Goal: Use online tool/utility: Utilize a website feature to perform a specific function

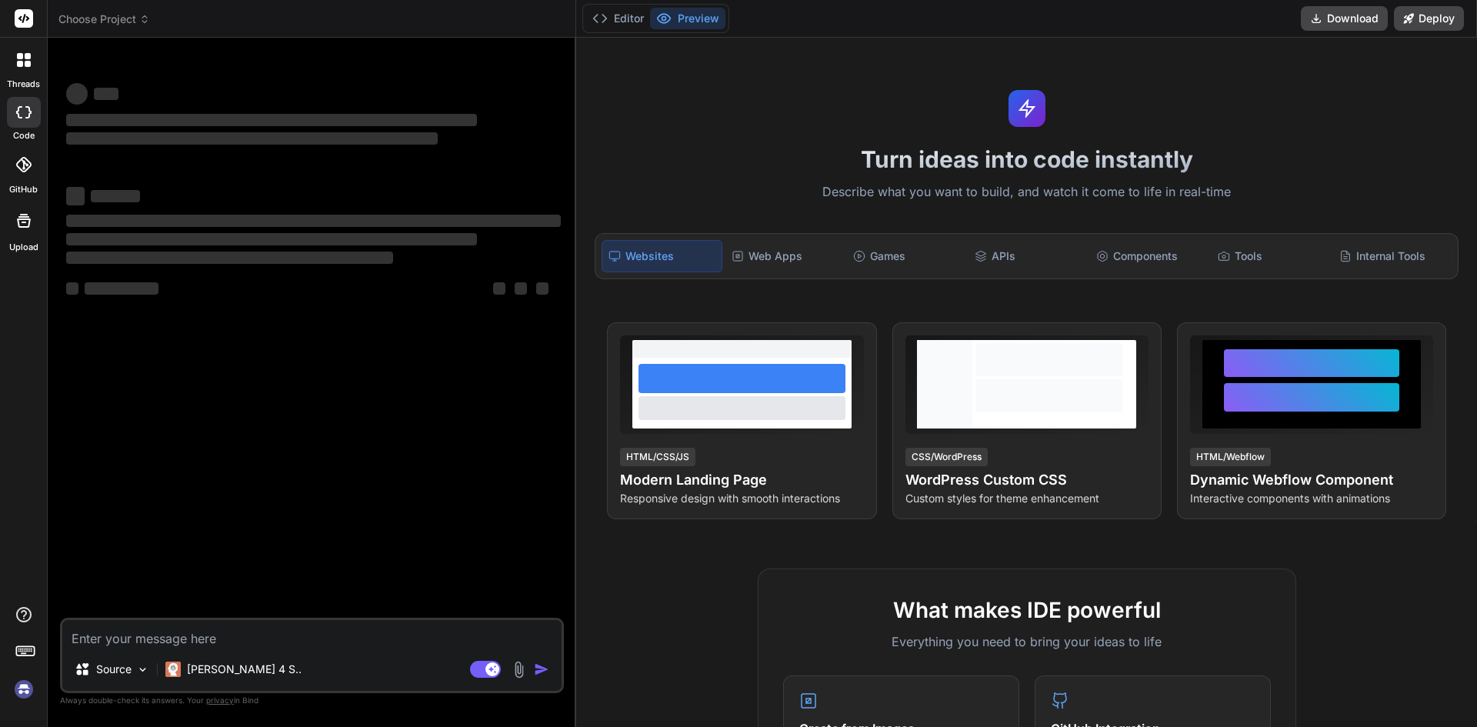
click at [162, 632] on textarea at bounding box center [311, 634] width 499 height 28
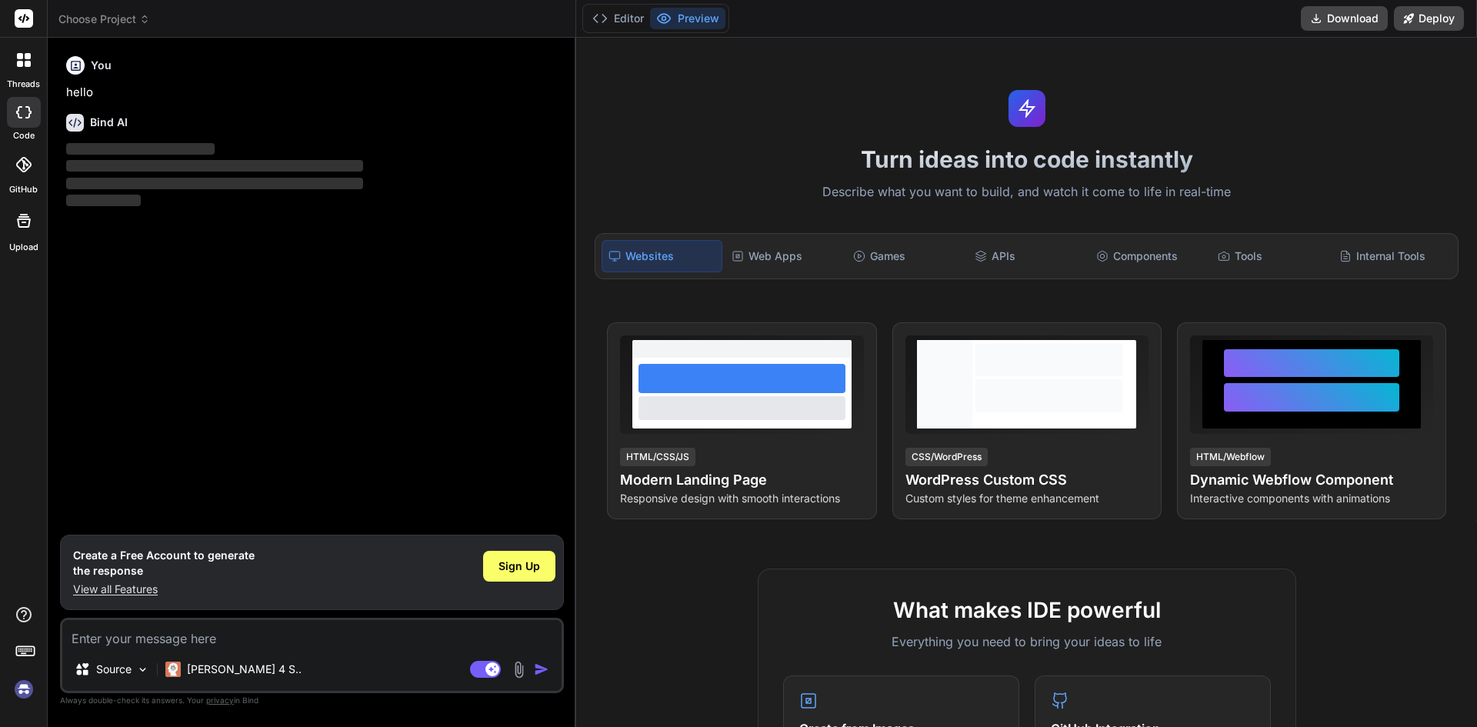
type textarea "x"
click at [132, 603] on div "Create a Free Account to generate the response View all Features Sign Up" at bounding box center [312, 572] width 504 height 75
click at [128, 586] on p "View all Features" at bounding box center [164, 589] width 182 height 15
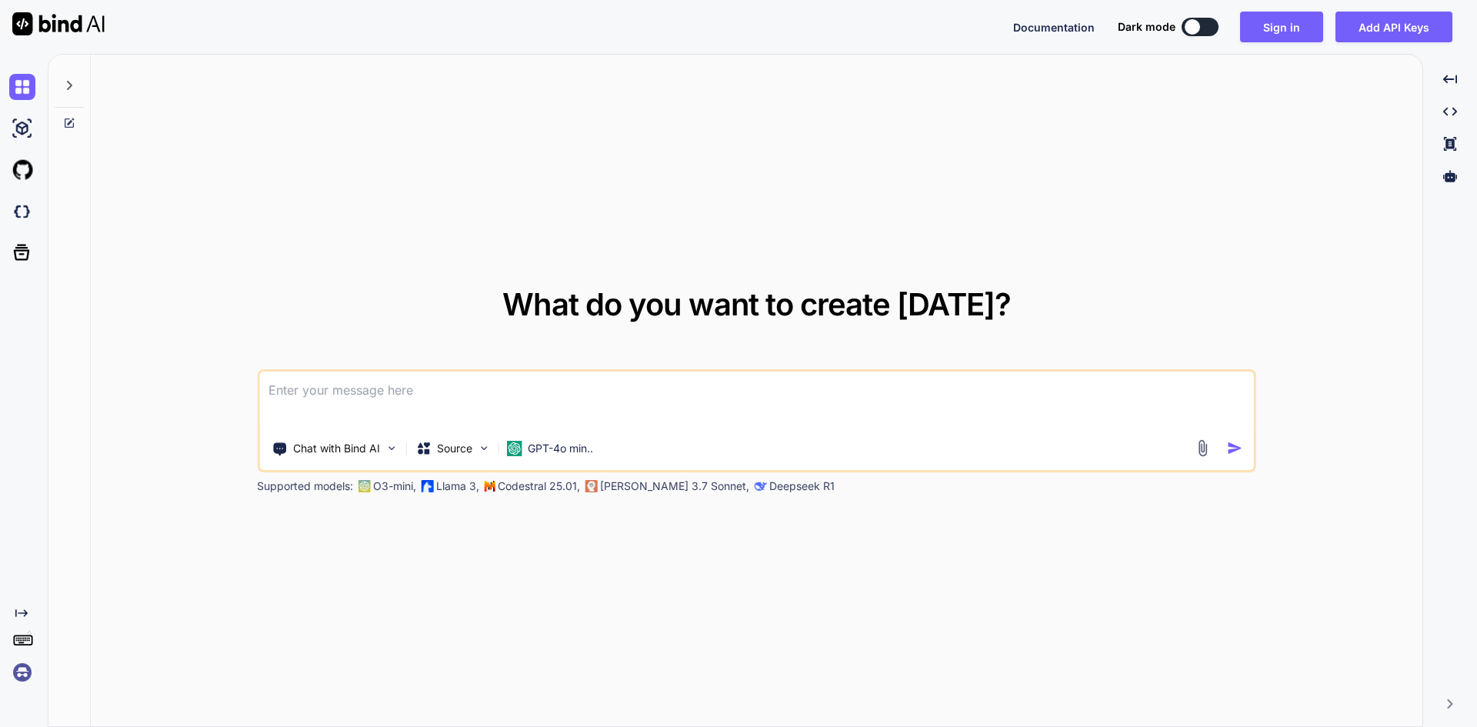
click at [392, 376] on textarea at bounding box center [756, 400] width 995 height 57
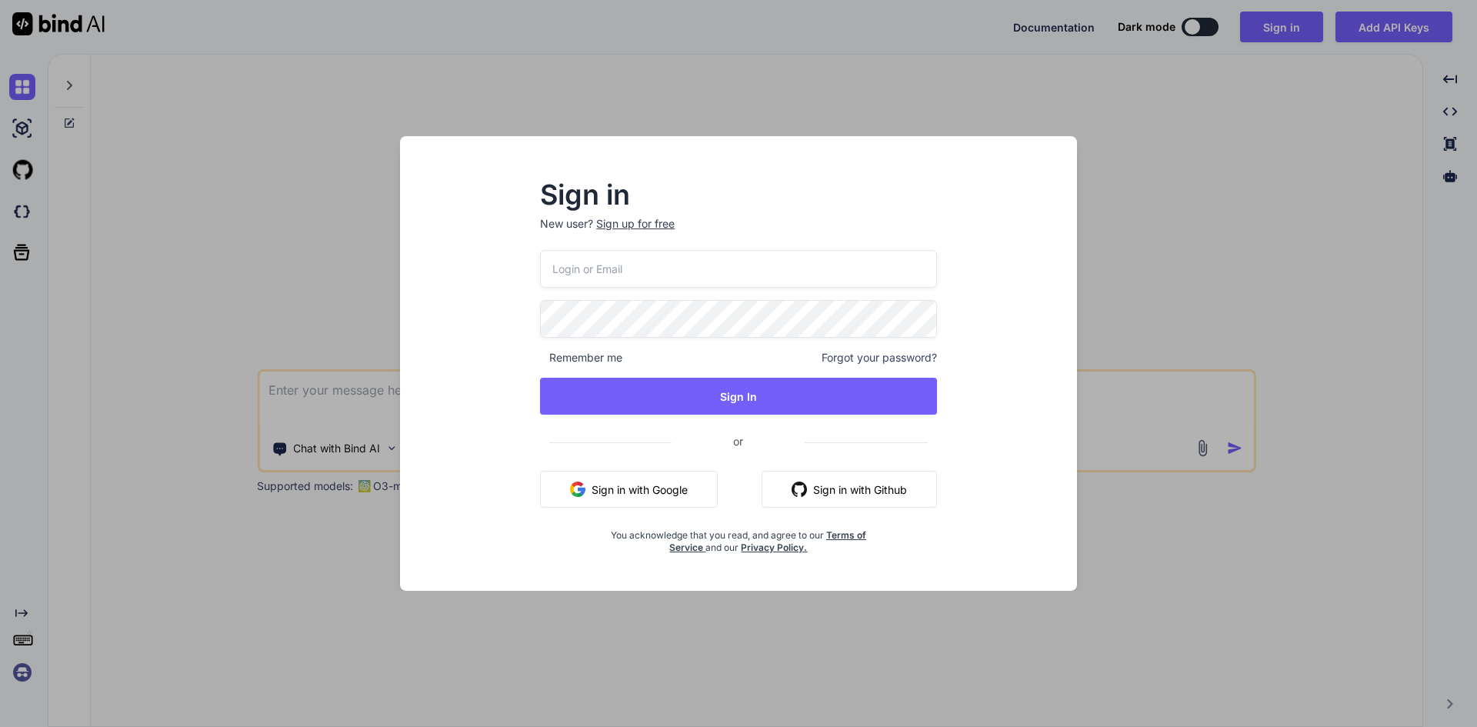
click at [649, 279] on input "email" at bounding box center [738, 269] width 397 height 38
type input "[EMAIL_ADDRESS][DOMAIN_NAME]"
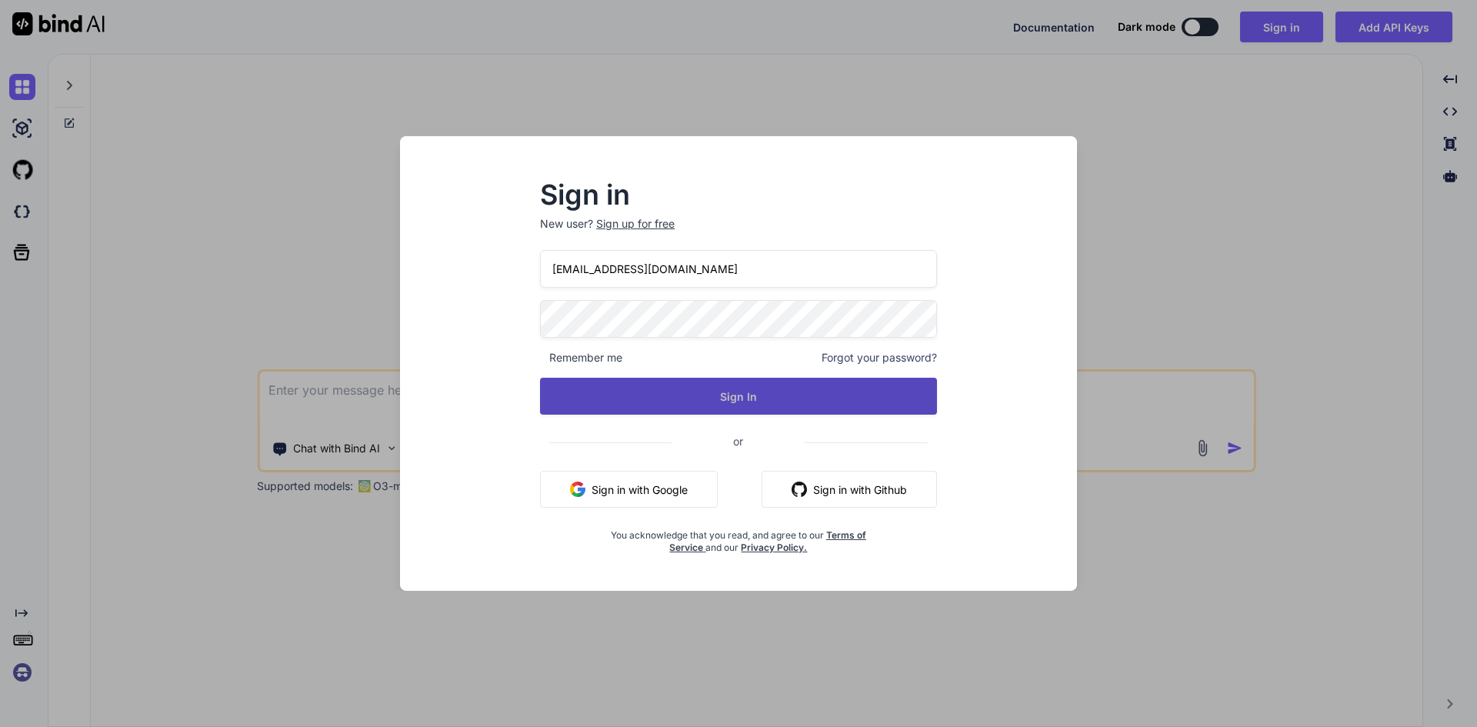
click at [730, 395] on button "Sign In" at bounding box center [738, 396] width 397 height 37
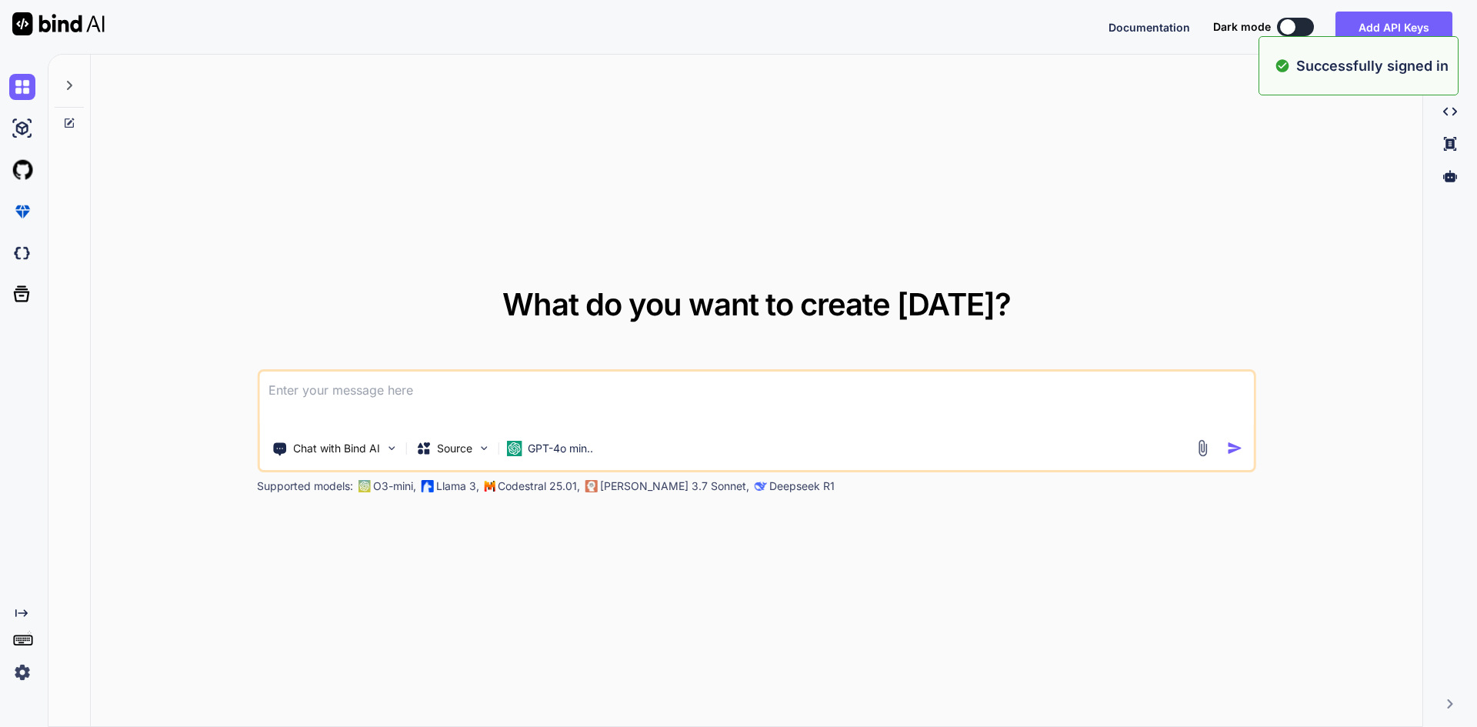
type textarea "x"
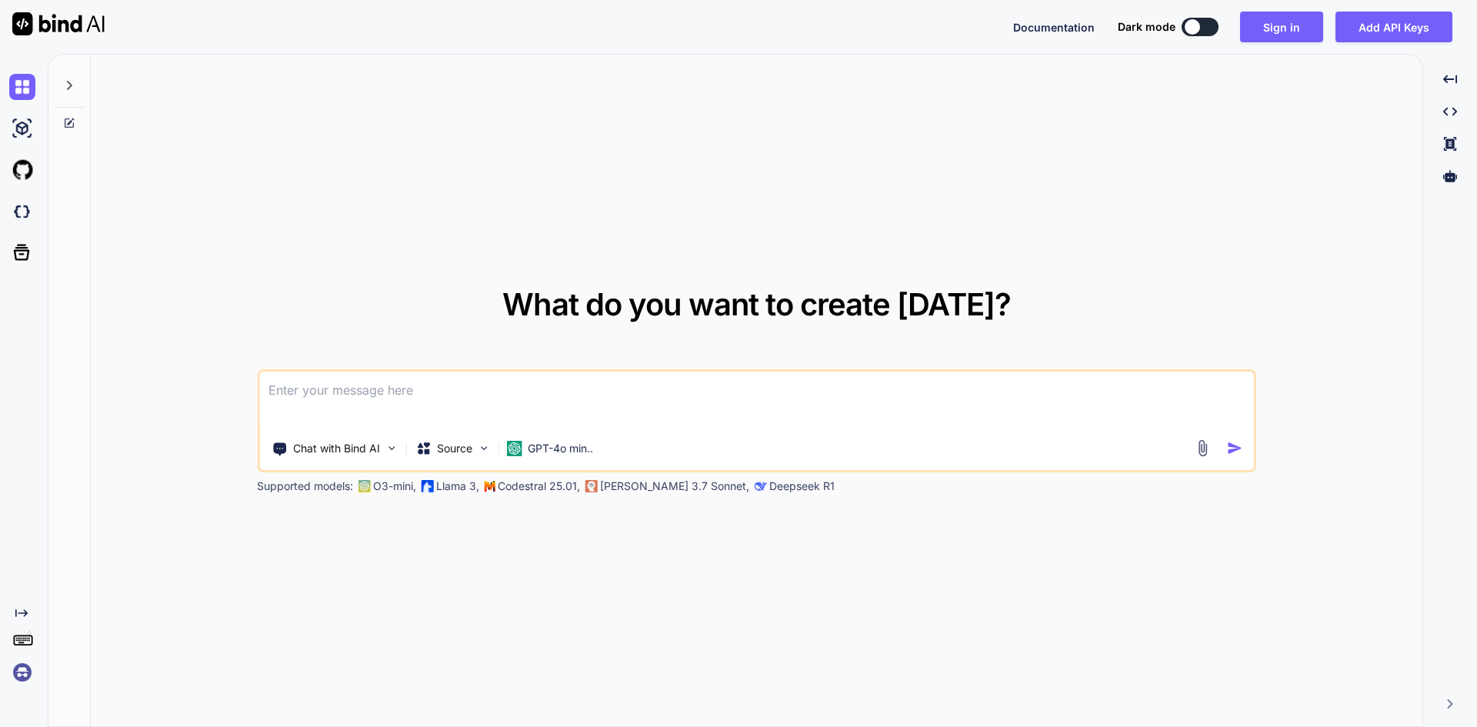
click at [673, 389] on textarea at bounding box center [756, 400] width 995 height 57
paste textarea
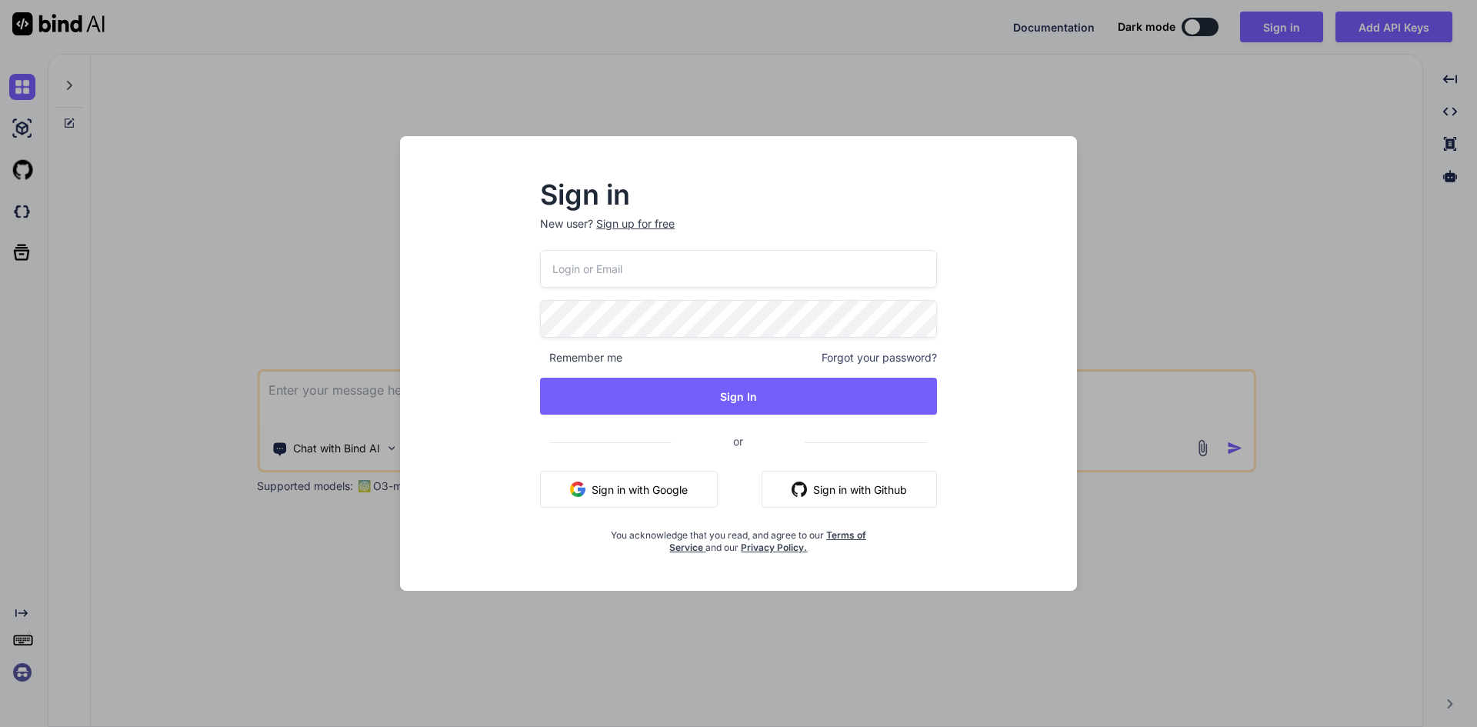
click at [636, 277] on input "email" at bounding box center [738, 269] width 397 height 38
type input "[EMAIL_ADDRESS][DOMAIN_NAME]"
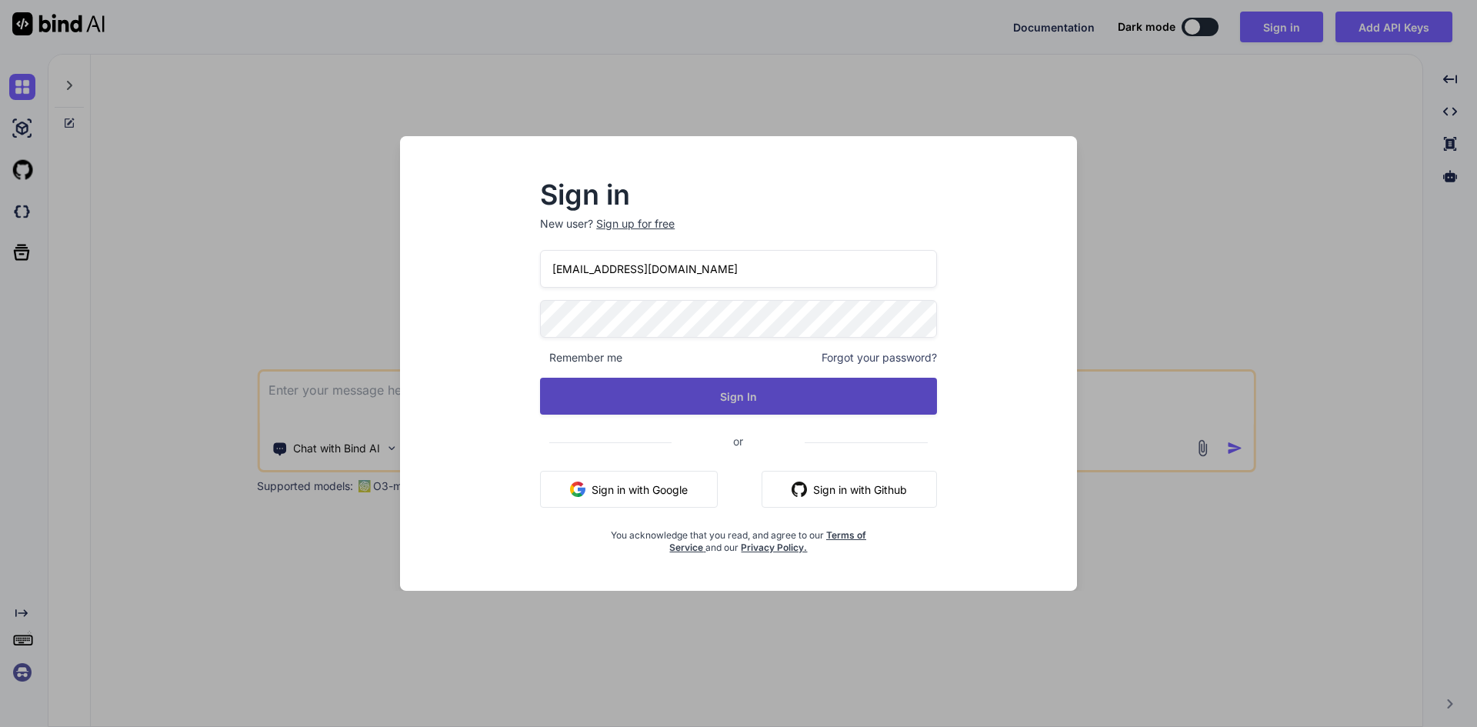
click at [727, 396] on button "Sign In" at bounding box center [738, 396] width 397 height 37
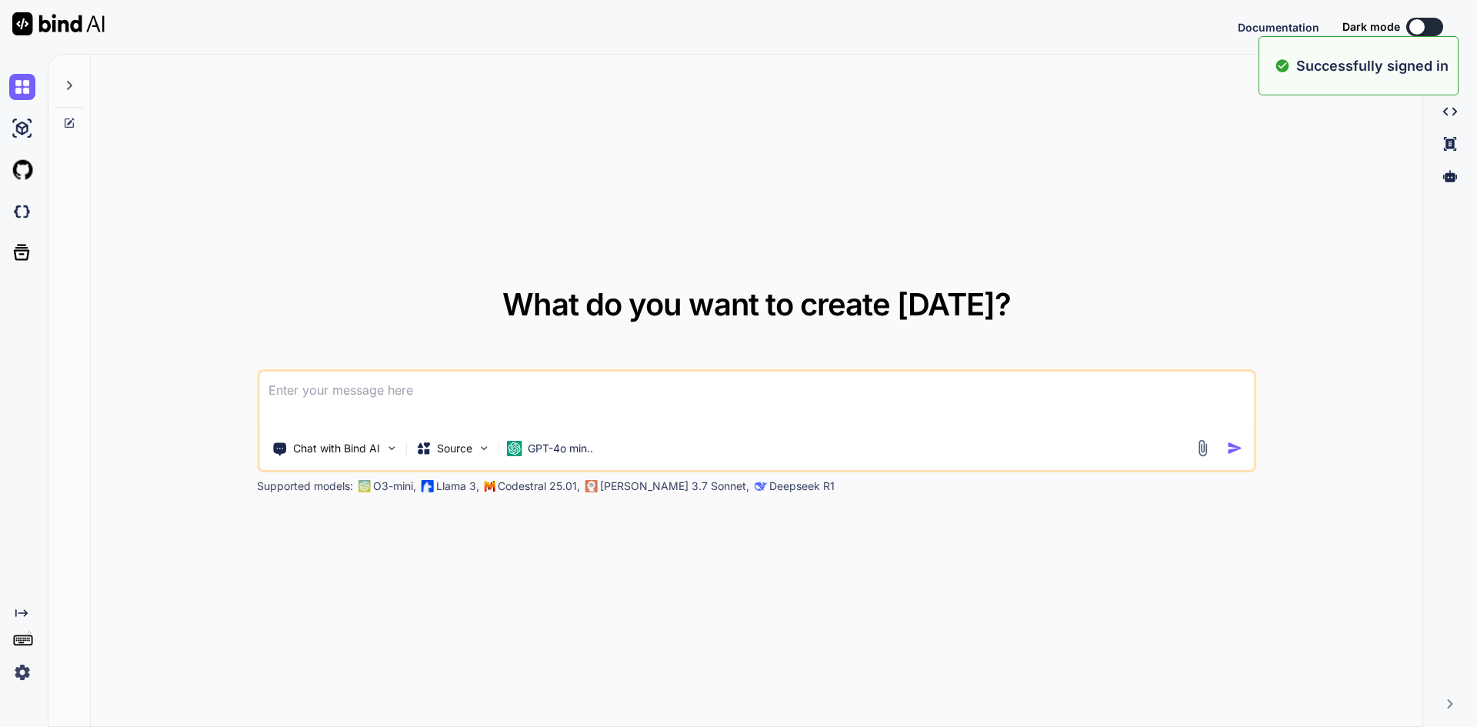
click at [516, 392] on textarea at bounding box center [756, 400] width 995 height 57
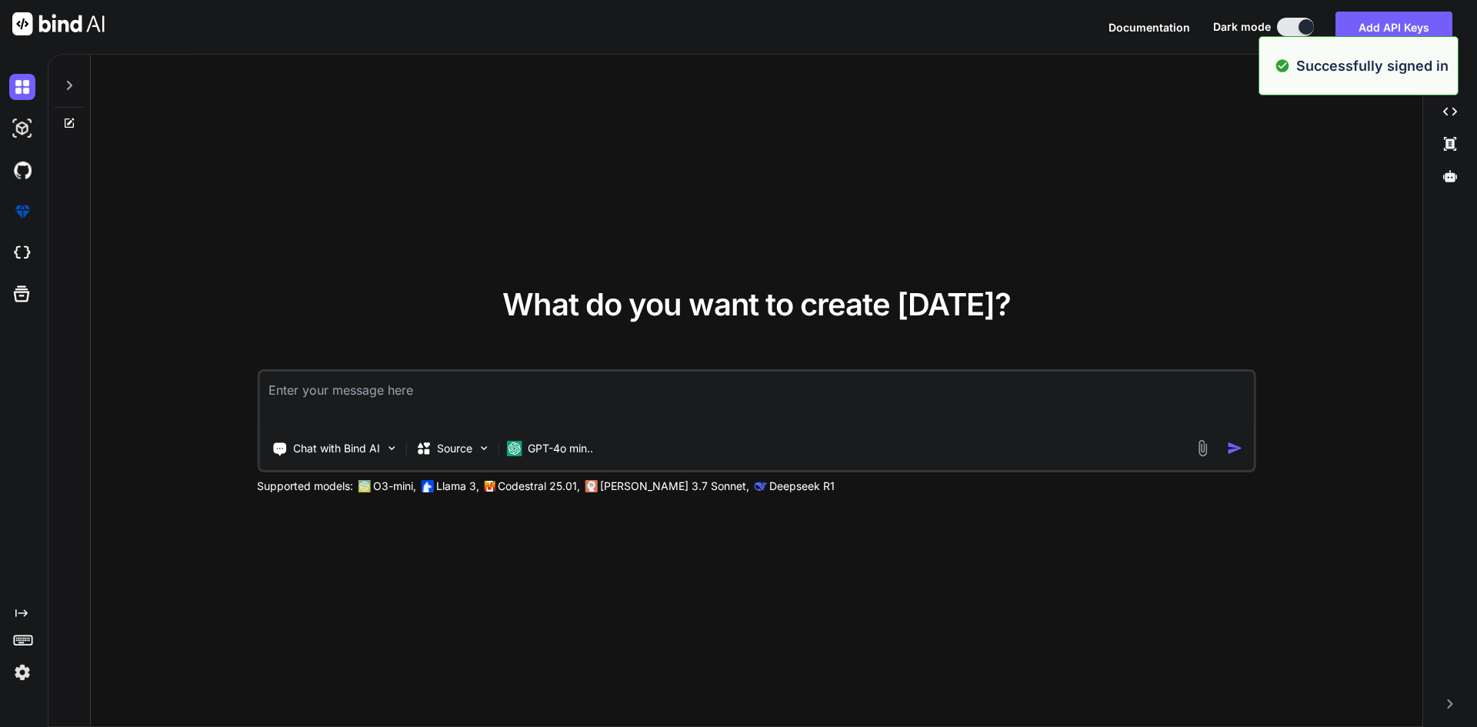
type textarea "x"
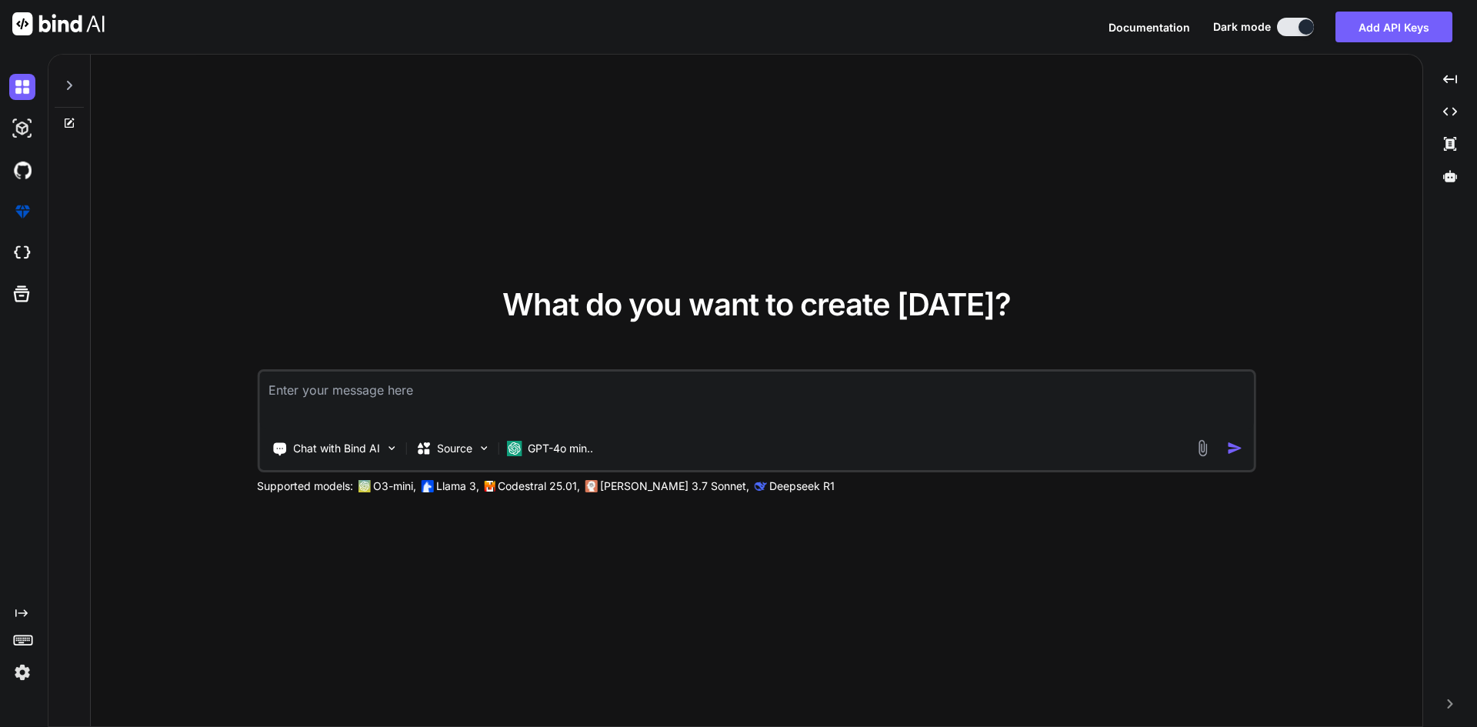
paste textarea "<template> <div class="tabsNav-itemWrapper position-relative"> <div class="cont…"
type textarea "<template> <div class="tabsNav-itemWrapper position-relative"> <div class="cont…"
type textarea "x"
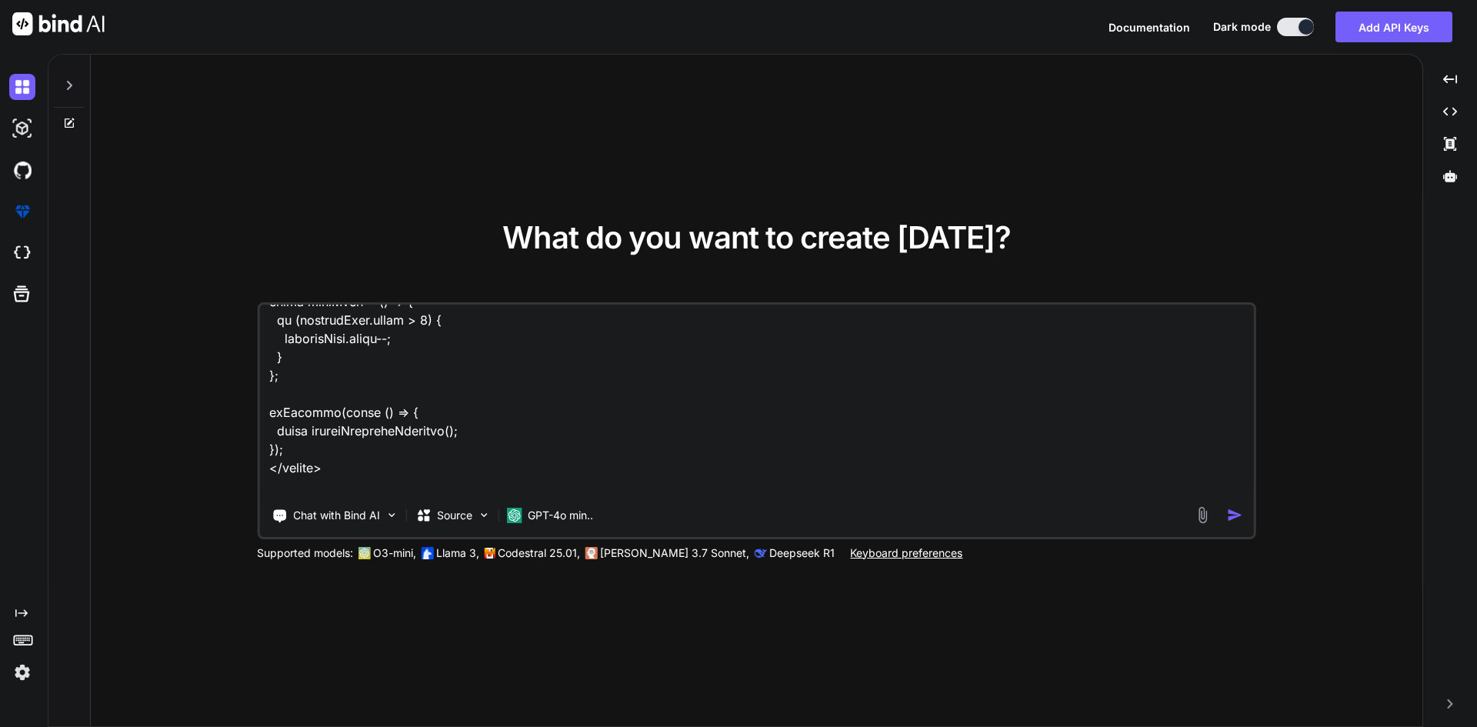
scroll to position [1998, 0]
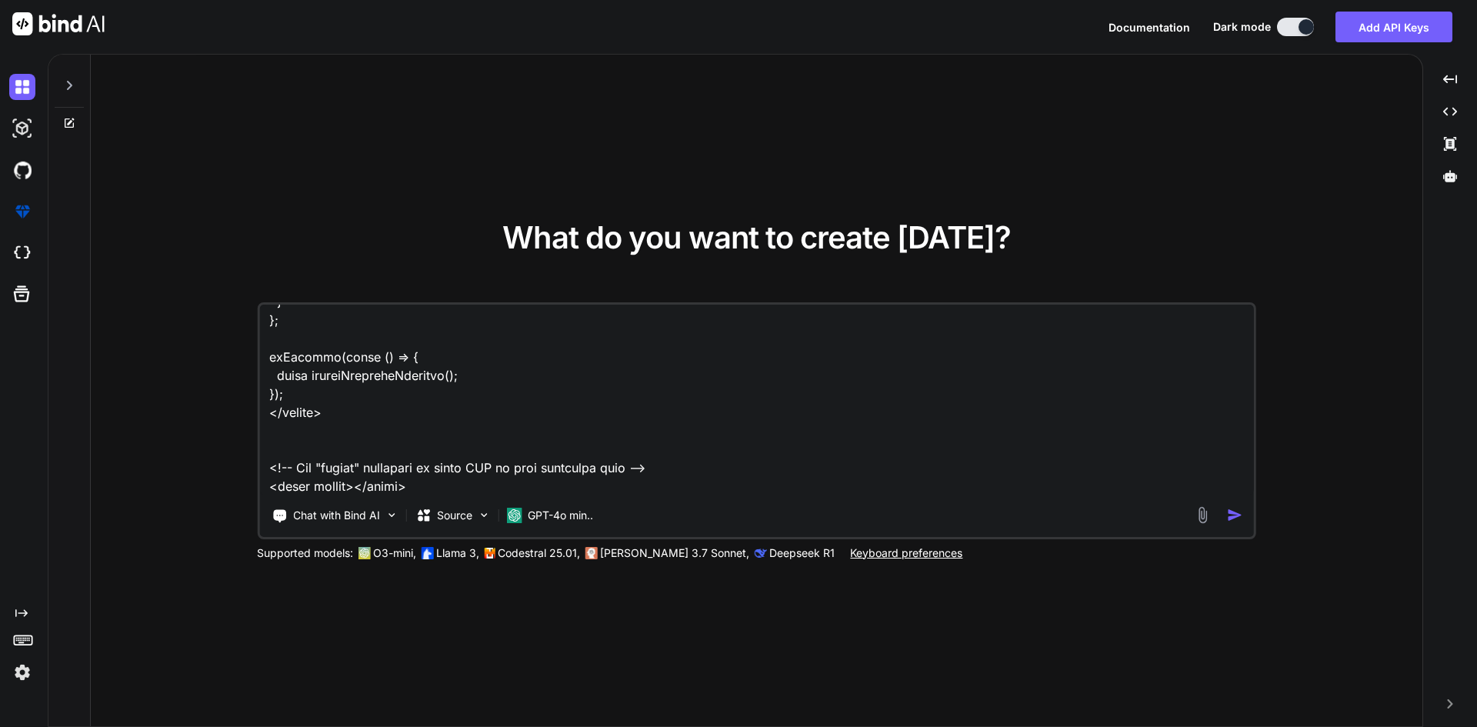
drag, startPoint x: 429, startPoint y: 479, endPoint x: 309, endPoint y: 432, distance: 128.6
click at [309, 432] on textarea at bounding box center [756, 400] width 995 height 191
type textarea "<template> <div class="tabsNav-itemWrapper position-relative"> <div class="cont…"
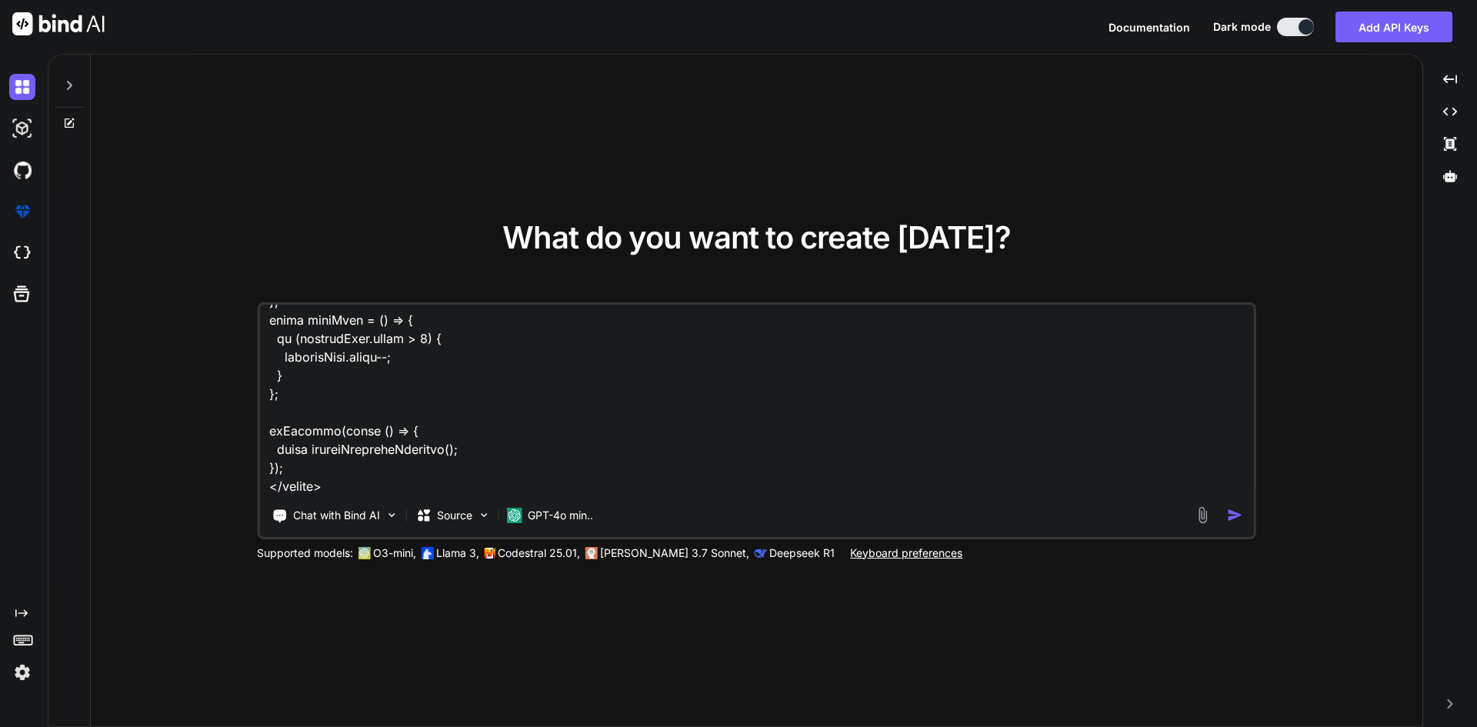
scroll to position [1942, 0]
type textarea "x"
type textarea "<template> <div class="tabsNav-itemWrapper position-relative"> <div class="cont…"
type textarea "x"
type textarea "<template> <div class="tabsNav-itemWrapper position-relative"> <div class="cont…"
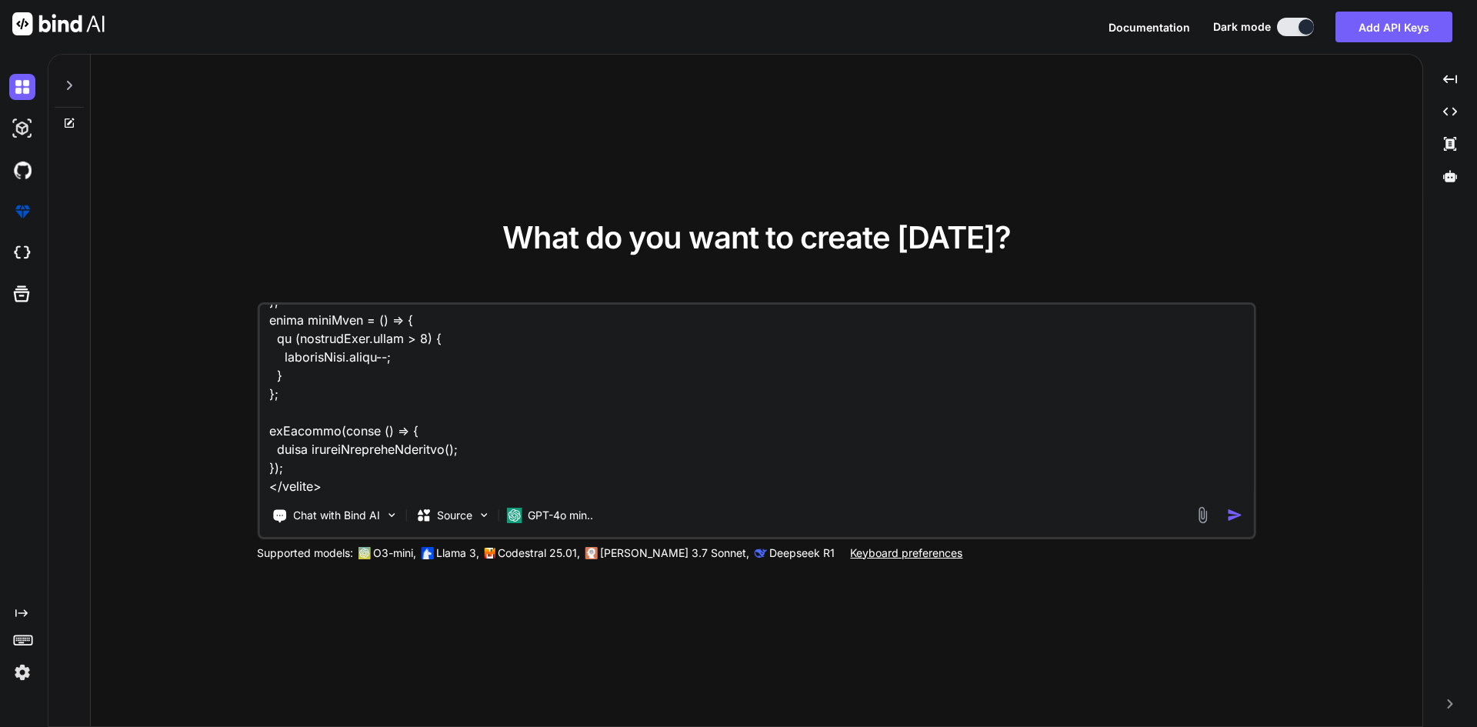
type textarea "x"
type textarea "<template> <div class="tabsNav-itemWrapper position-relative"> <div class="cont…"
click at [369, 446] on textarea at bounding box center [756, 400] width 995 height 191
type textarea "x"
type textarea "<template> <div class="tabsNav-itemWrapper position-relative"> <div class="cont…"
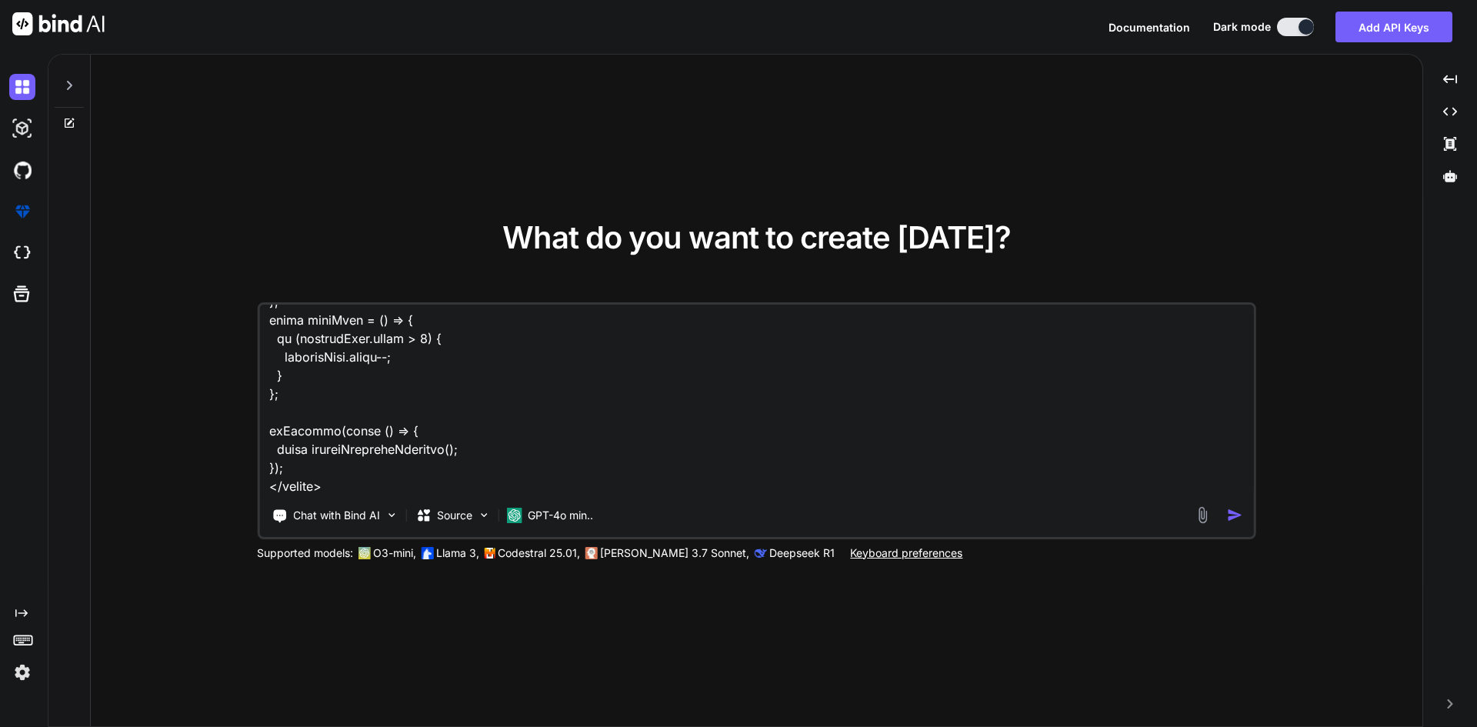
type textarea "x"
type textarea "<template> <div class="tabsNav-itemWrapper position-relative"> <div class="cont…"
type textarea "x"
type textarea "<template> <div class="tabsNav-itemWrapper position-relative"> <div class="cont…"
type textarea "x"
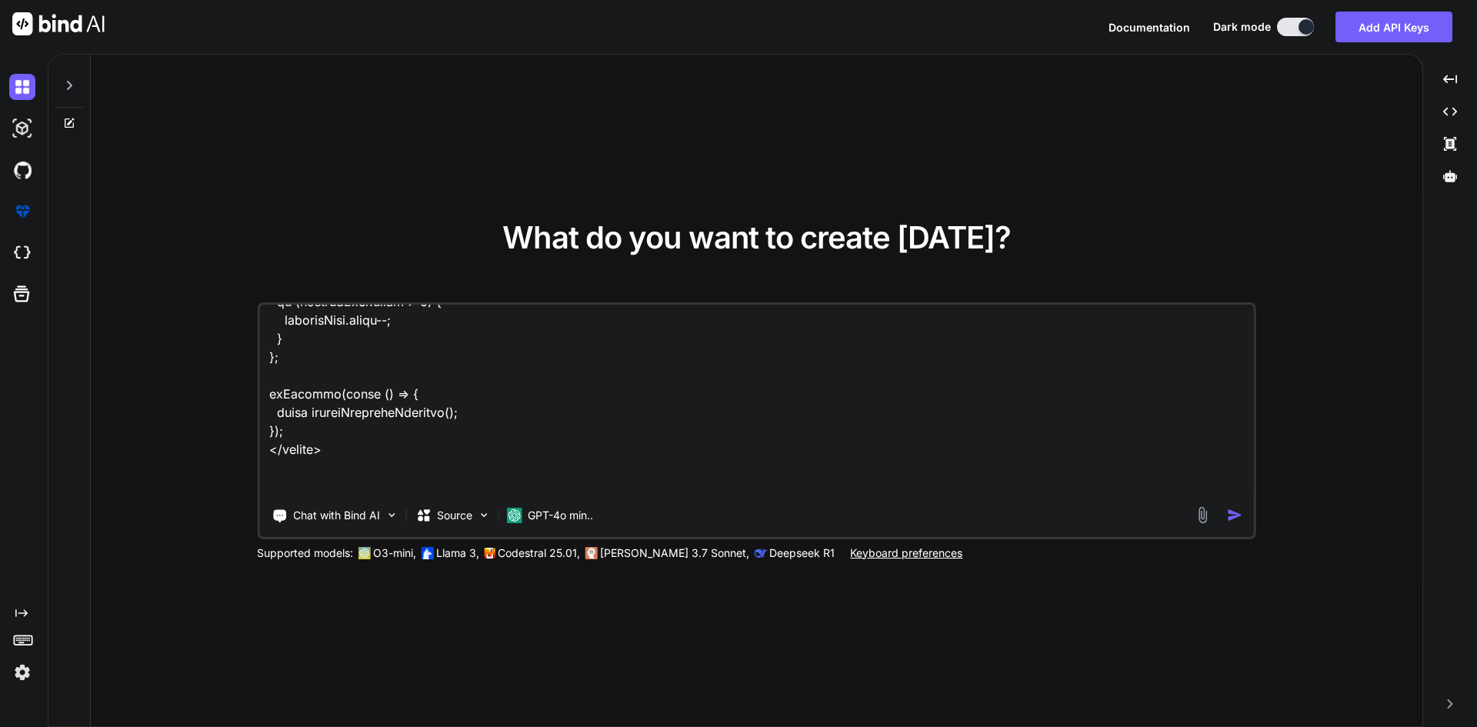
scroll to position [1960, 0]
type textarea "<template> <div class="tabsNav-itemWrapper position-relative"> <div class="cont…"
type textarea "x"
type textarea "<template> <div class="tabsNav-itemWrapper position-relative"> <div class="cont…"
type textarea "x"
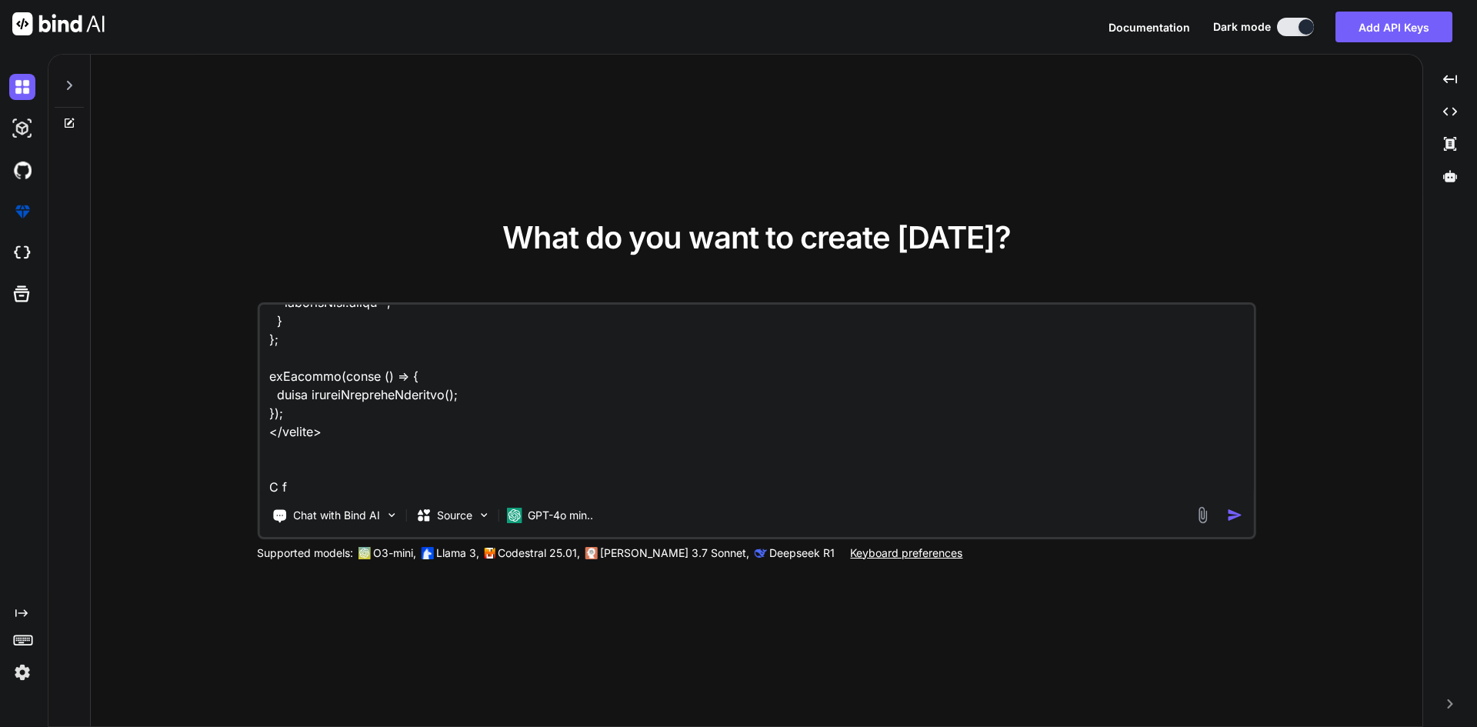
type textarea "<template> <div class="tabsNav-itemWrapper position-relative"> <div class="cont…"
type textarea "x"
type textarea "<template> <div class="tabsNav-itemWrapper position-relative"> <div class="cont…"
type textarea "x"
type textarea "<template> <div class="tabsNav-itemWrapper position-relative"> <div class="cont…"
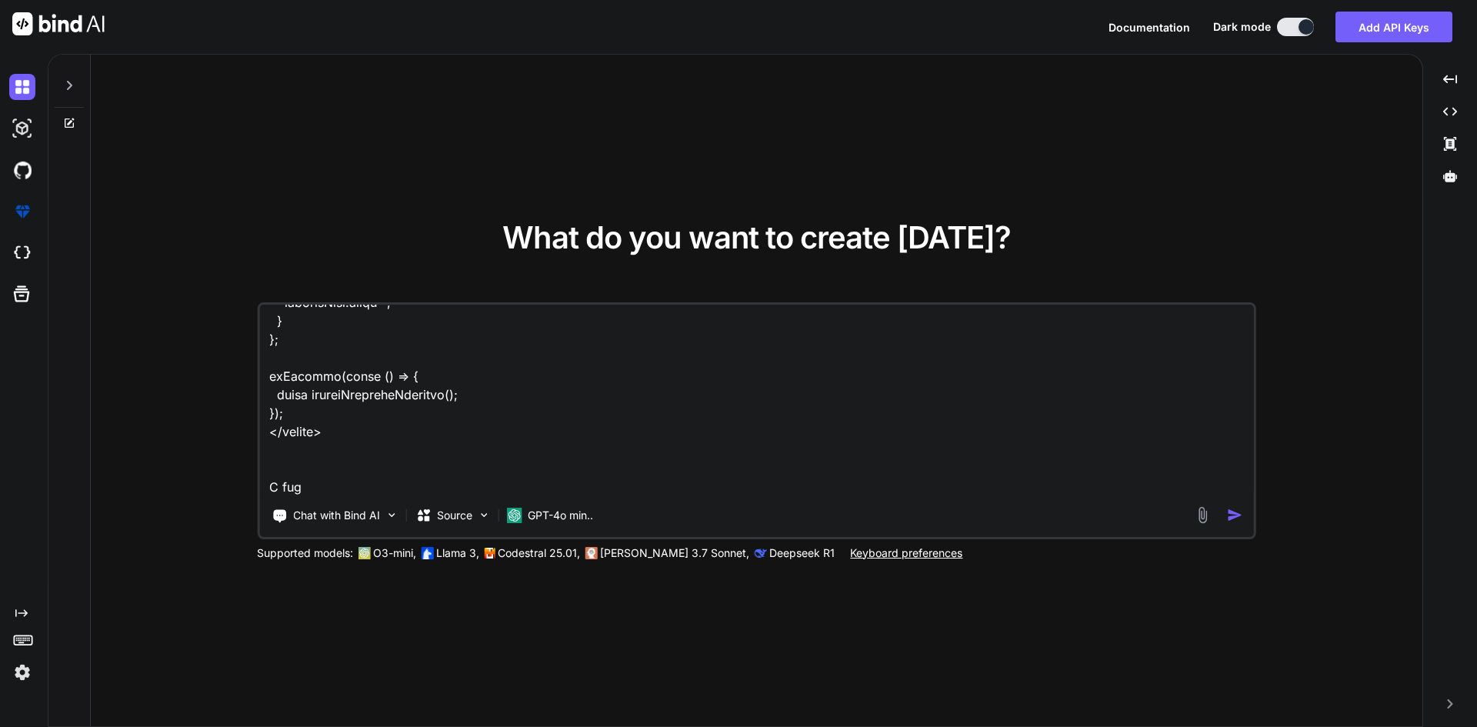
type textarea "x"
type textarea "<template> <div class="tabsNav-itemWrapper position-relative"> <div class="cont…"
type textarea "x"
type textarea "<template> <div class="tabsNav-itemWrapper position-relative"> <div class="cont…"
type textarea "x"
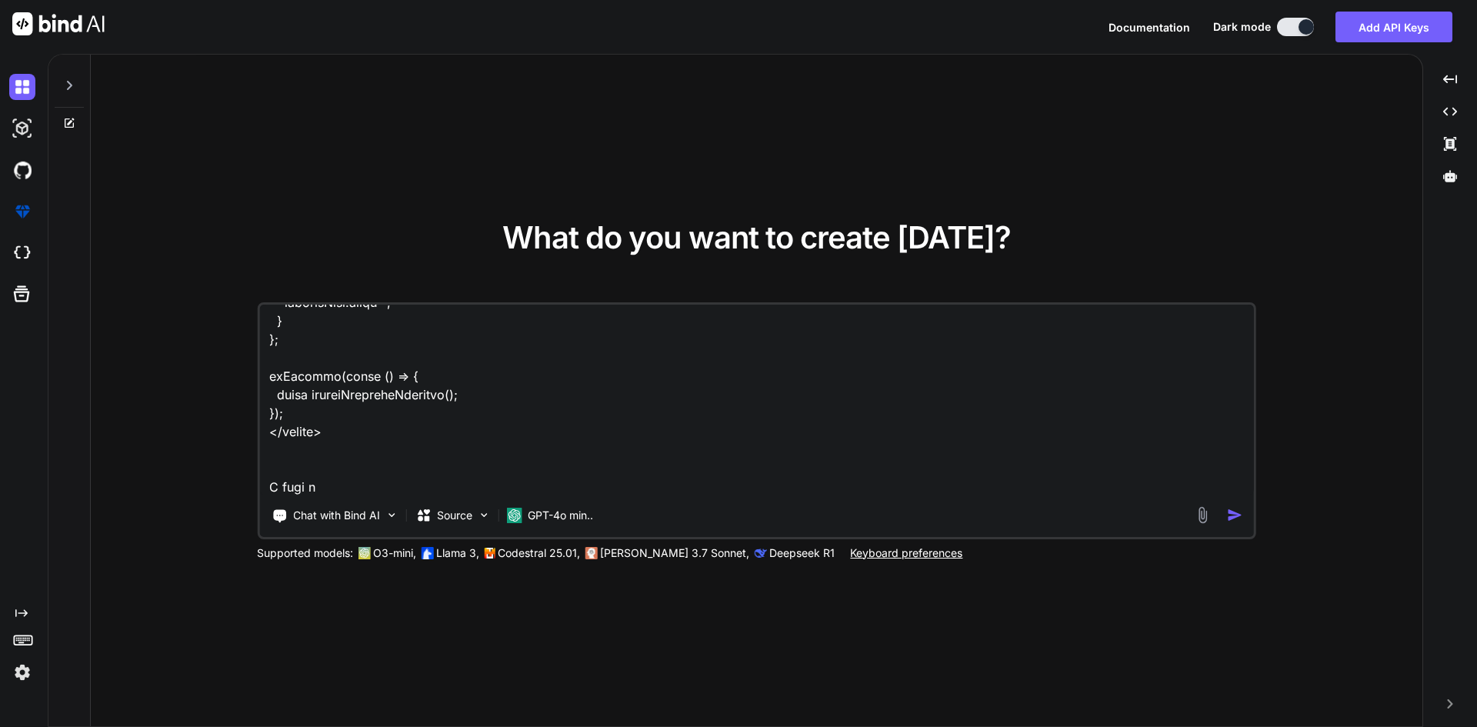
type textarea "<template> <div class="tabsNav-itemWrapper position-relative"> <div class="cont…"
type textarea "x"
type textarea "<template> <div class="tabsNav-itemWrapper position-relative"> <div class="cont…"
type textarea "x"
type textarea "<template> <div class="tabsNav-itemWrapper position-relative"> <div class="cont…"
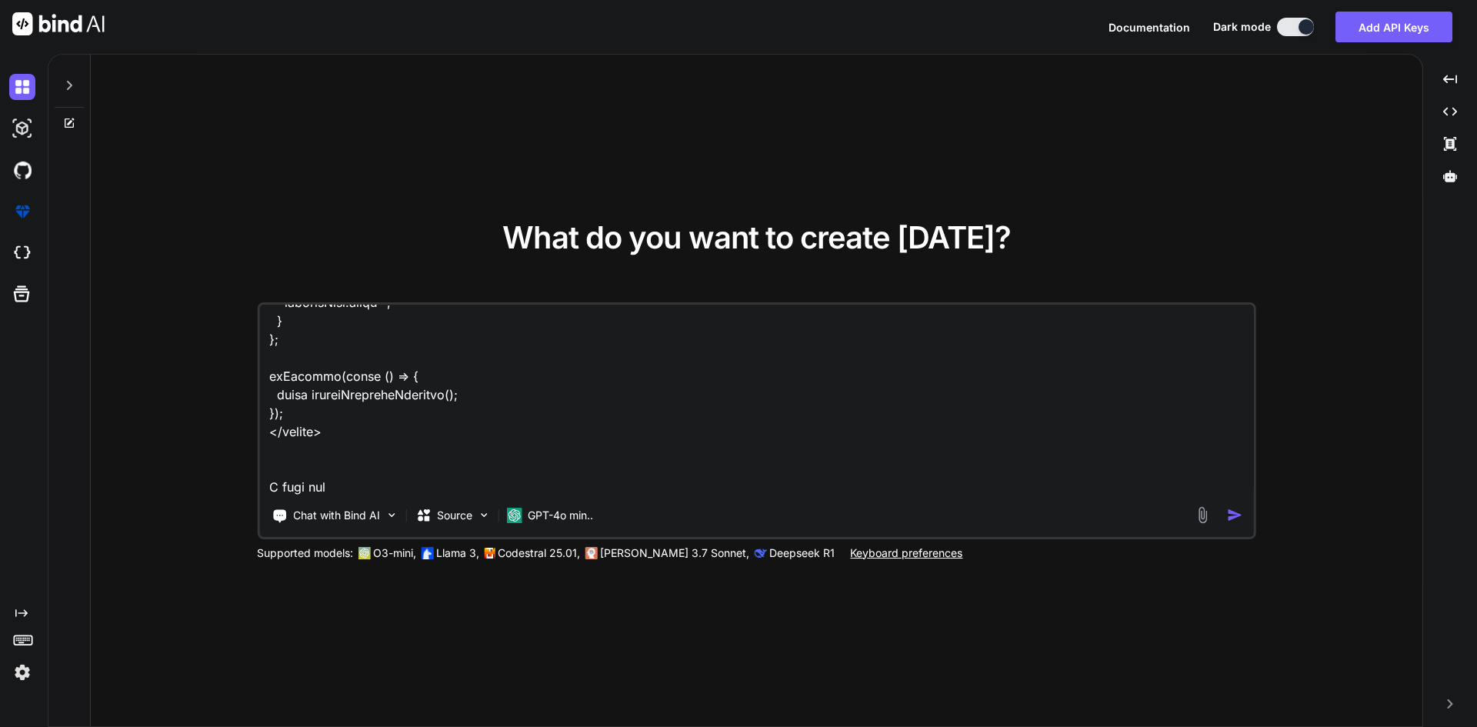
type textarea "x"
type textarea "<template> <div class="tabsNav-itemWrapper position-relative"> <div class="cont…"
type textarea "x"
type textarea "<template> <div class="tabsNav-itemWrapper position-relative"> <div class="cont…"
type textarea "x"
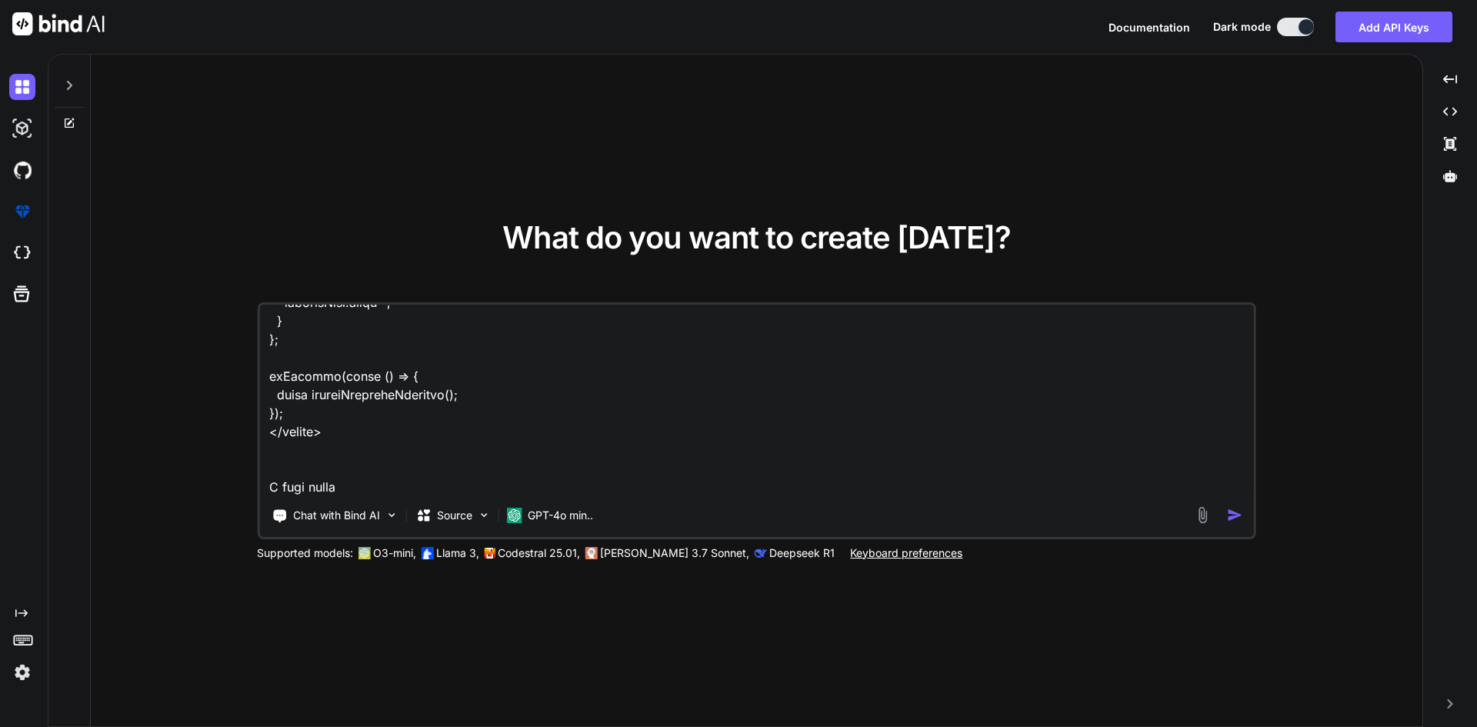
type textarea "<template> <div class="tabsNav-itemWrapper position-relative"> <div class="cont…"
type textarea "x"
type textarea "<template> <div class="tabsNav-itemWrapper position-relative"> <div class="cont…"
type textarea "x"
type textarea "<template> <div class="tabsNav-itemWrapper position-relative"> <div class="cont…"
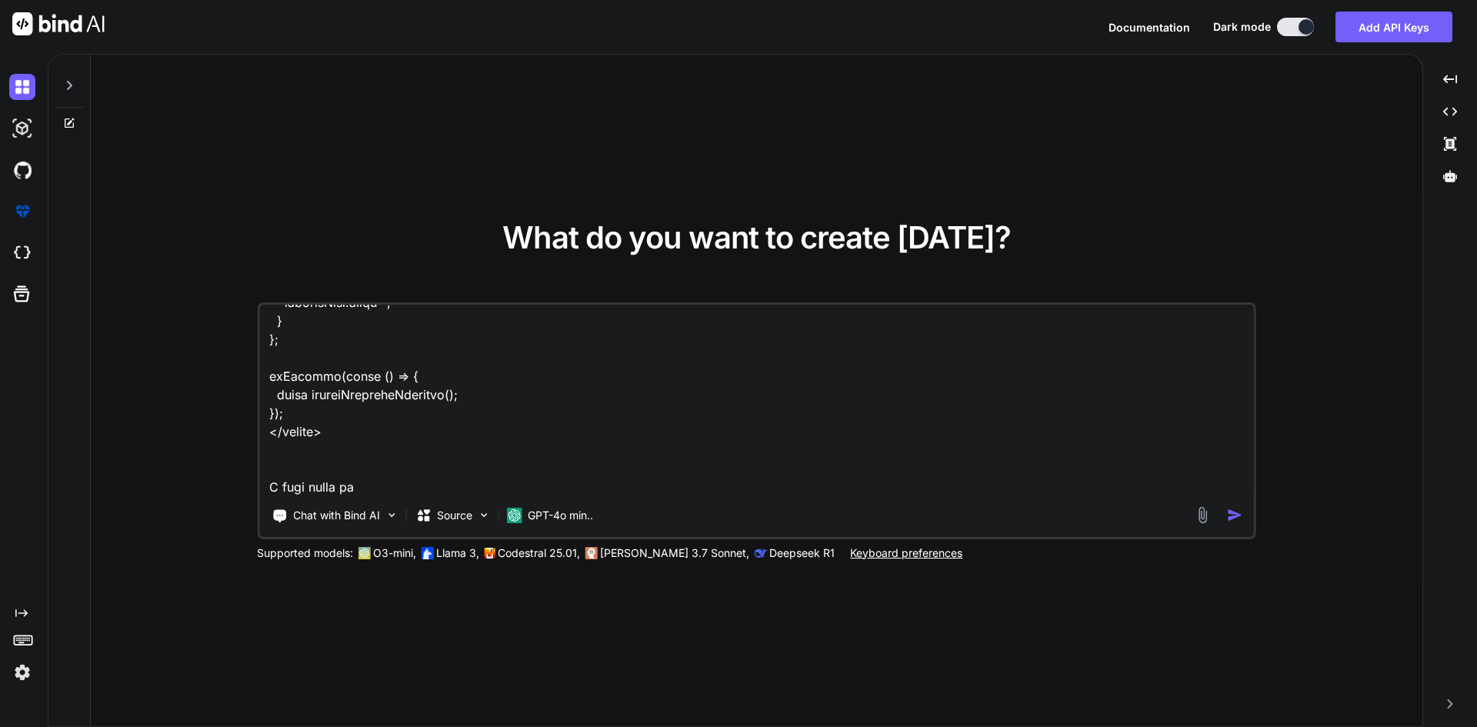
type textarea "x"
type textarea "<template> <div class="tabsNav-itemWrapper position-relative"> <div class="cont…"
type textarea "x"
type textarea "<template> <div class="tabsNav-itemWrapper position-relative"> <div class="cont…"
type textarea "x"
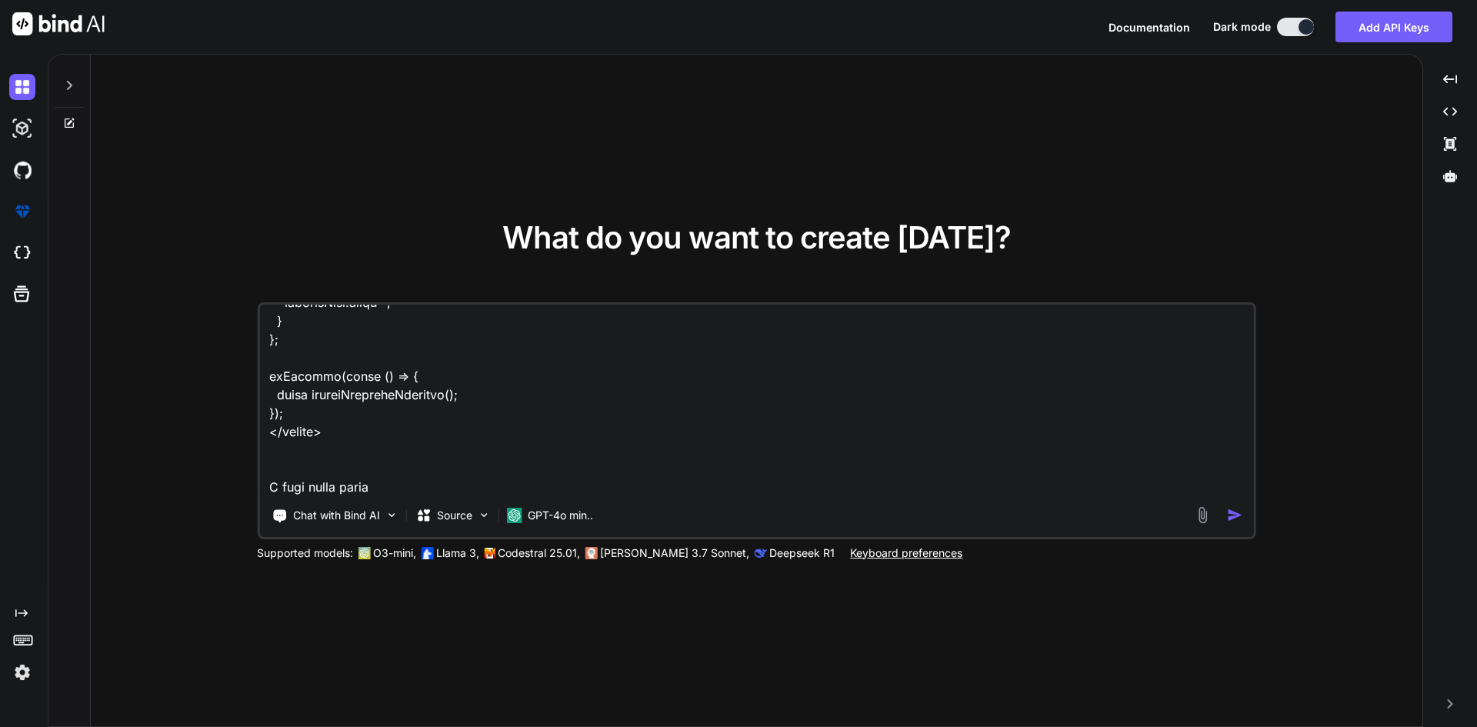
type textarea "<template> <div class="tabsNav-itemWrapper position-relative"> <div class="cont…"
type textarea "x"
type textarea "<template> <div class="tabsNav-itemWrapper position-relative"> <div class="cont…"
type textarea "x"
type textarea "<template> <div class="tabsNav-itemWrapper position-relative"> <div class="cont…"
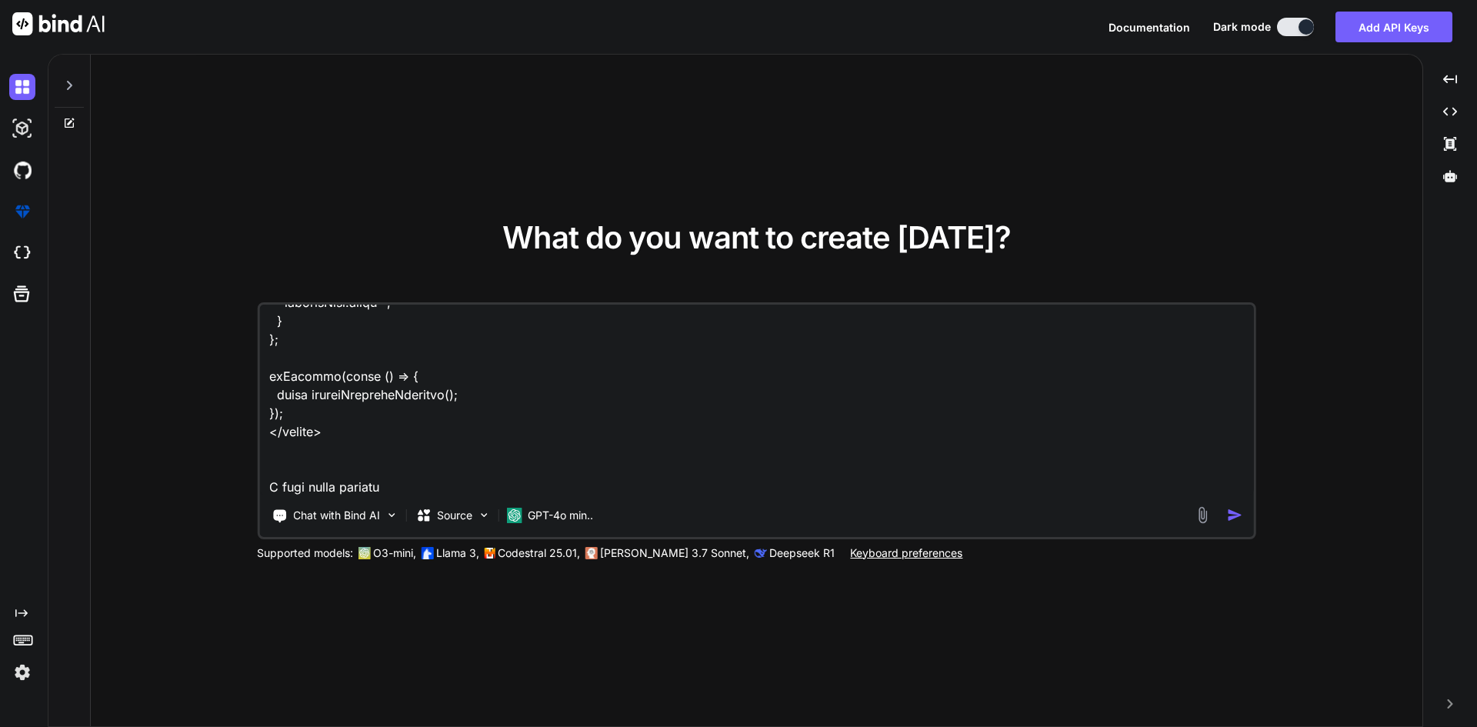
type textarea "x"
type textarea "<template> <div class="tabsNav-itemWrapper position-relative"> <div class="cont…"
type textarea "x"
type textarea "<template> <div class="tabsNav-itemWrapper position-relative"> <div class="cont…"
type textarea "x"
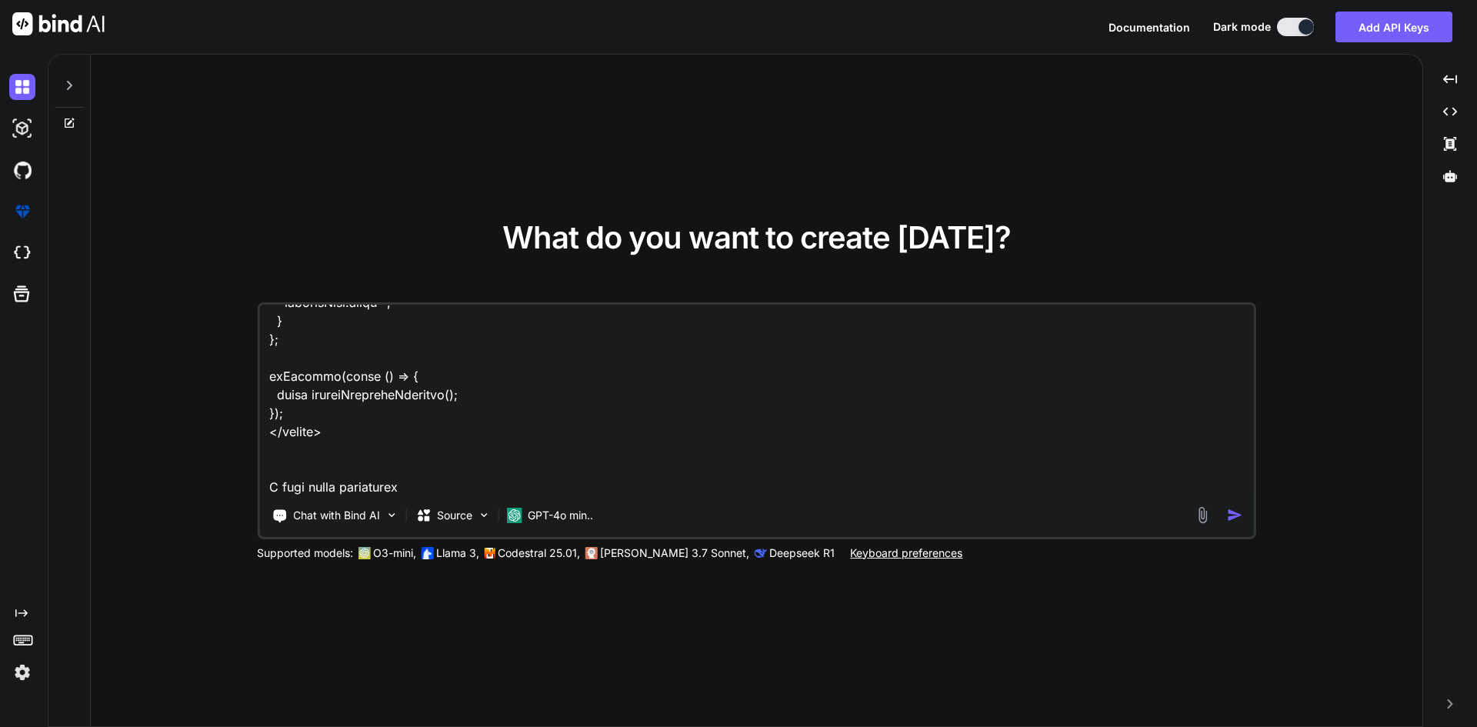
type textarea "<template> <div class="tabsNav-itemWrapper position-relative"> <div class="cont…"
type textarea "x"
type textarea "<template> <div class="tabsNav-itemWrapper position-relative"> <div class="cont…"
type textarea "x"
type textarea "<template> <div class="tabsNav-itemWrapper position-relative"> <div class="cont…"
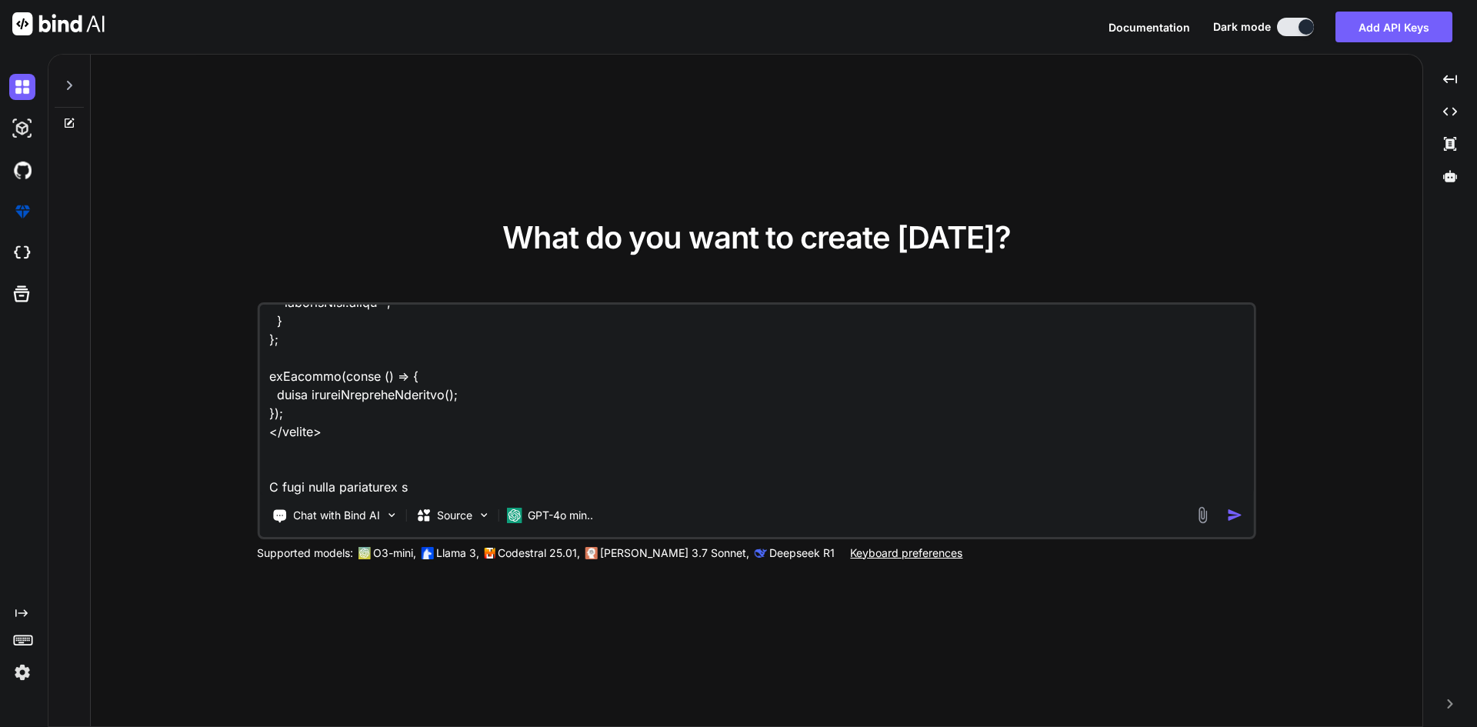
type textarea "x"
type textarea "<template> <div class="tabsNav-itemWrapper position-relative"> <div class="cont…"
type textarea "x"
type textarea "<template> <div class="tabsNav-itemWrapper position-relative"> <div class="cont…"
type textarea "x"
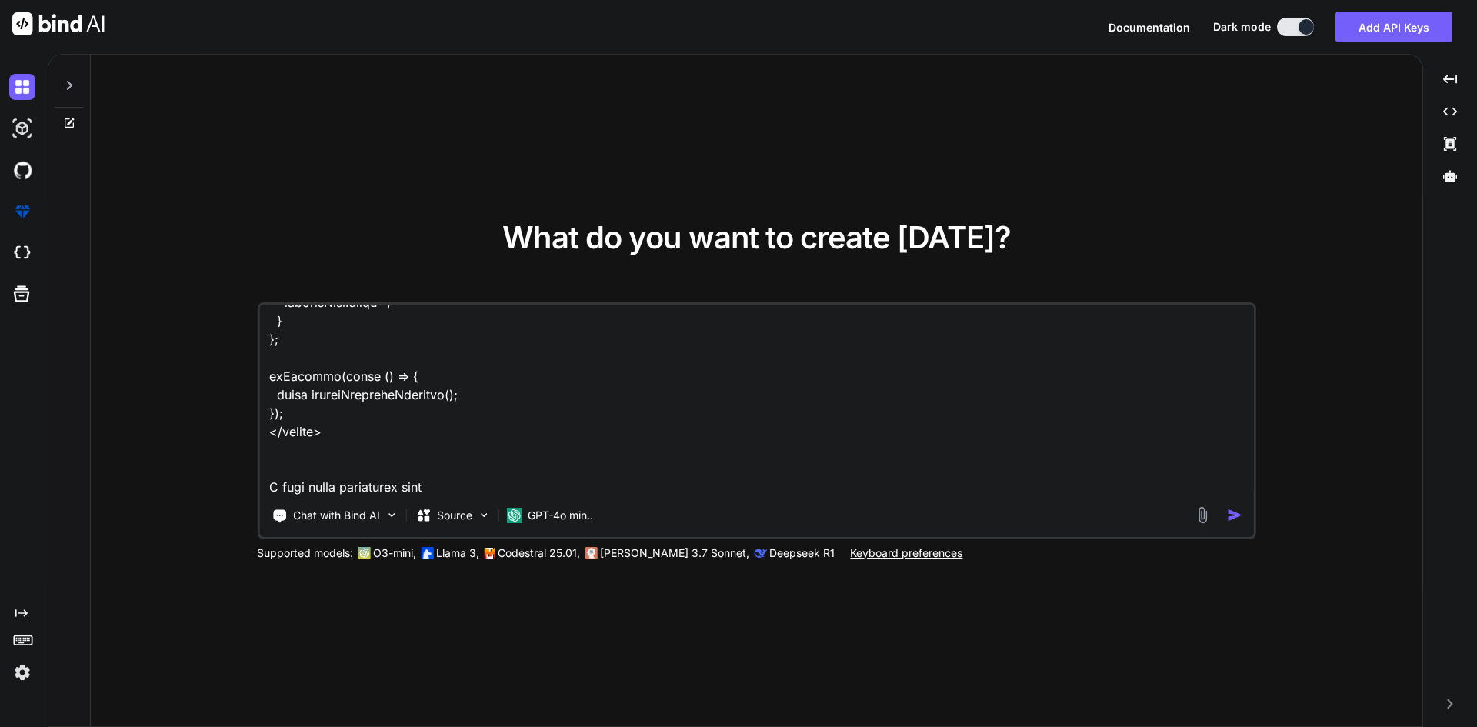
type textarea "<template> <div class="tabsNav-itemWrapper position-relative"> <div class="cont…"
type textarea "x"
type textarea "<template> <div class="tabsNav-itemWrapper position-relative"> <div class="cont…"
type textarea "x"
type textarea "<template> <div class="tabsNav-itemWrapper position-relative"> <div class="cont…"
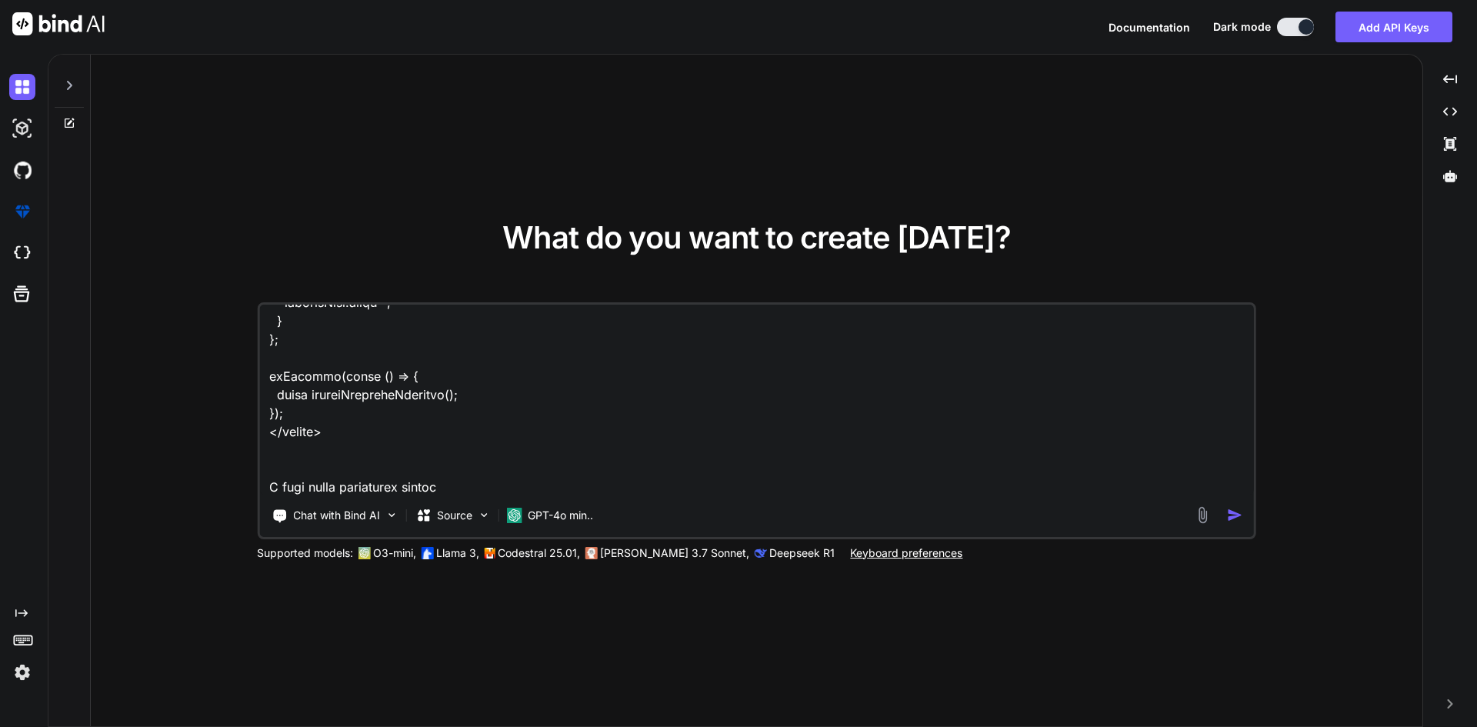
type textarea "x"
type textarea "<template> <div class="tabsNav-itemWrapper position-relative"> <div class="cont…"
type textarea "x"
type textarea "<template> <div class="tabsNav-itemWrapper position-relative"> <div class="cont…"
type textarea "x"
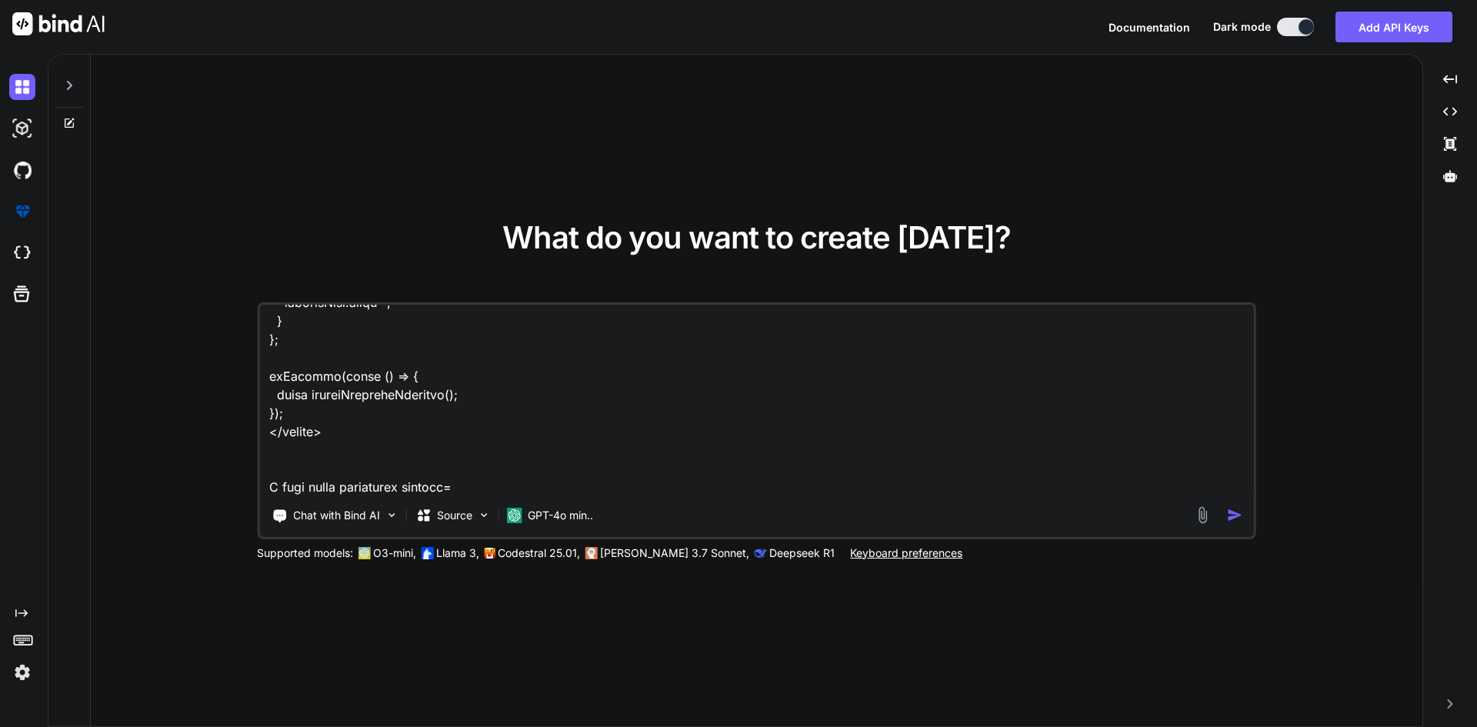
type textarea "<template> <div class="tabsNav-itemWrapper position-relative"> <div class="cont…"
type textarea "x"
type textarea "<template> <div class="tabsNav-itemWrapper position-relative"> <div class="cont…"
type textarea "x"
type textarea "<template> <div class="tabsNav-itemWrapper position-relative"> <div class="cont…"
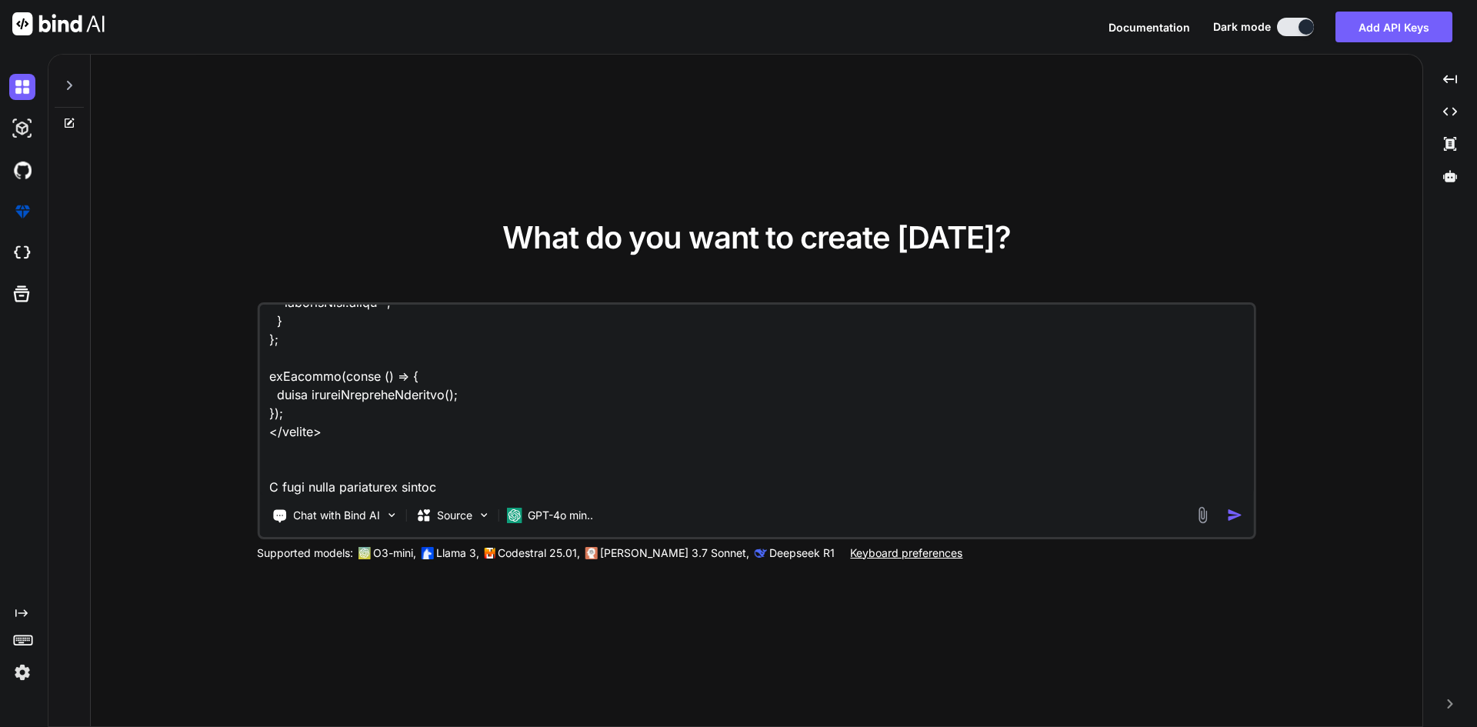
type textarea "x"
type textarea "<template> <div class="tabsNav-itemWrapper position-relative"> <div class="cont…"
type textarea "x"
type textarea "<template> <div class="tabsNav-itemWrapper position-relative"> <div class="cont…"
type textarea "x"
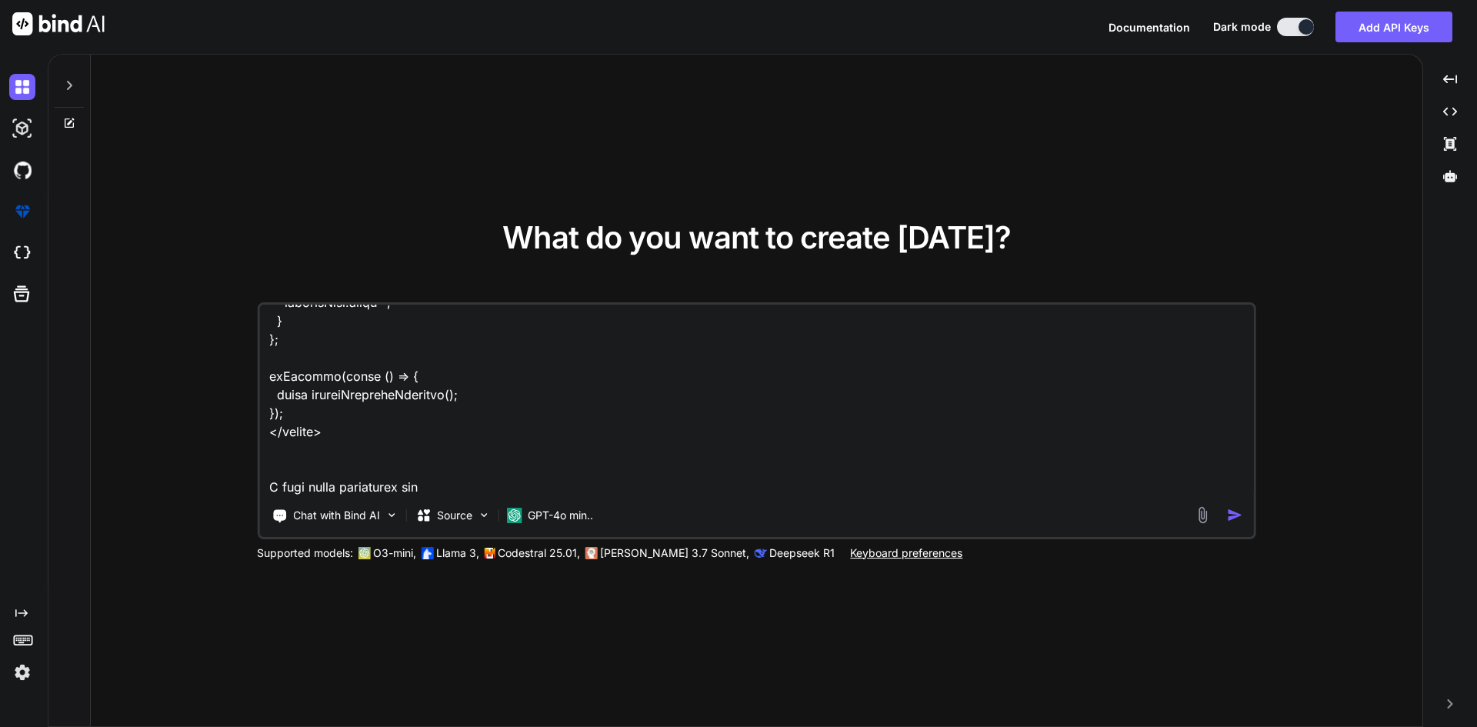
type textarea "<template> <div class="tabsNav-itemWrapper position-relative"> <div class="cont…"
type textarea "x"
type textarea "<template> <div class="tabsNav-itemWrapper position-relative"> <div class="cont…"
type textarea "x"
type textarea "<template> <div class="tabsNav-itemWrapper position-relative"> <div class="cont…"
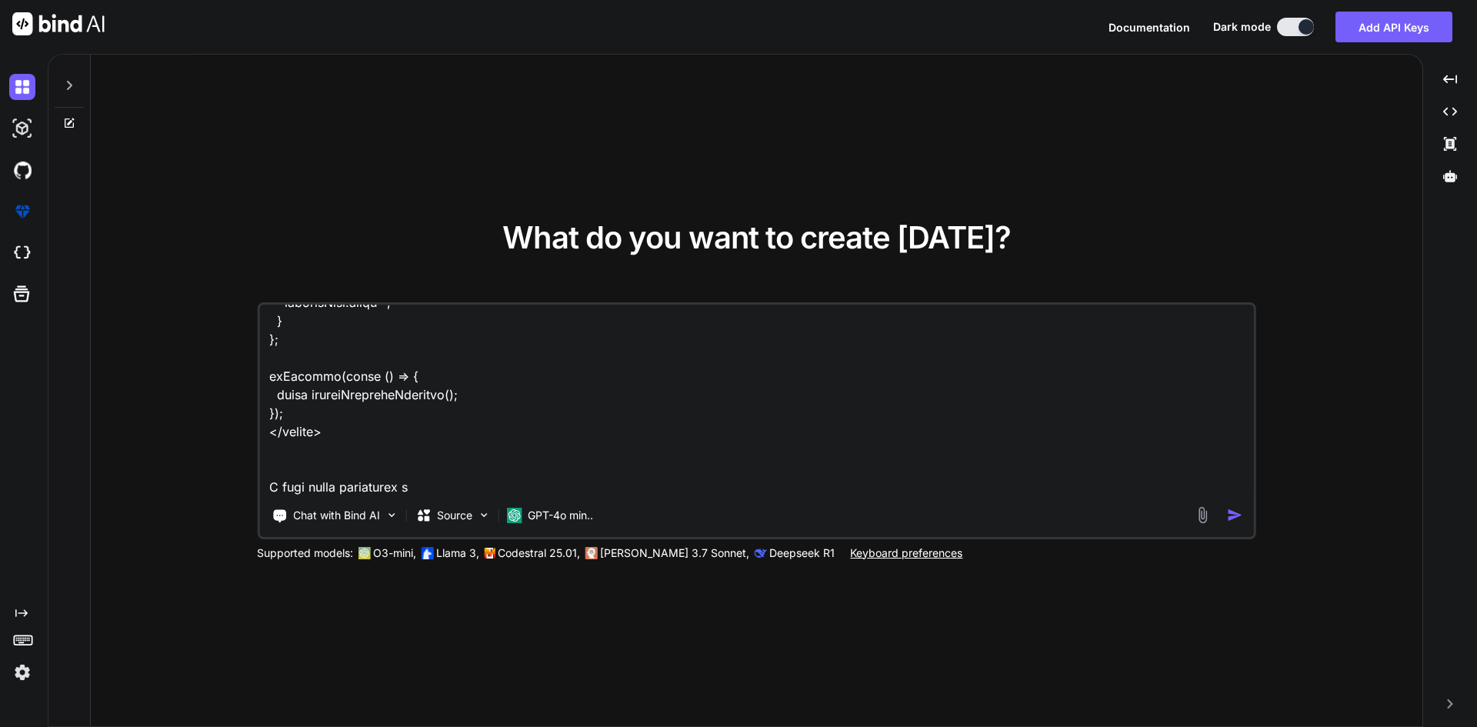
type textarea "x"
type textarea "<template> <div class="tabsNav-itemWrapper position-relative"> <div class="cont…"
type textarea "x"
type textarea "<template> <div class="tabsNav-itemWrapper position-relative"> <div class="cont…"
type textarea "x"
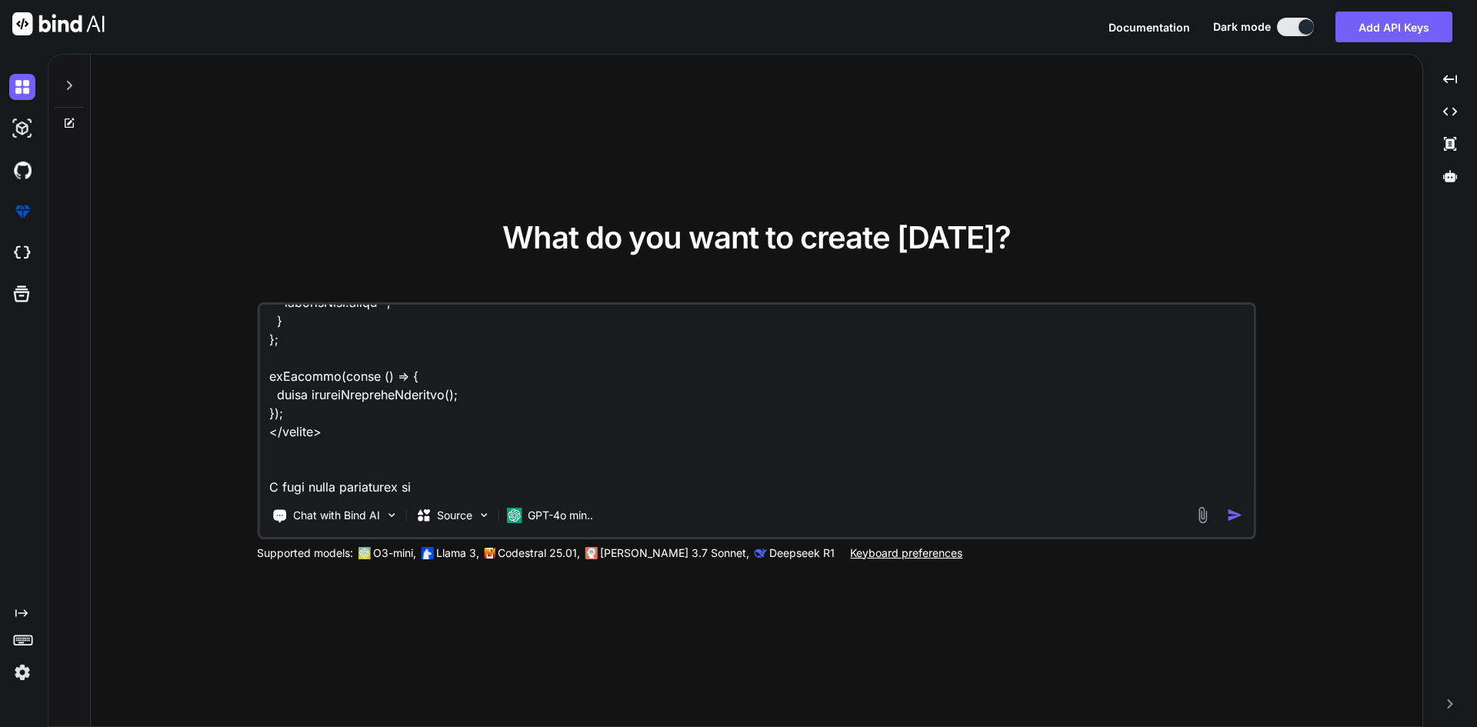
type textarea "<template> <div class="tabsNav-itemWrapper position-relative"> <div class="cont…"
type textarea "x"
type textarea "<template> <div class="tabsNav-itemWrapper position-relative"> <div class="cont…"
type textarea "x"
type textarea "<template> <div class="tabsNav-itemWrapper position-relative"> <div class="cont…"
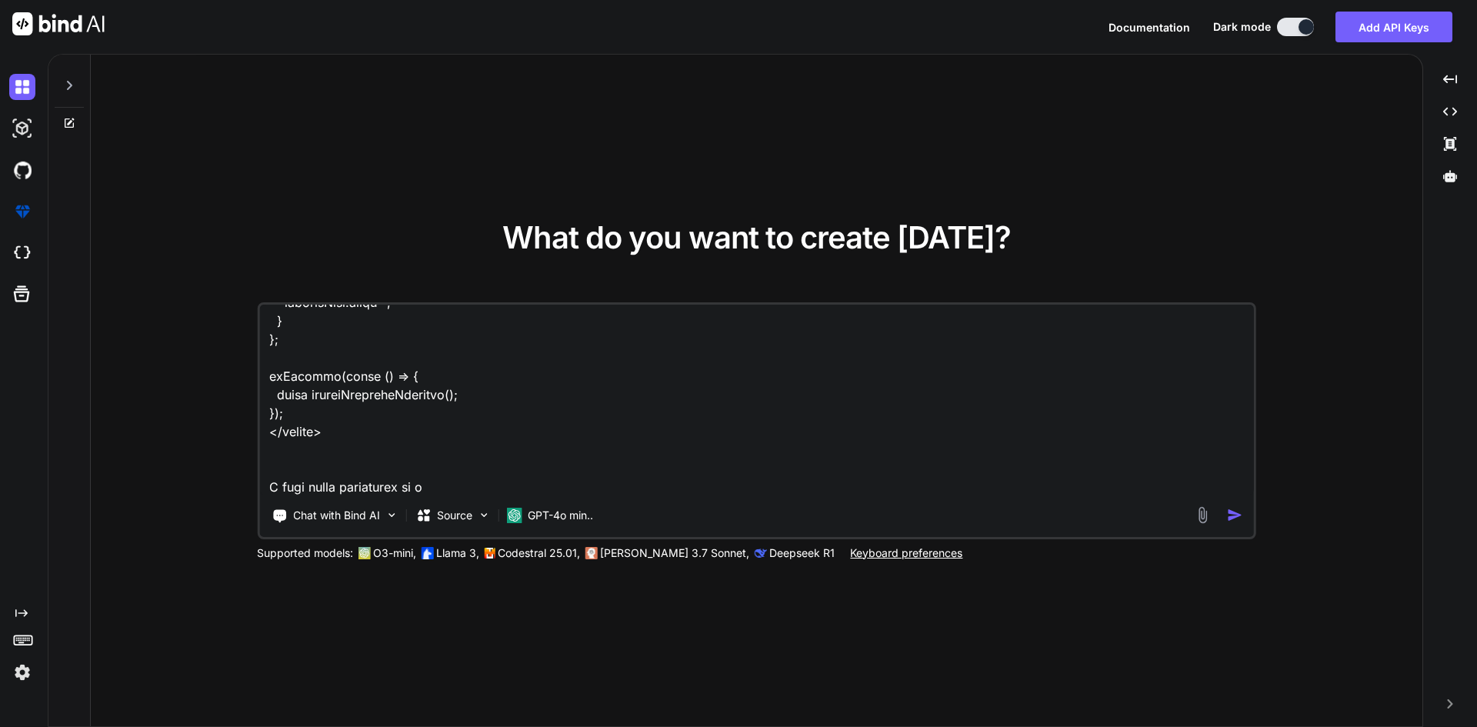
type textarea "x"
type textarea "<template> <div class="tabsNav-itemWrapper position-relative"> <div class="cont…"
type textarea "x"
type textarea "<template> <div class="tabsNav-itemWrapper position-relative"> <div class="cont…"
type textarea "x"
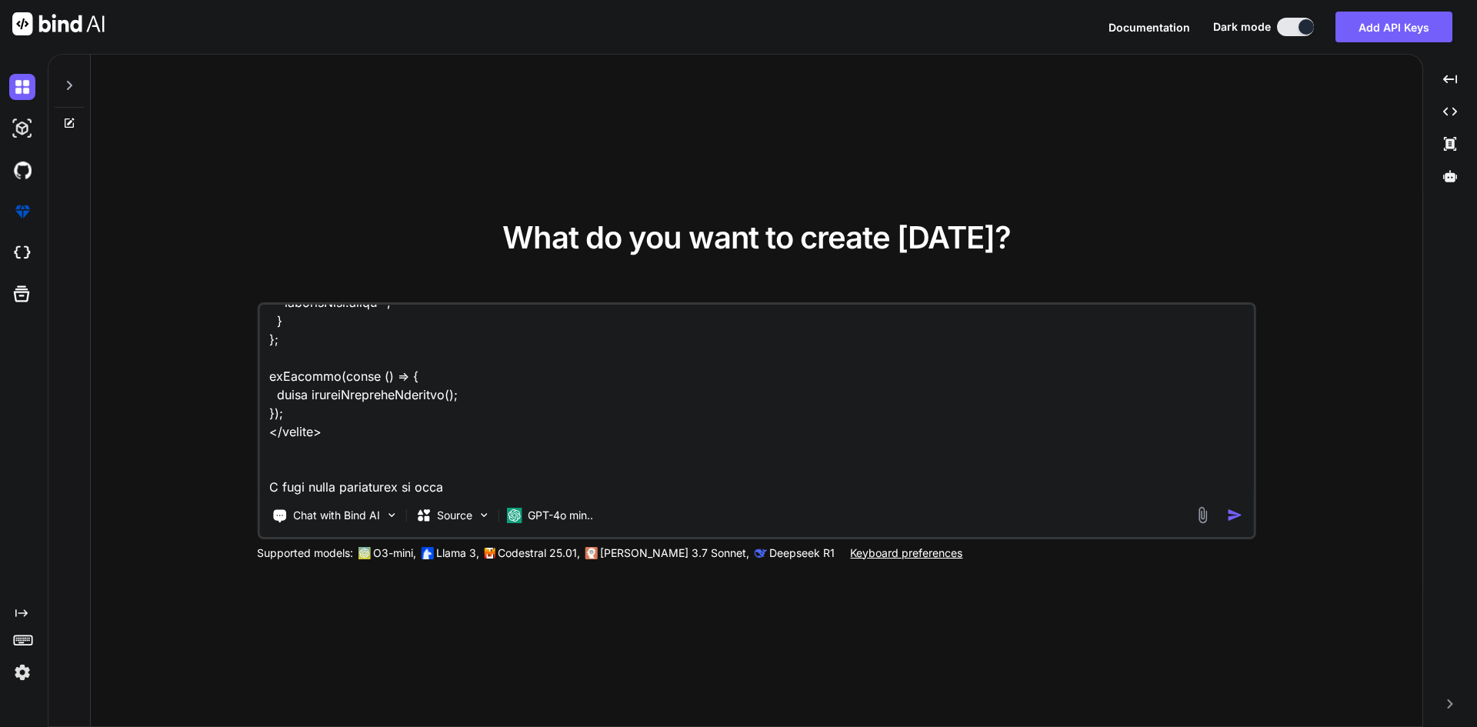
type textarea "<template> <div class="tabsNav-itemWrapper position-relative"> <div class="cont…"
type textarea "x"
type textarea "<template> <div class="tabsNav-itemWrapper position-relative"> <div class="cont…"
type textarea "x"
type textarea "<template> <div class="tabsNav-itemWrapper position-relative"> <div class="cont…"
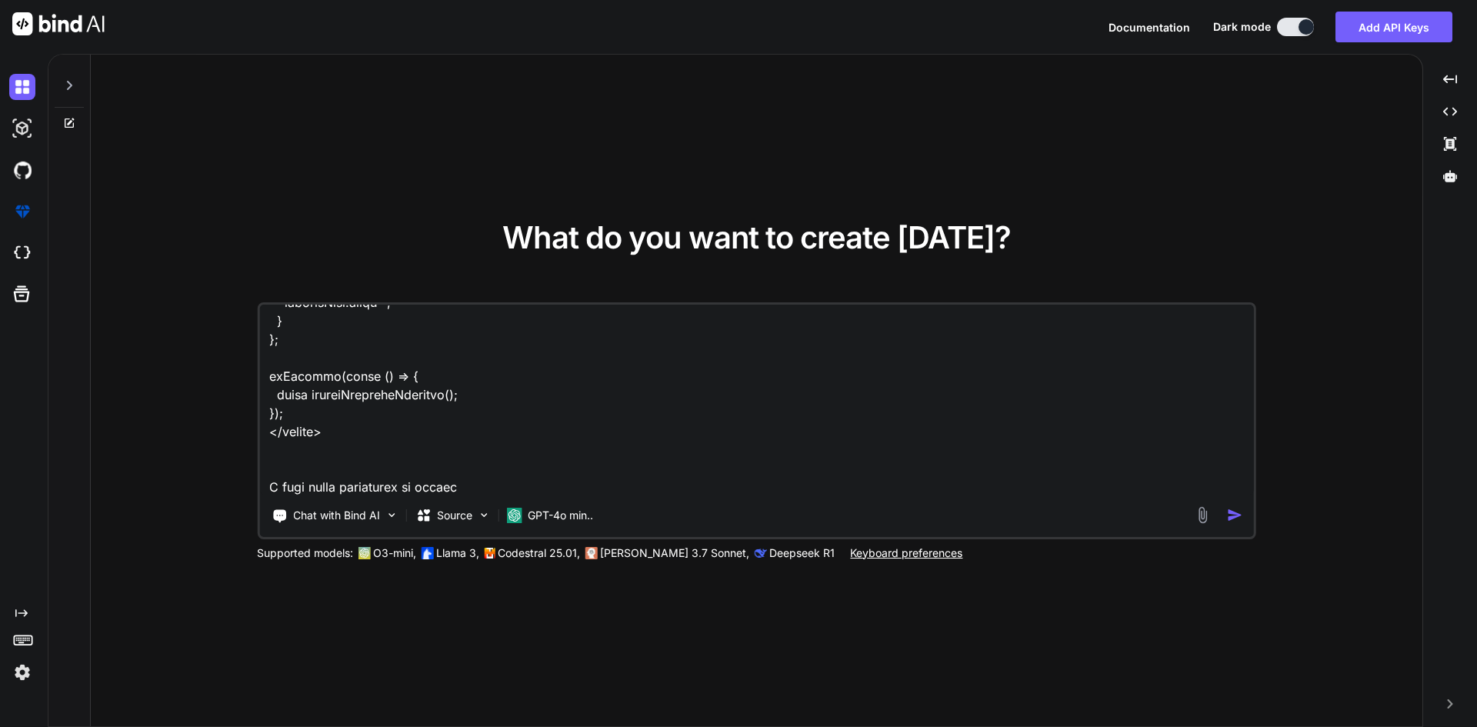
type textarea "x"
type textarea "<template> <div class="tabsNav-itemWrapper position-relative"> <div class="cont…"
type textarea "x"
type textarea "<template> <div class="tabsNav-itemWrapper position-relative"> <div class="cont…"
type textarea "x"
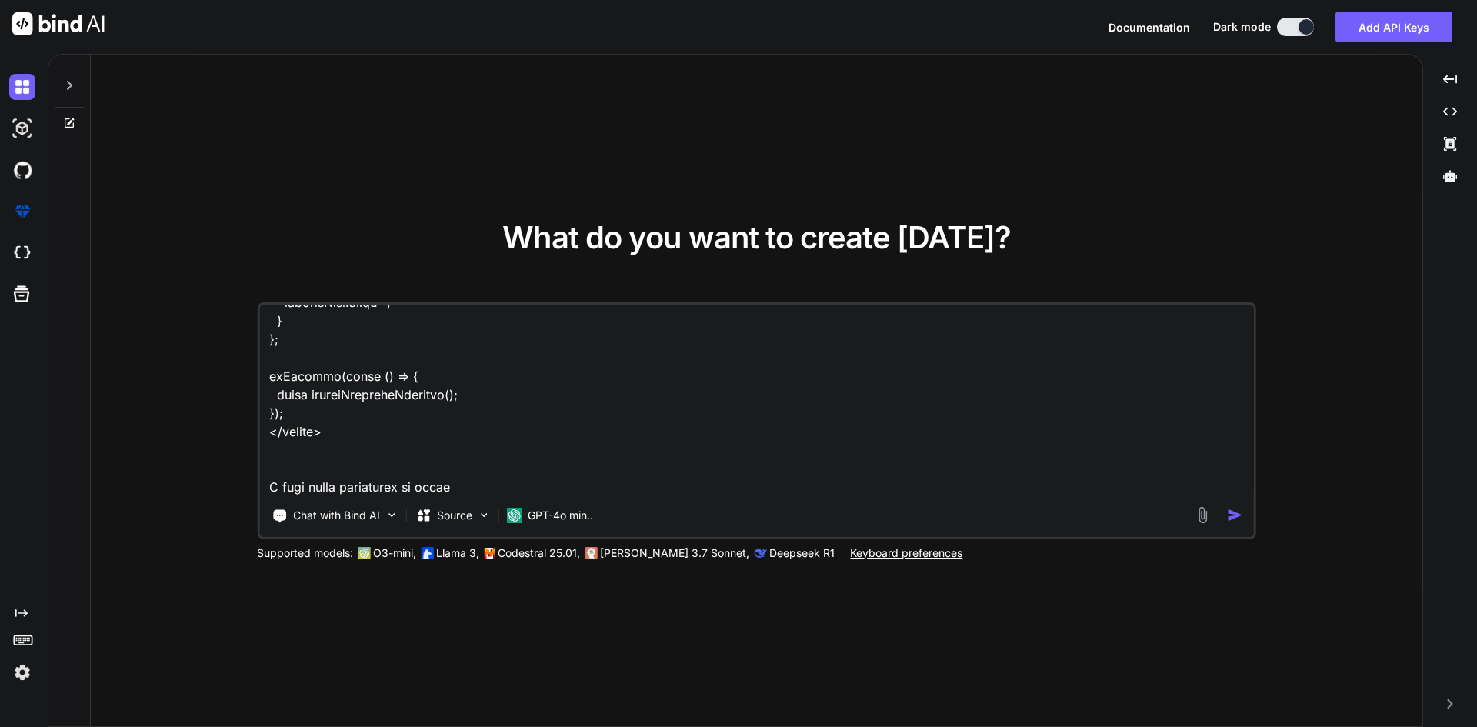
type textarea "<template> <div class="tabsNav-itemWrapper position-relative"> <div class="cont…"
type textarea "x"
type textarea "<template> <div class="tabsNav-itemWrapper position-relative"> <div class="cont…"
type textarea "x"
type textarea "<template> <div class="tabsNav-itemWrapper position-relative"> <div class="cont…"
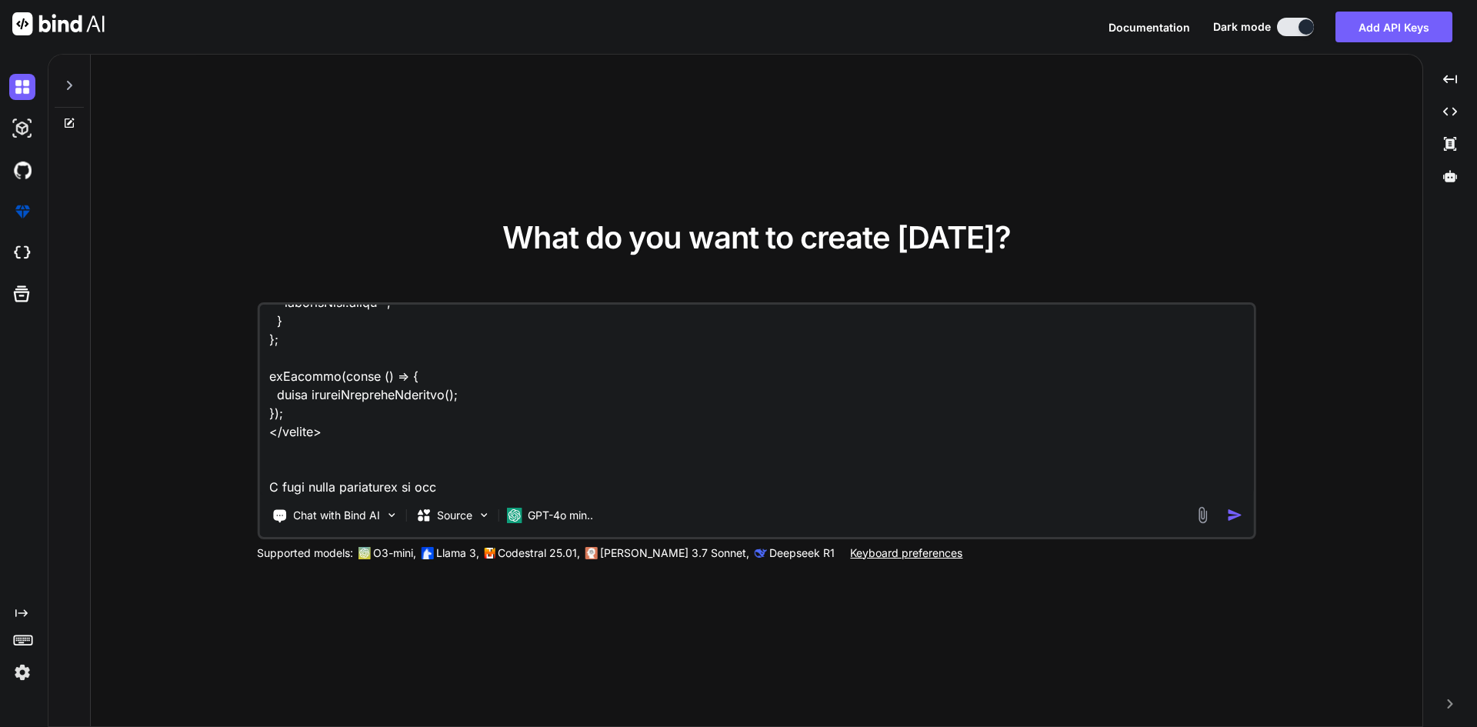
type textarea "x"
type textarea "<template> <div class="tabsNav-itemWrapper position-relative"> <div class="cont…"
type textarea "x"
type textarea "<template> <div class="tabsNav-itemWrapper position-relative"> <div class="cont…"
type textarea "x"
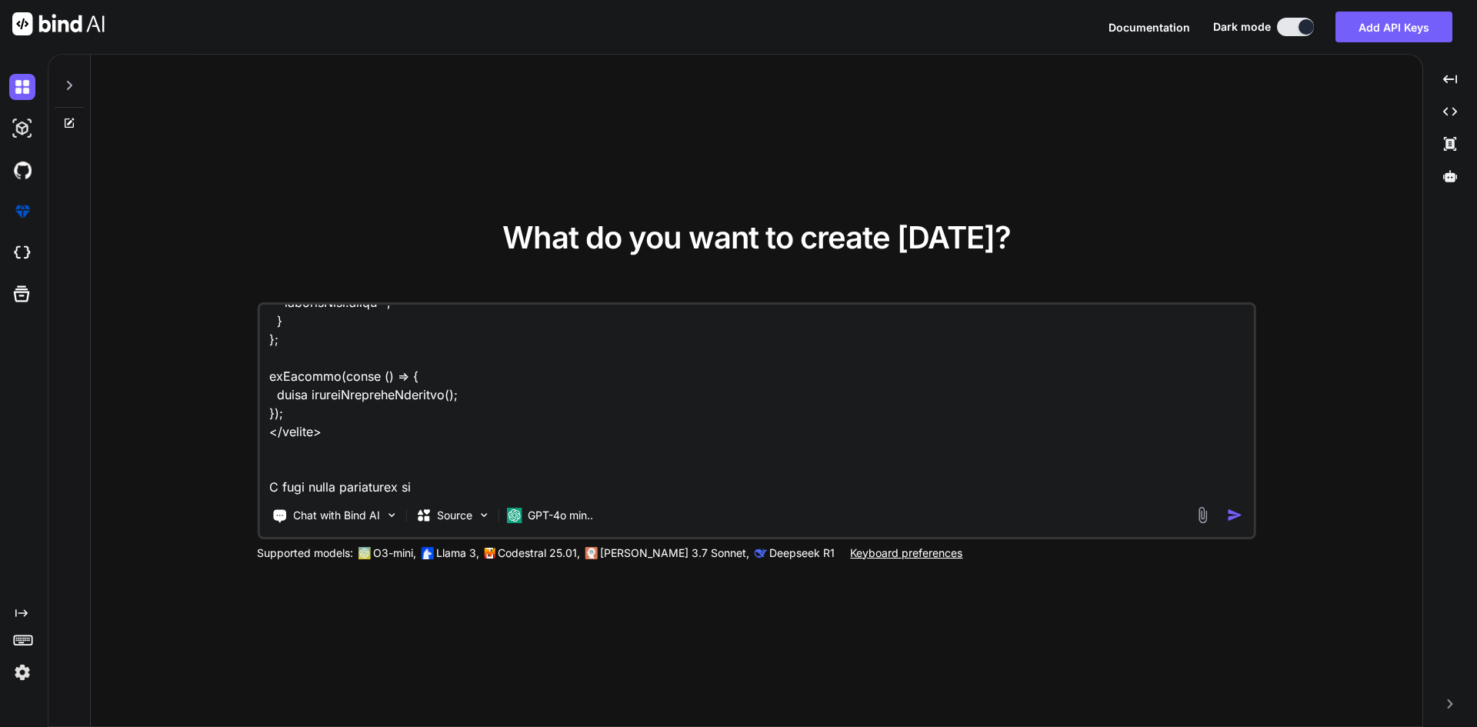
type textarea "<template> <div class="tabsNav-itemWrapper position-relative"> <div class="cont…"
type textarea "x"
type textarea "<template> <div class="tabsNav-itemWrapper position-relative"> <div class="cont…"
type textarea "x"
type textarea "<template> <div class="tabsNav-itemWrapper position-relative"> <div class="cont…"
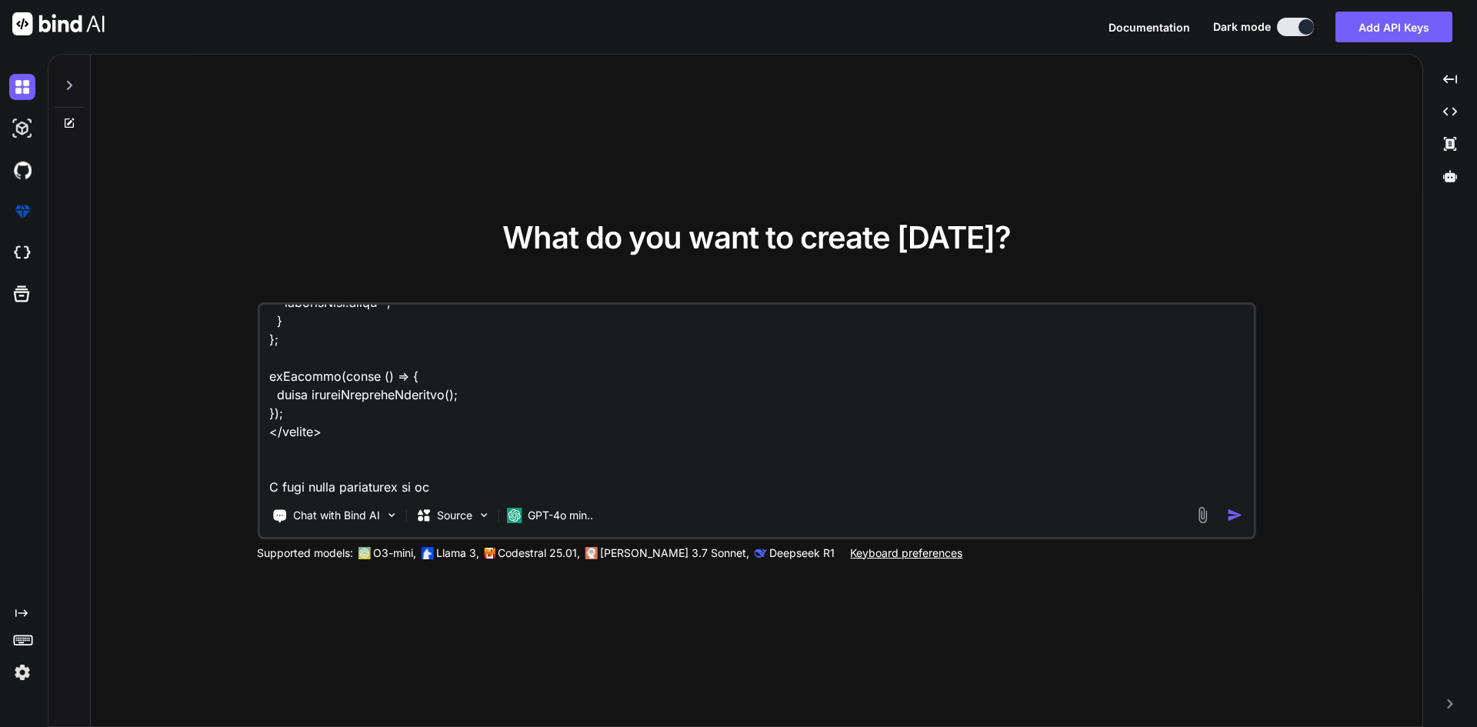
type textarea "x"
type textarea "<template> <div class="tabsNav-itemWrapper position-relative"> <div class="cont…"
type textarea "x"
type textarea "<template> <div class="tabsNav-itemWrapper position-relative"> <div class="cont…"
type textarea "x"
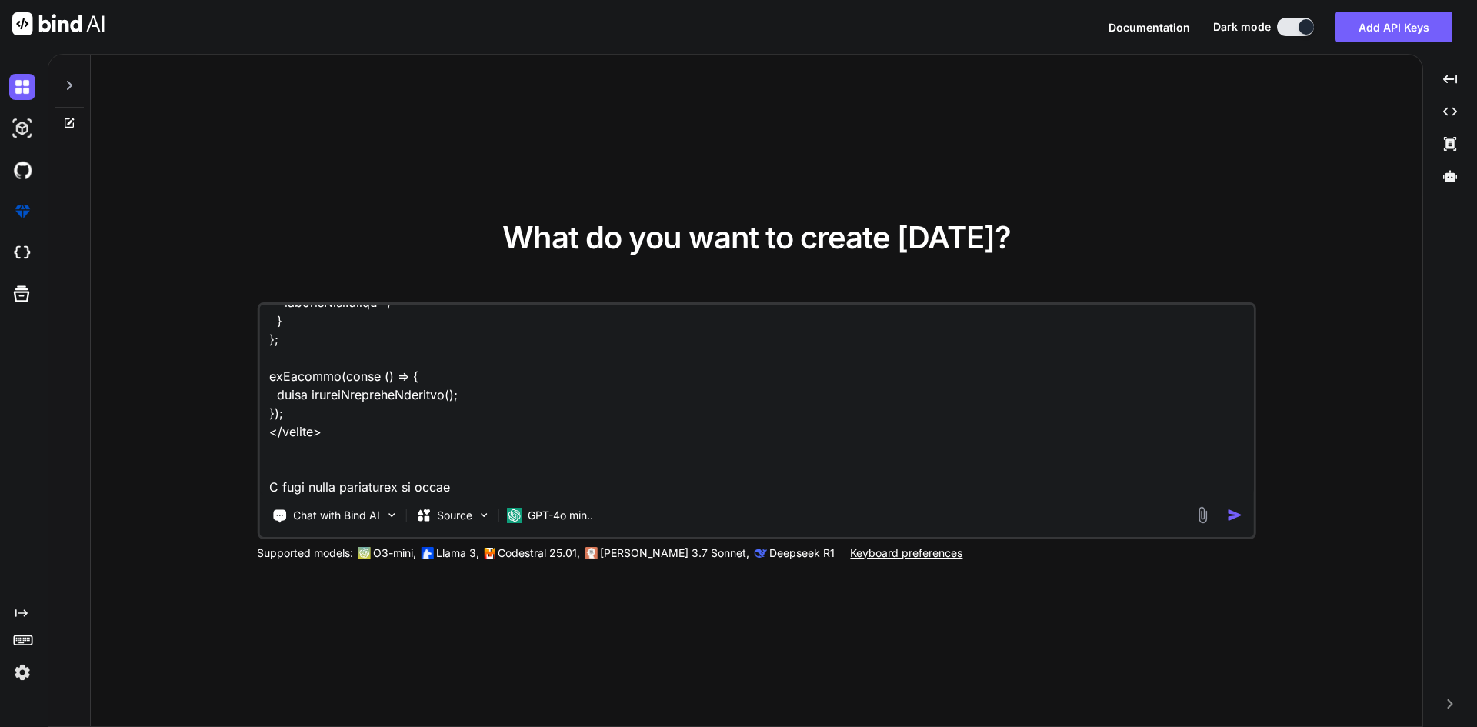
type textarea "<template> <div class="tabsNav-itemWrapper position-relative"> <div class="cont…"
type textarea "x"
type textarea "<template> <div class="tabsNav-itemWrapper position-relative"> <div class="cont…"
type textarea "x"
type textarea "<template> <div class="tabsNav-itemWrapper position-relative"> <div class="cont…"
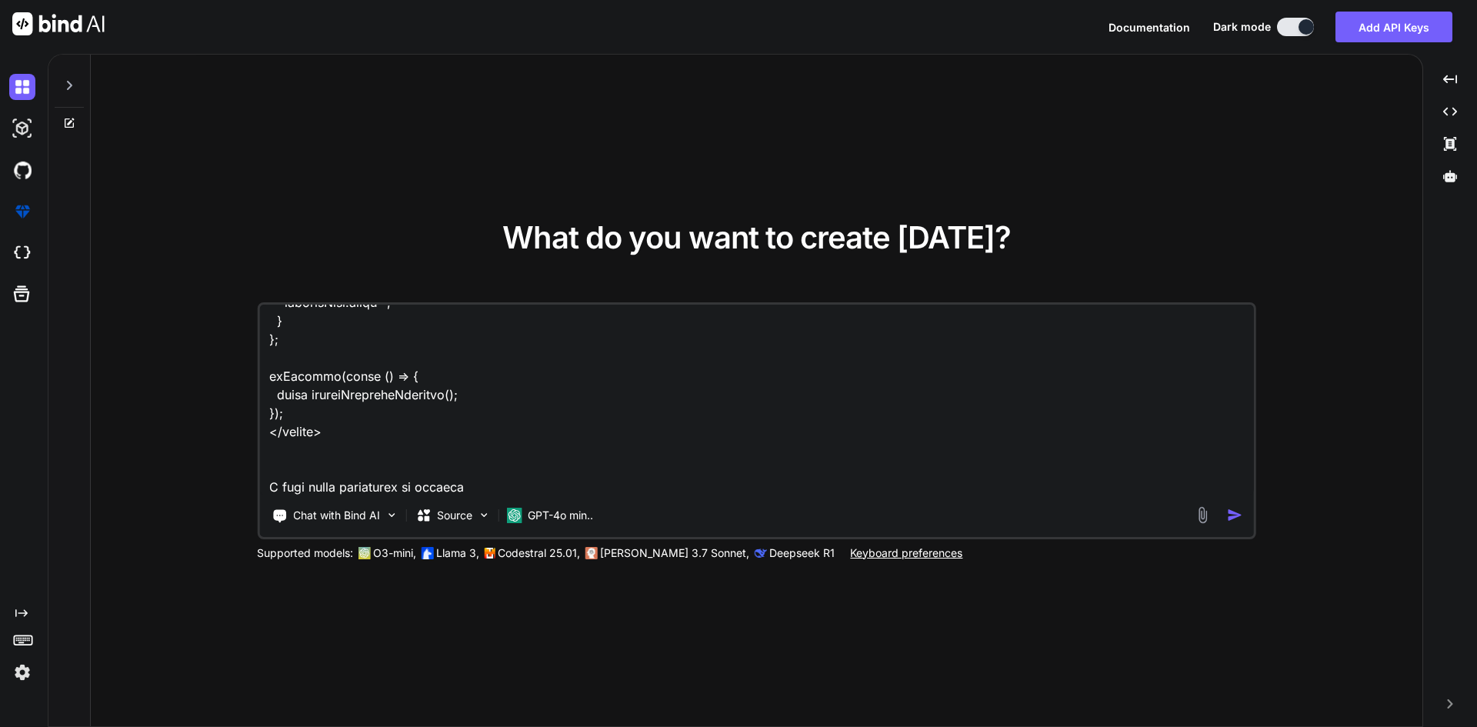
type textarea "x"
type textarea "<template> <div class="tabsNav-itemWrapper position-relative"> <div class="cont…"
type textarea "x"
type textarea "<template> <div class="tabsNav-itemWrapper position-relative"> <div class="cont…"
type textarea "x"
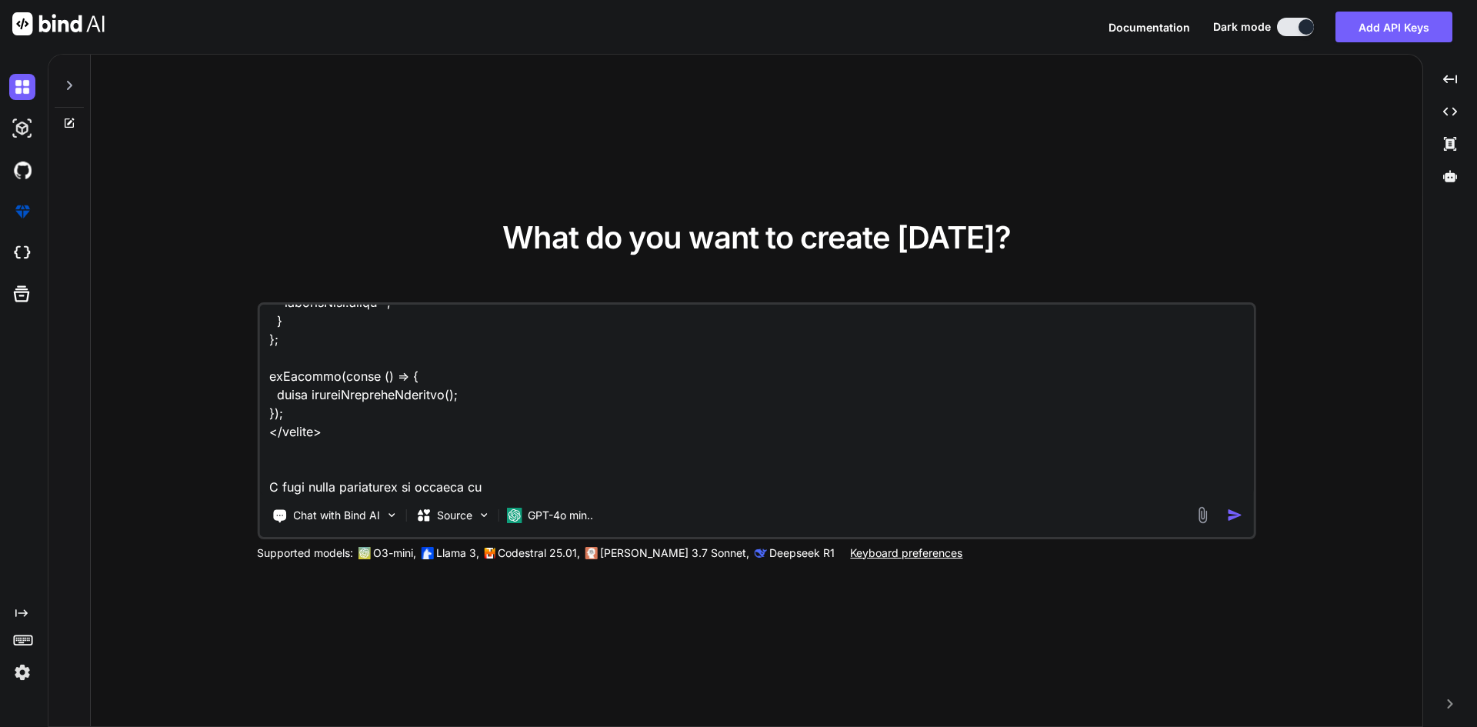
type textarea "<template> <div class="tabsNav-itemWrapper position-relative"> <div class="cont…"
type textarea "x"
type textarea "<template> <div class="tabsNav-itemWrapper position-relative"> <div class="cont…"
type textarea "x"
type textarea "<template> <div class="tabsNav-itemWrapper position-relative"> <div class="cont…"
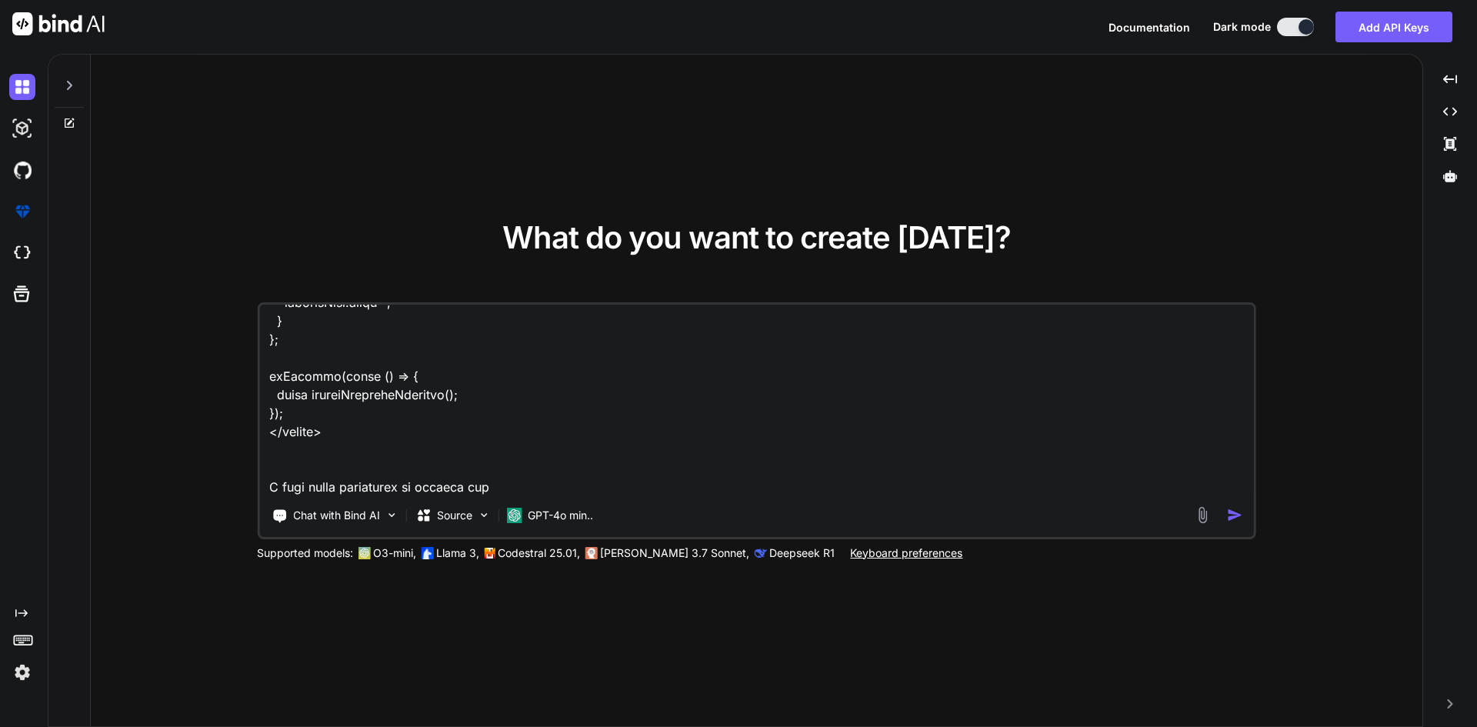
type textarea "x"
type textarea "<template> <div class="tabsNav-itemWrapper position-relative"> <div class="cont…"
type textarea "x"
type textarea "<template> <div class="tabsNav-itemWrapper position-relative"> <div class="cont…"
type textarea "x"
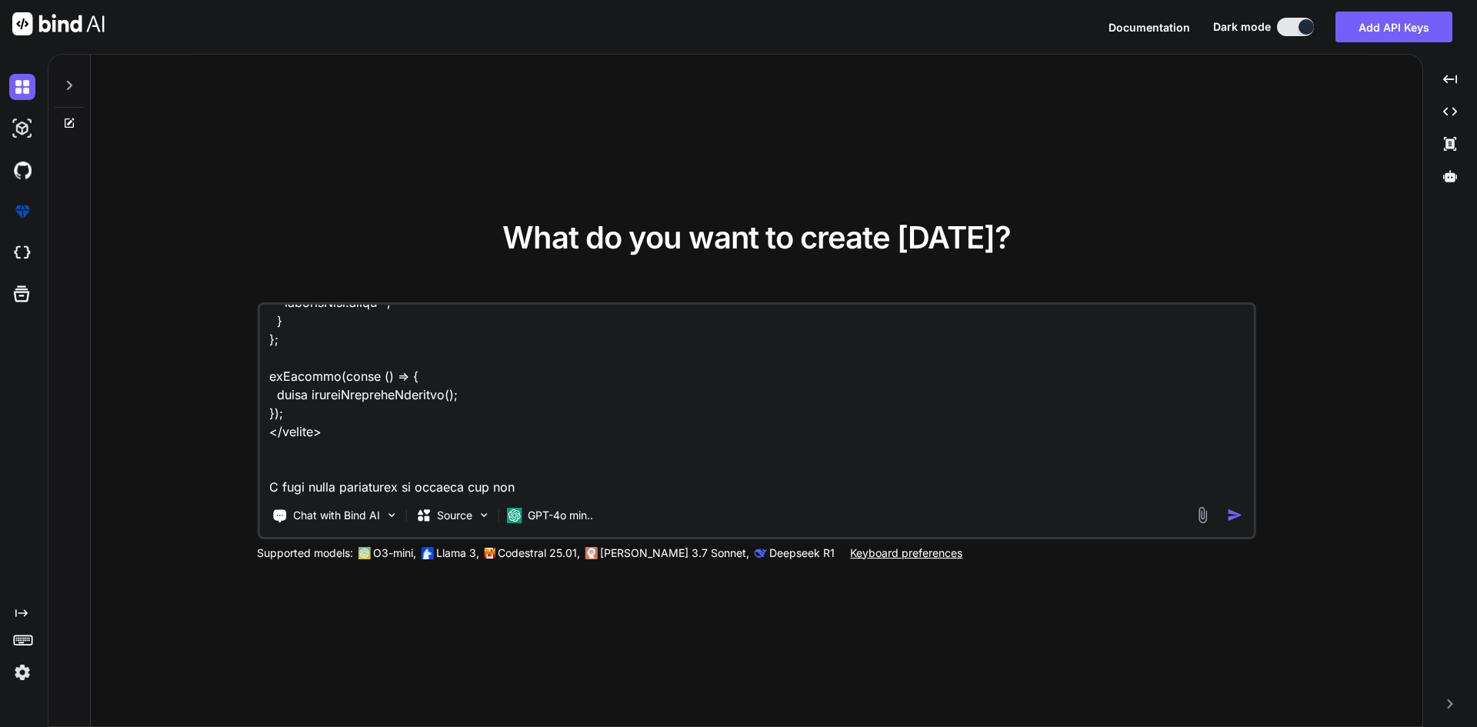
type textarea "<template> <div class="tabsNav-itemWrapper position-relative"> <div class="cont…"
type textarea "x"
type textarea "<template> <div class="tabsNav-itemWrapper position-relative"> <div class="cont…"
type textarea "x"
type textarea "<template> <div class="tabsNav-itemWrapper position-relative"> <div class="cont…"
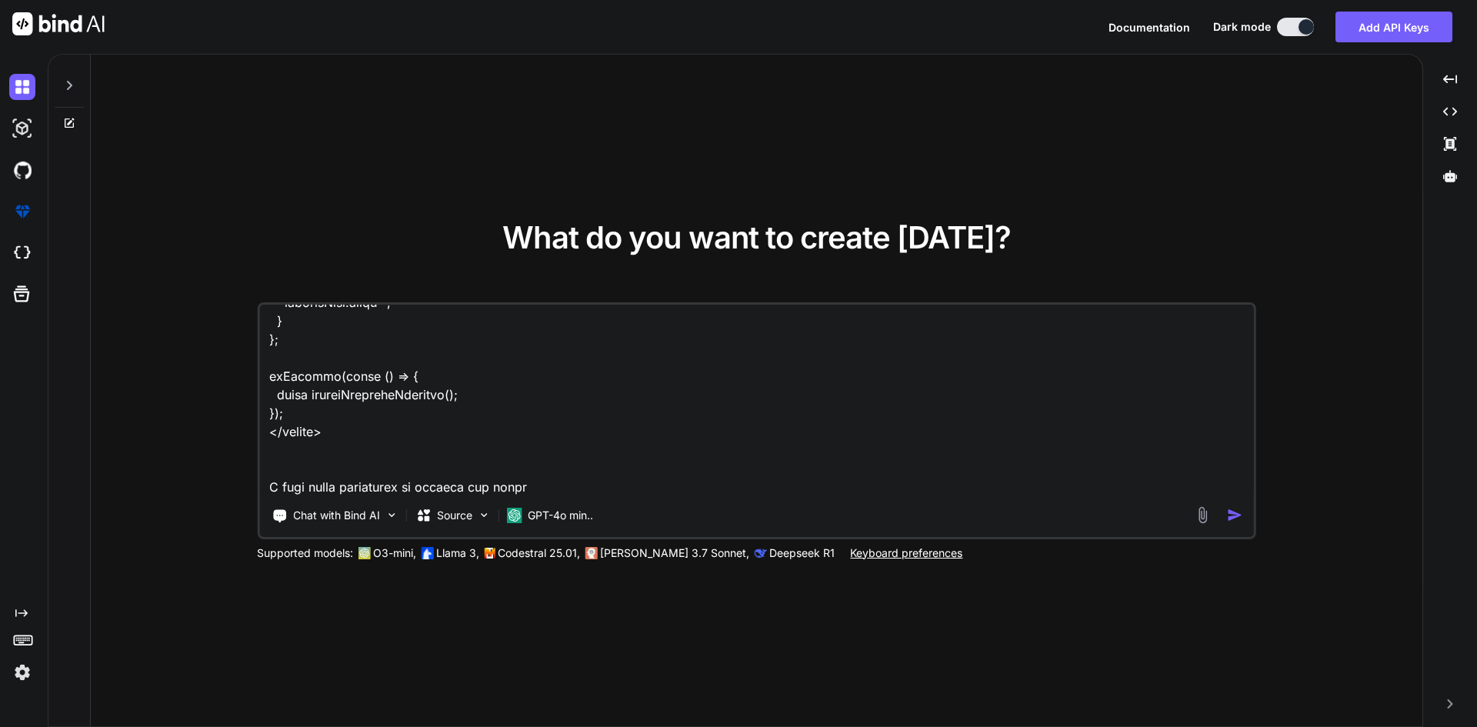
type textarea "x"
type textarea "<template> <div class="tabsNav-itemWrapper position-relative"> <div class="cont…"
type textarea "x"
type textarea "<template> <div class="tabsNav-itemWrapper position-relative"> <div class="cont…"
type textarea "x"
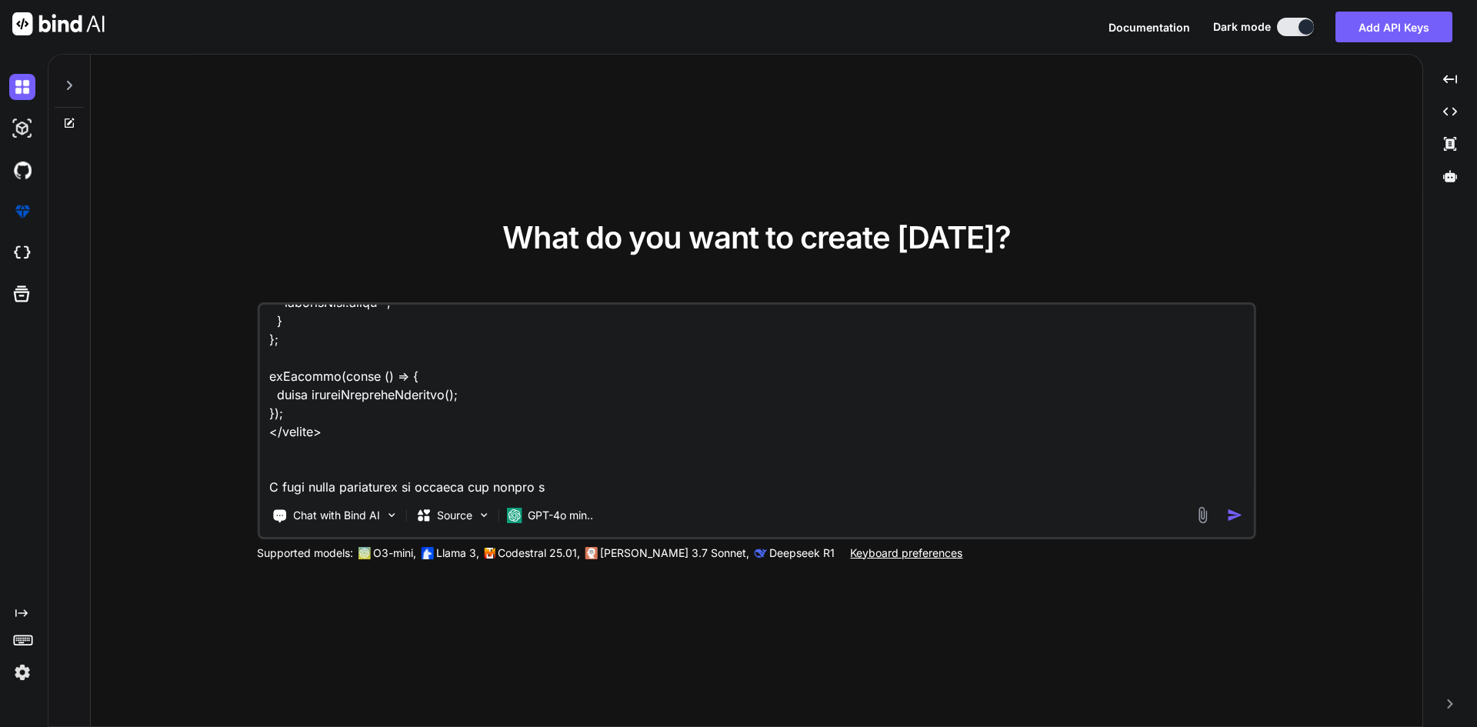
type textarea "<template> <div class="tabsNav-itemWrapper position-relative"> <div class="cont…"
type textarea "x"
type textarea "<template> <div class="tabsNav-itemWrapper position-relative"> <div class="cont…"
type textarea "x"
type textarea "<template> <div class="tabsNav-itemWrapper position-relative"> <div class="cont…"
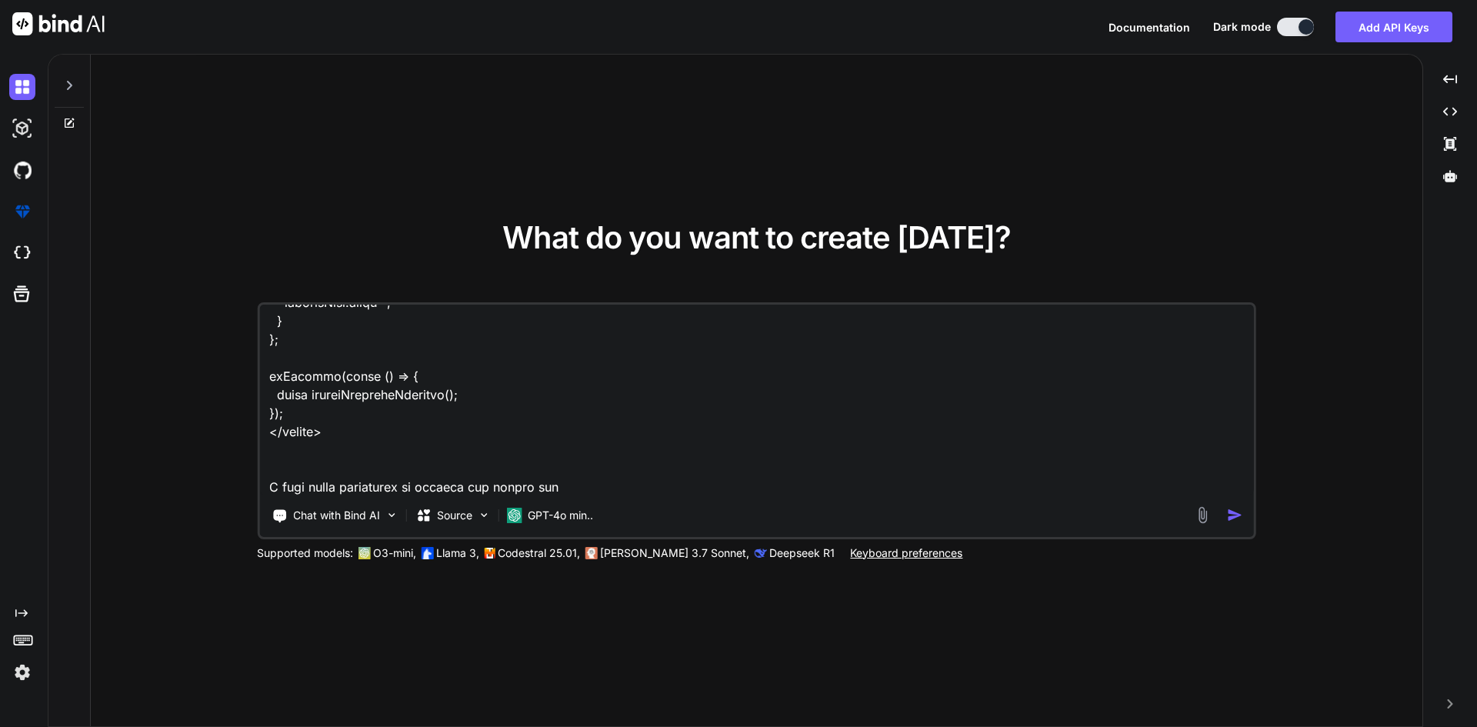
type textarea "x"
type textarea "<template> <div class="tabsNav-itemWrapper position-relative"> <div class="cont…"
type textarea "x"
type textarea "<template> <div class="tabsNav-itemWrapper position-relative"> <div class="cont…"
type textarea "x"
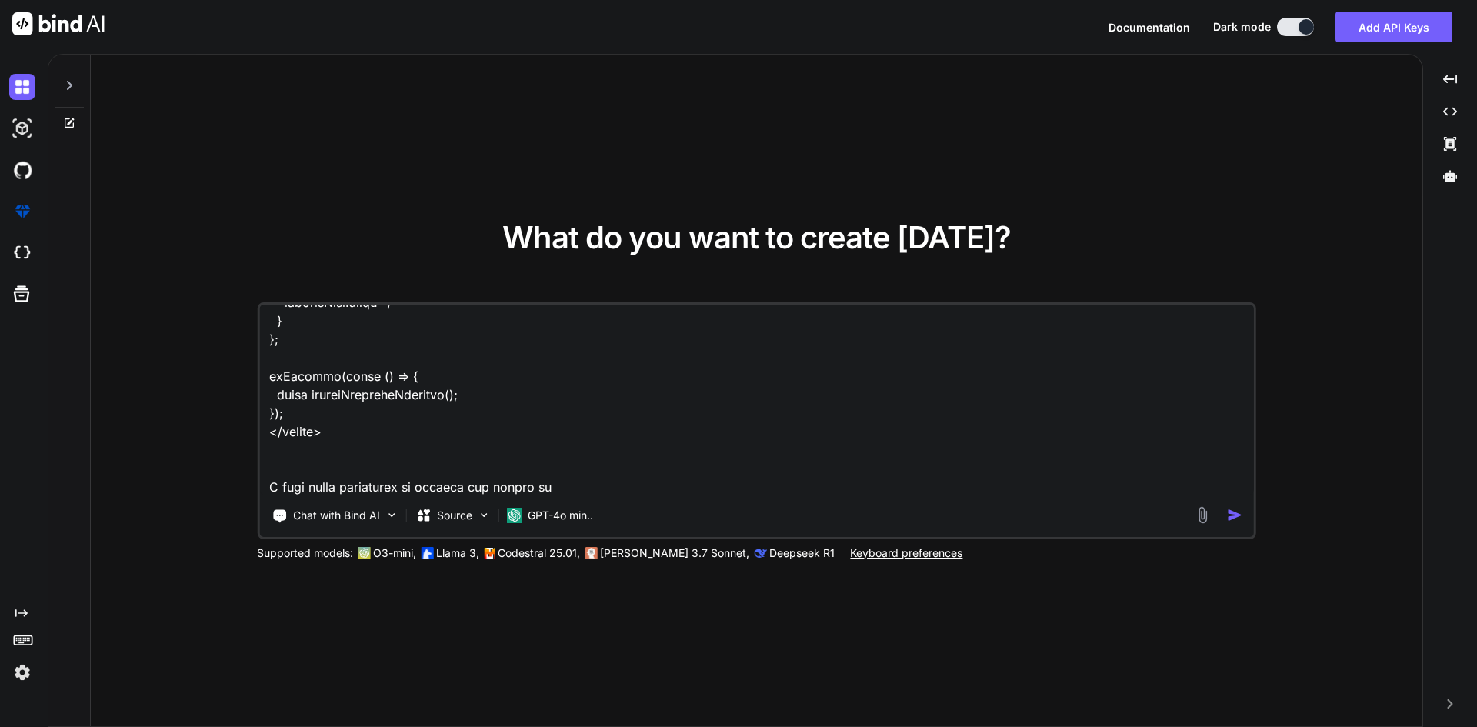
type textarea "<template> <div class="tabsNav-itemWrapper position-relative"> <div class="cont…"
type textarea "x"
type textarea "<template> <div class="tabsNav-itemWrapper position-relative"> <div class="cont…"
type textarea "x"
type textarea "<template> <div class="tabsNav-itemWrapper position-relative"> <div class="cont…"
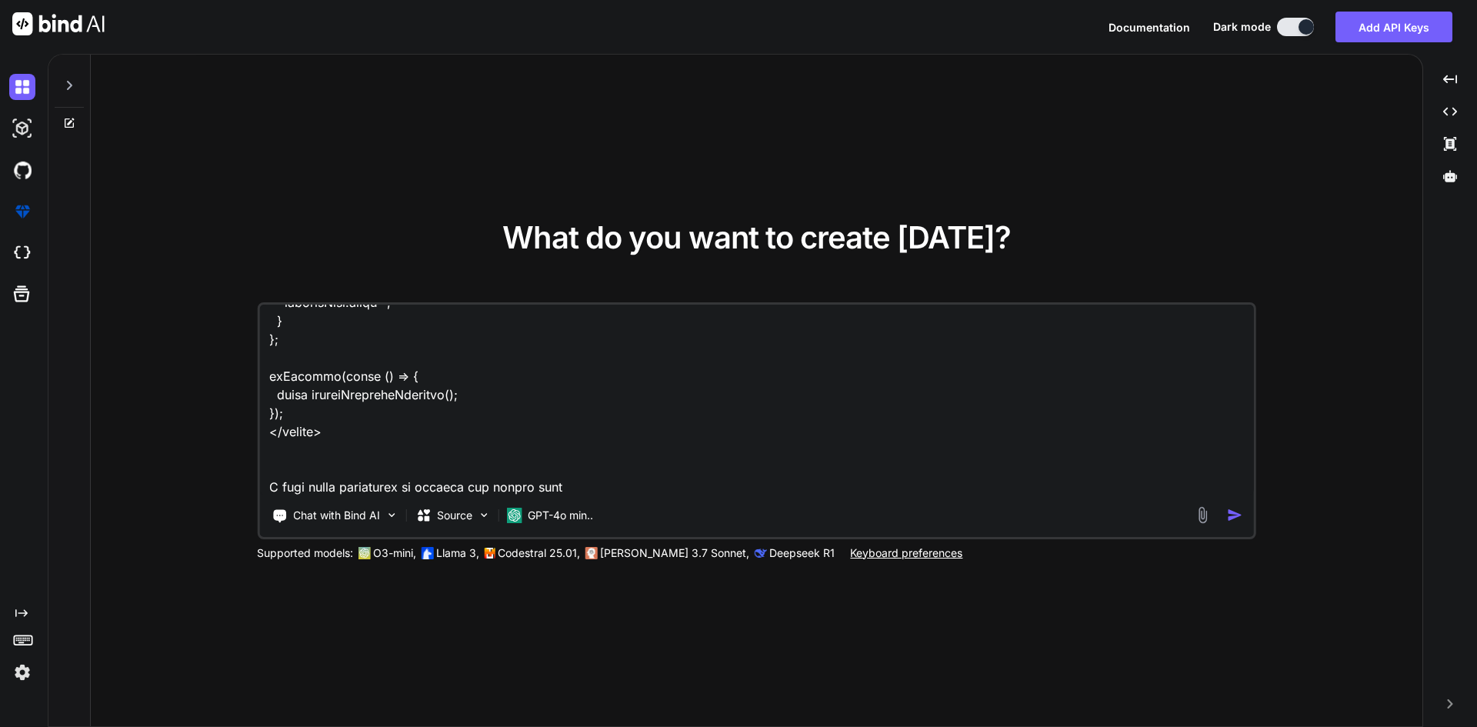
type textarea "x"
type textarea "<template> <div class="tabsNav-itemWrapper position-relative"> <div class="cont…"
type textarea "x"
type textarea "<template> <div class="tabsNav-itemWrapper position-relative"> <div class="cont…"
type textarea "x"
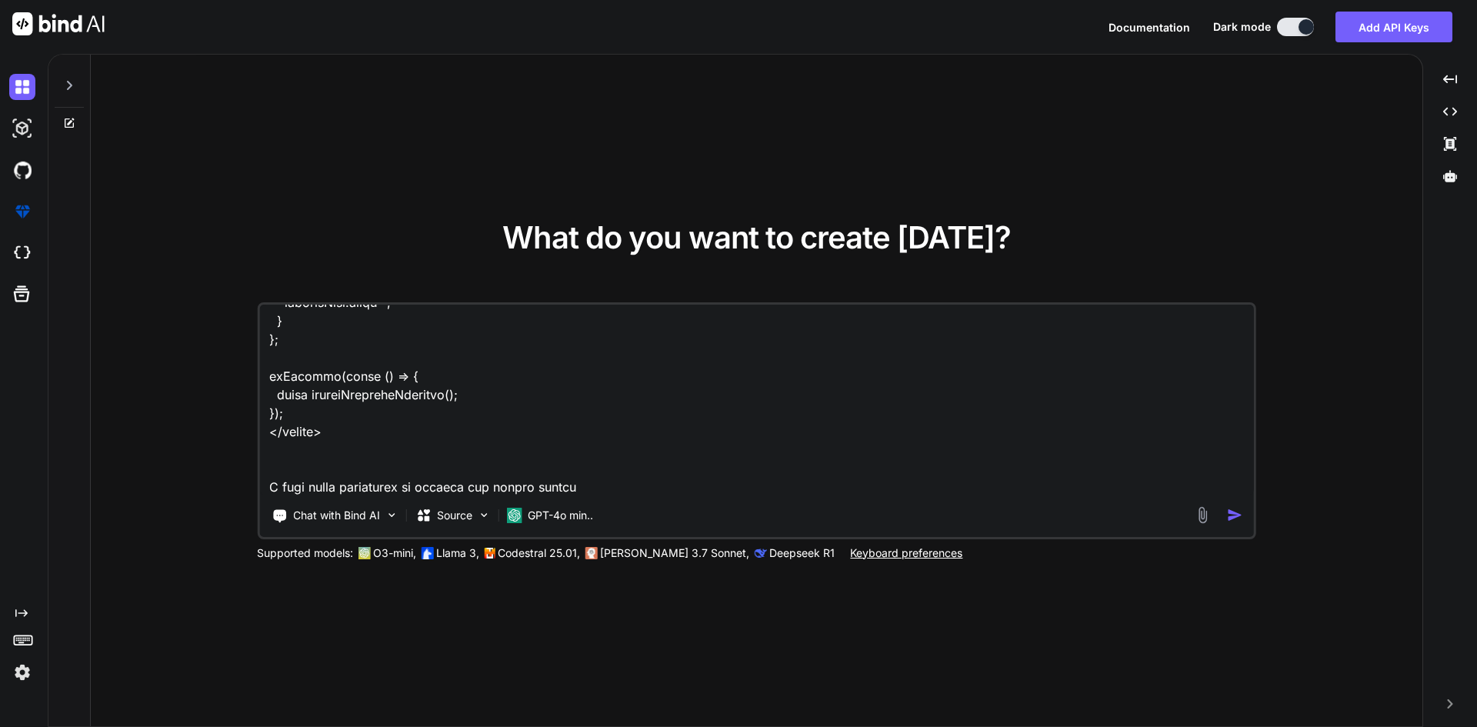
type textarea "<template> <div class="tabsNav-itemWrapper position-relative"> <div class="cont…"
type textarea "x"
type textarea "<template> <div class="tabsNav-itemWrapper position-relative"> <div class="cont…"
type textarea "x"
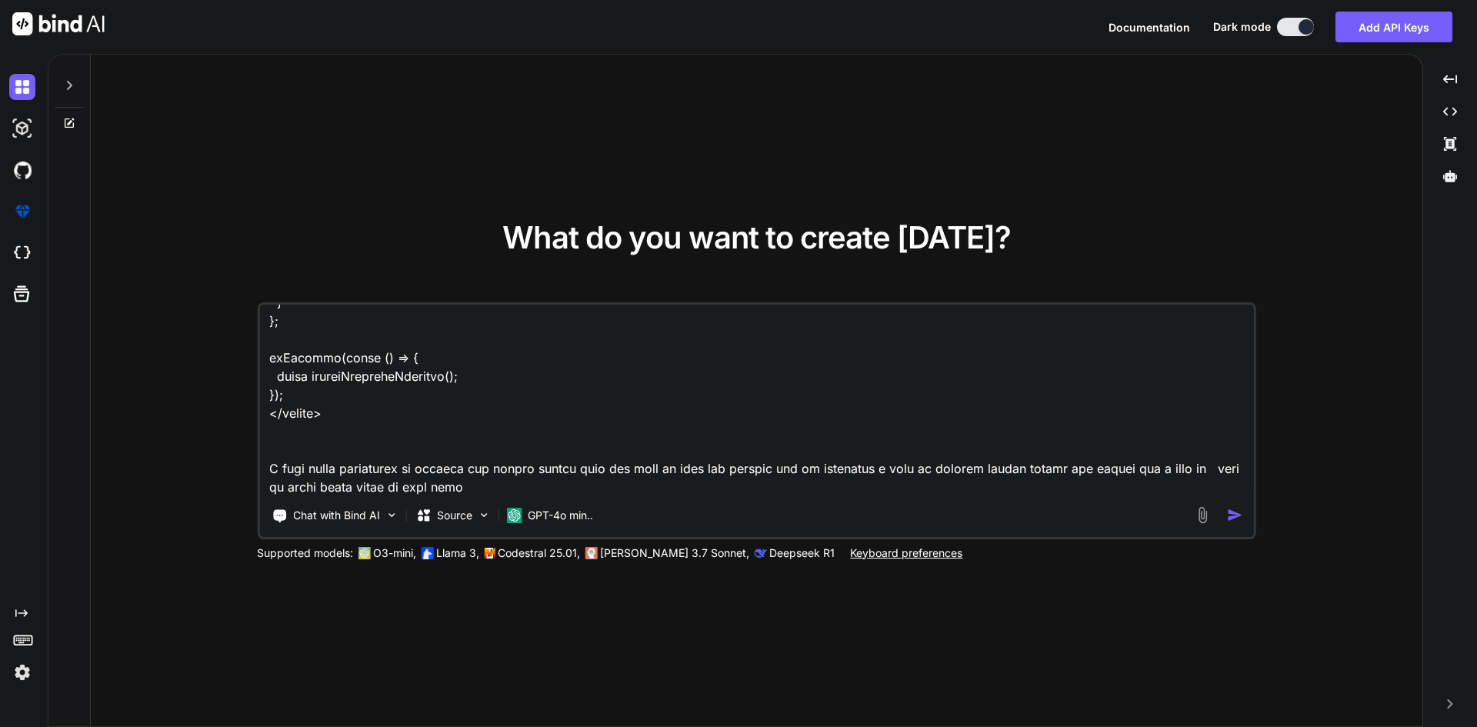
click at [1245, 520] on button "button" at bounding box center [1238, 515] width 22 height 16
click at [1237, 515] on img "button" at bounding box center [1235, 515] width 16 height 16
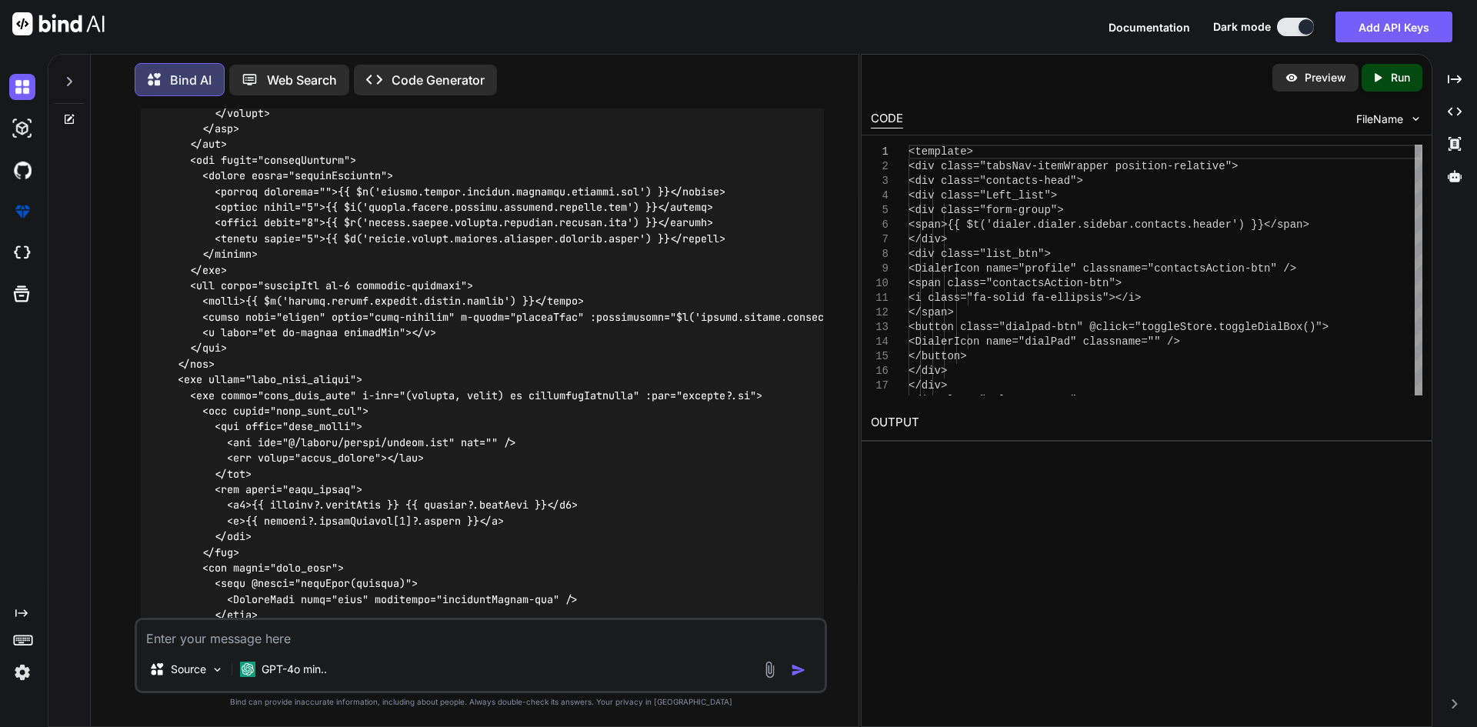
scroll to position [795, 0]
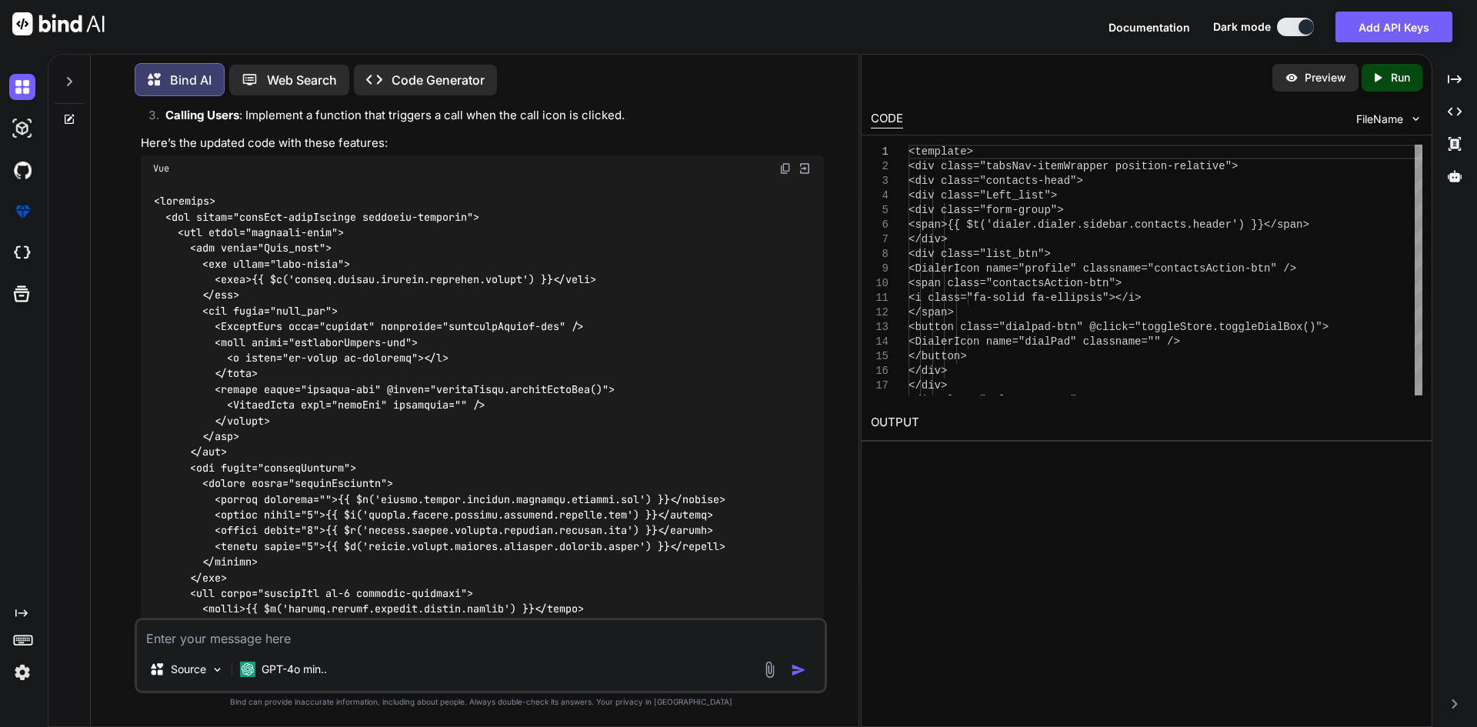
click at [782, 167] on img at bounding box center [785, 168] width 12 height 12
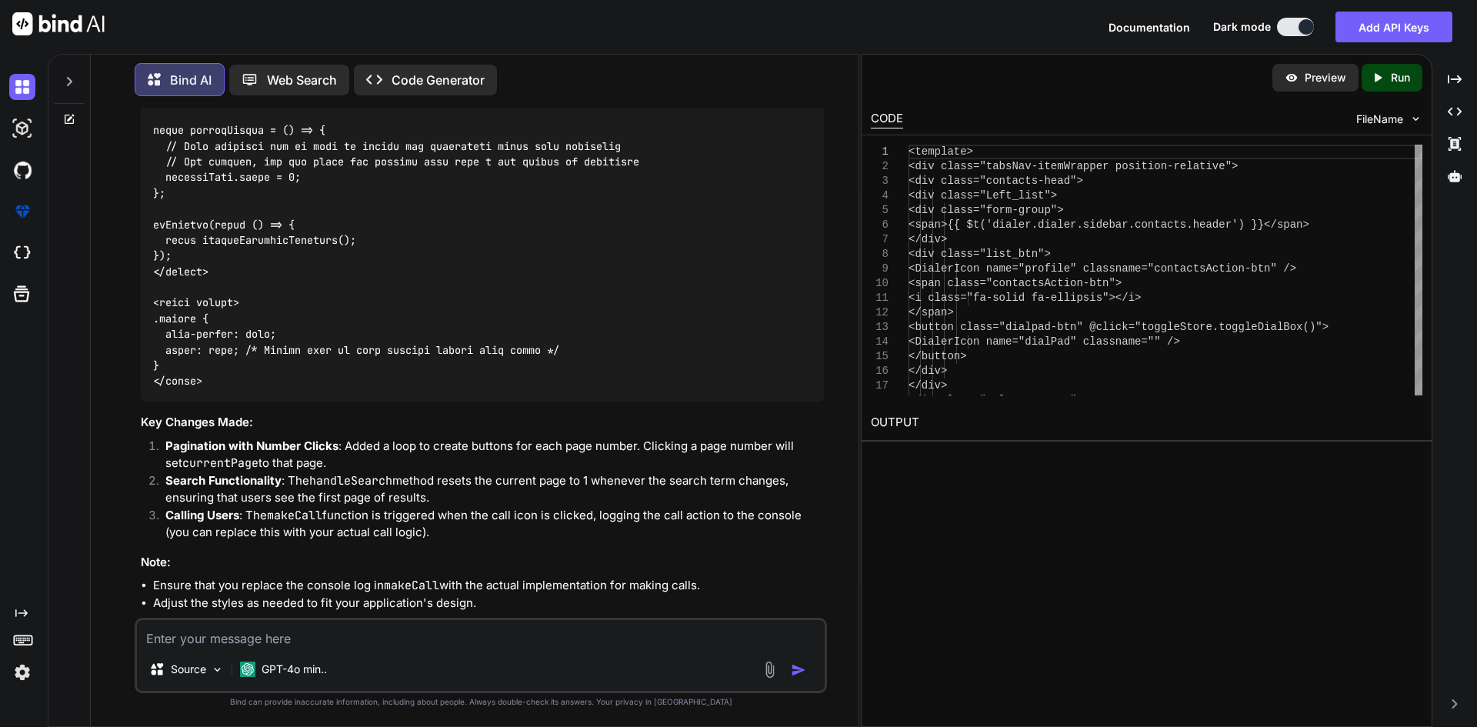
scroll to position [2817, 0]
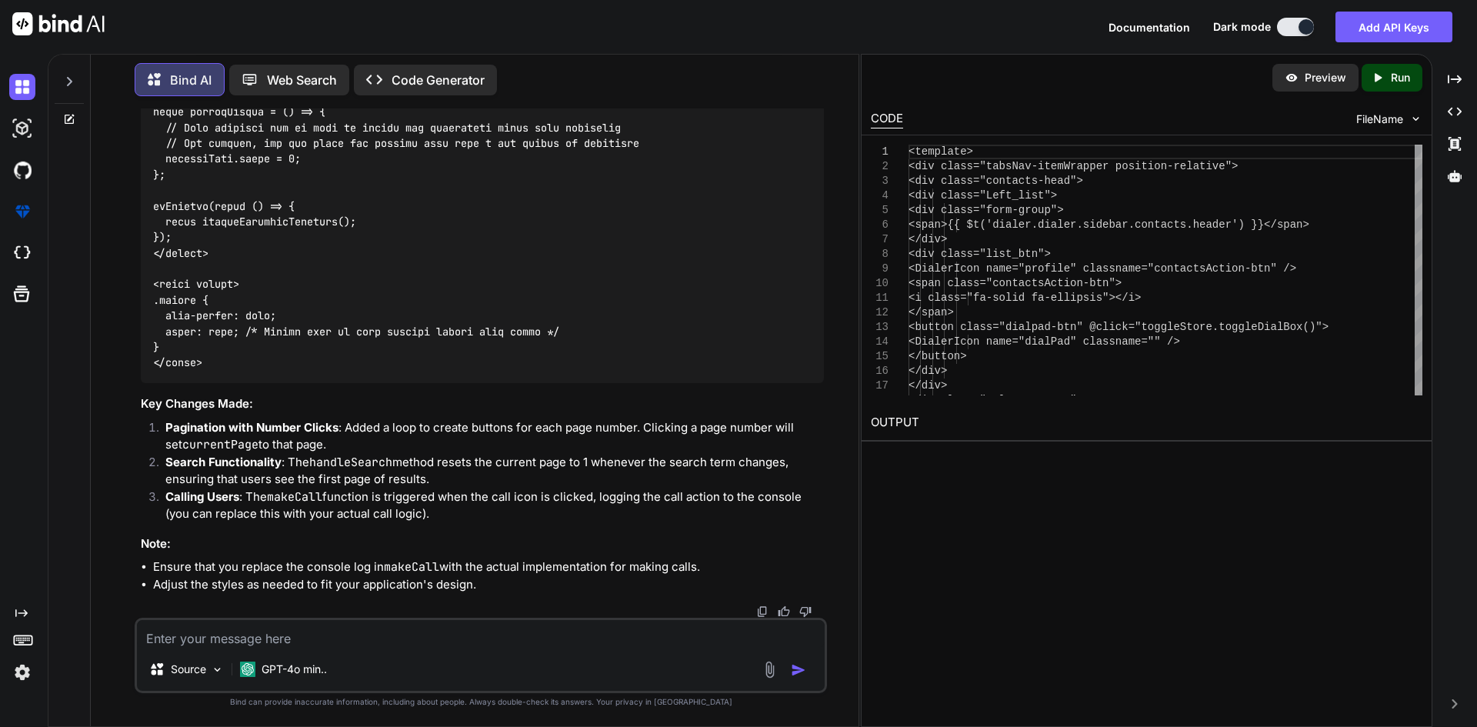
click at [276, 617] on div at bounding box center [482, 612] width 683 height 12
click at [277, 626] on textarea at bounding box center [481, 634] width 688 height 28
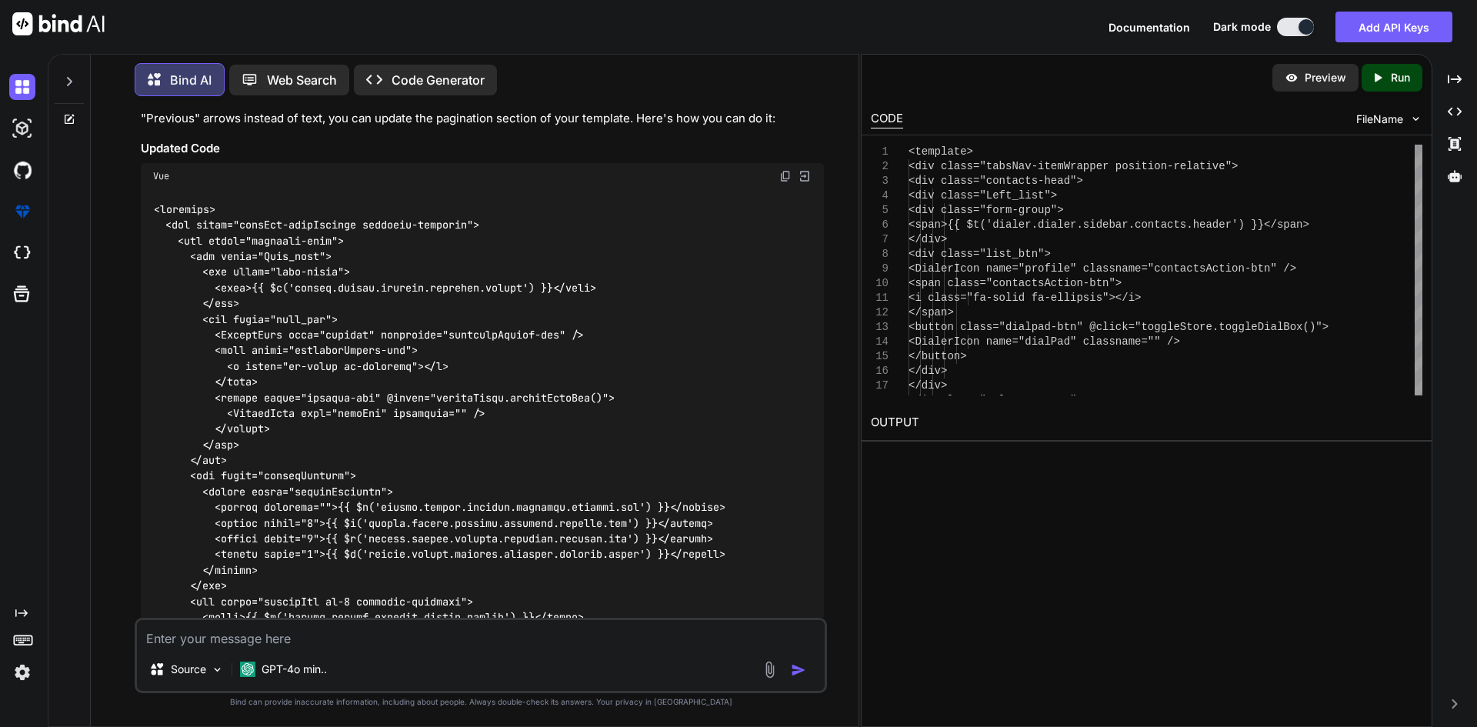
scroll to position [3356, 0]
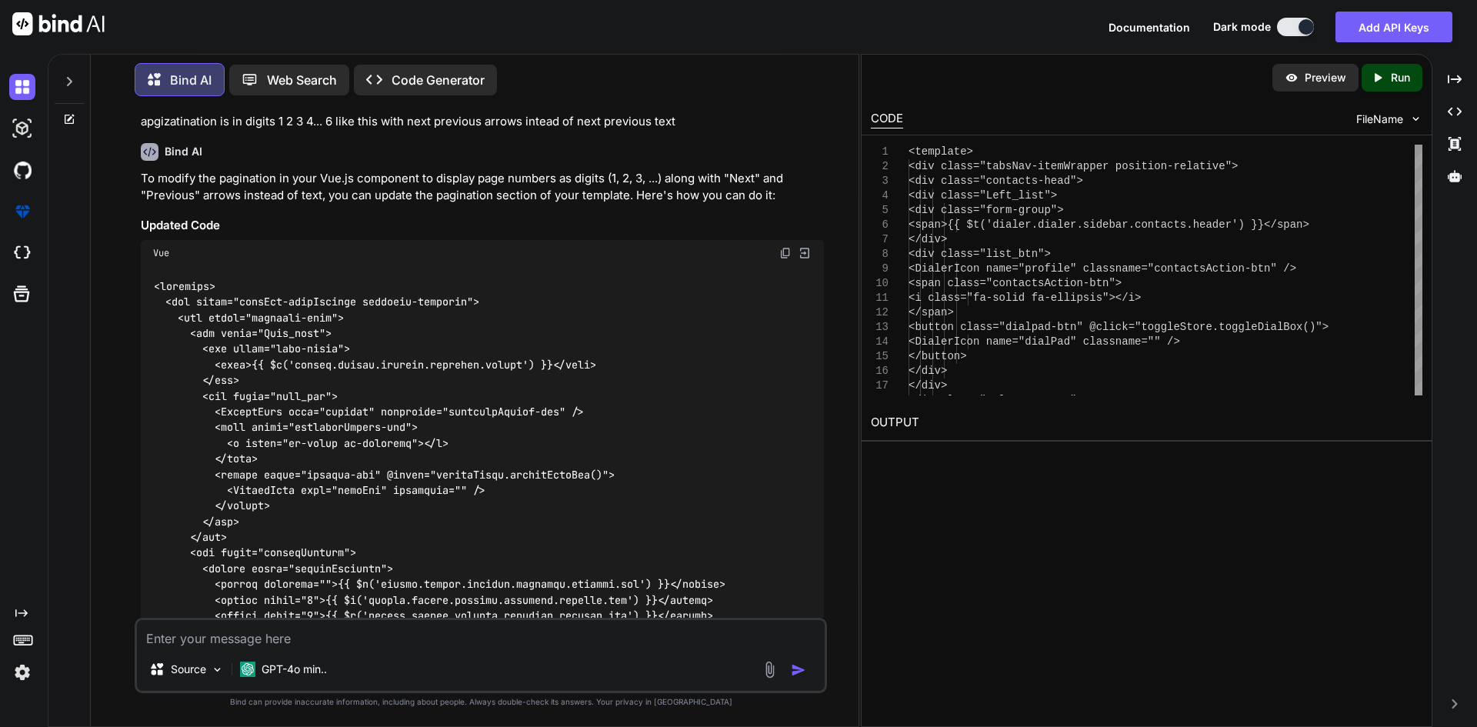
click at [782, 259] on img at bounding box center [785, 253] width 12 height 12
click at [786, 259] on img at bounding box center [785, 253] width 12 height 12
click at [322, 645] on textarea at bounding box center [481, 634] width 688 height 28
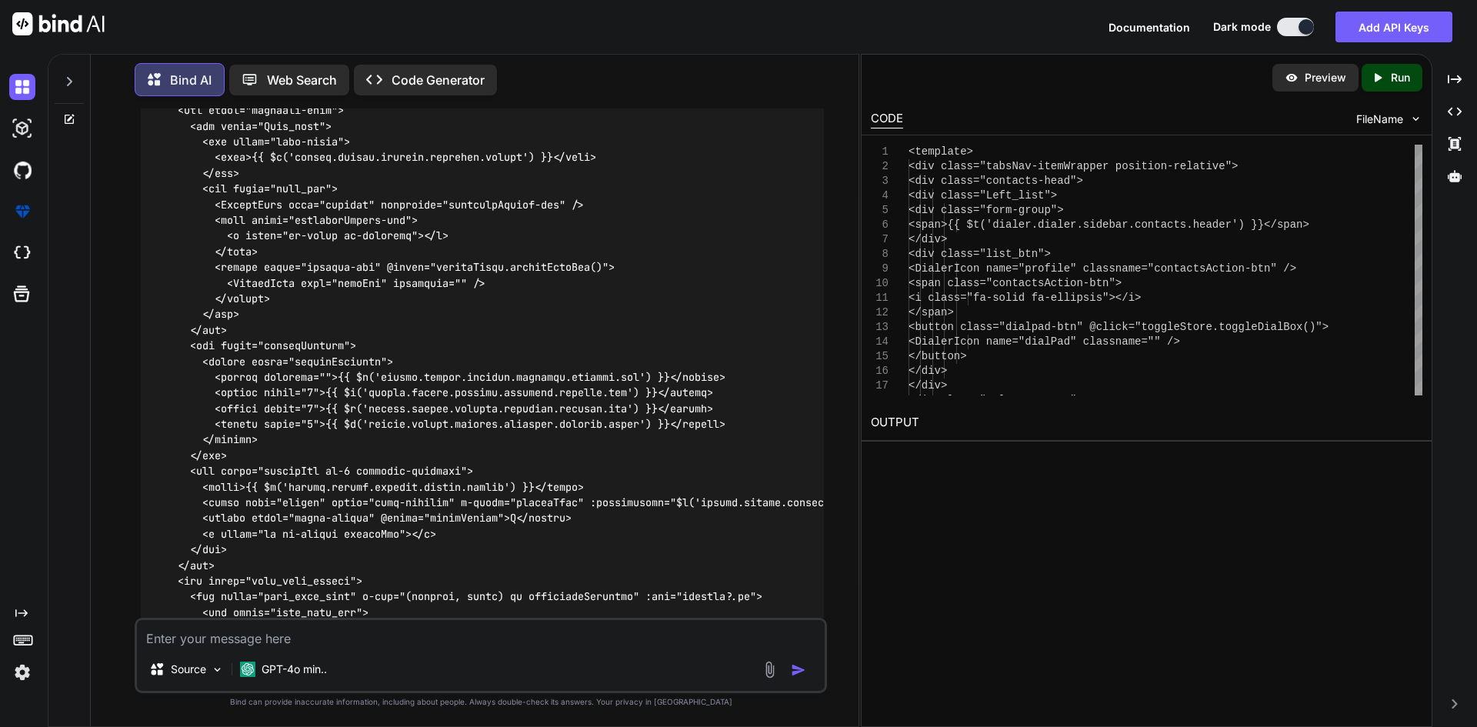
scroll to position [6138, 0]
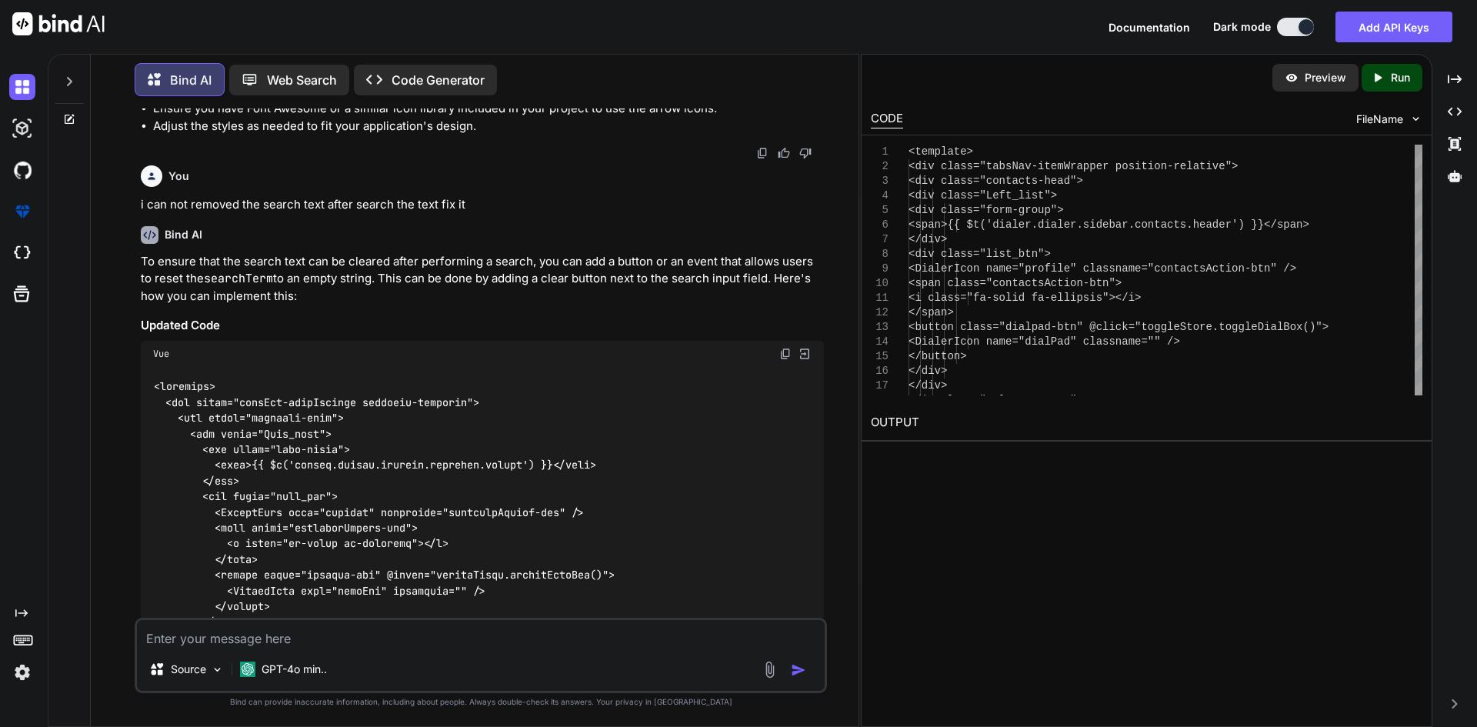
click at [786, 359] on img at bounding box center [785, 354] width 12 height 12
click at [787, 358] on img at bounding box center [785, 354] width 12 height 12
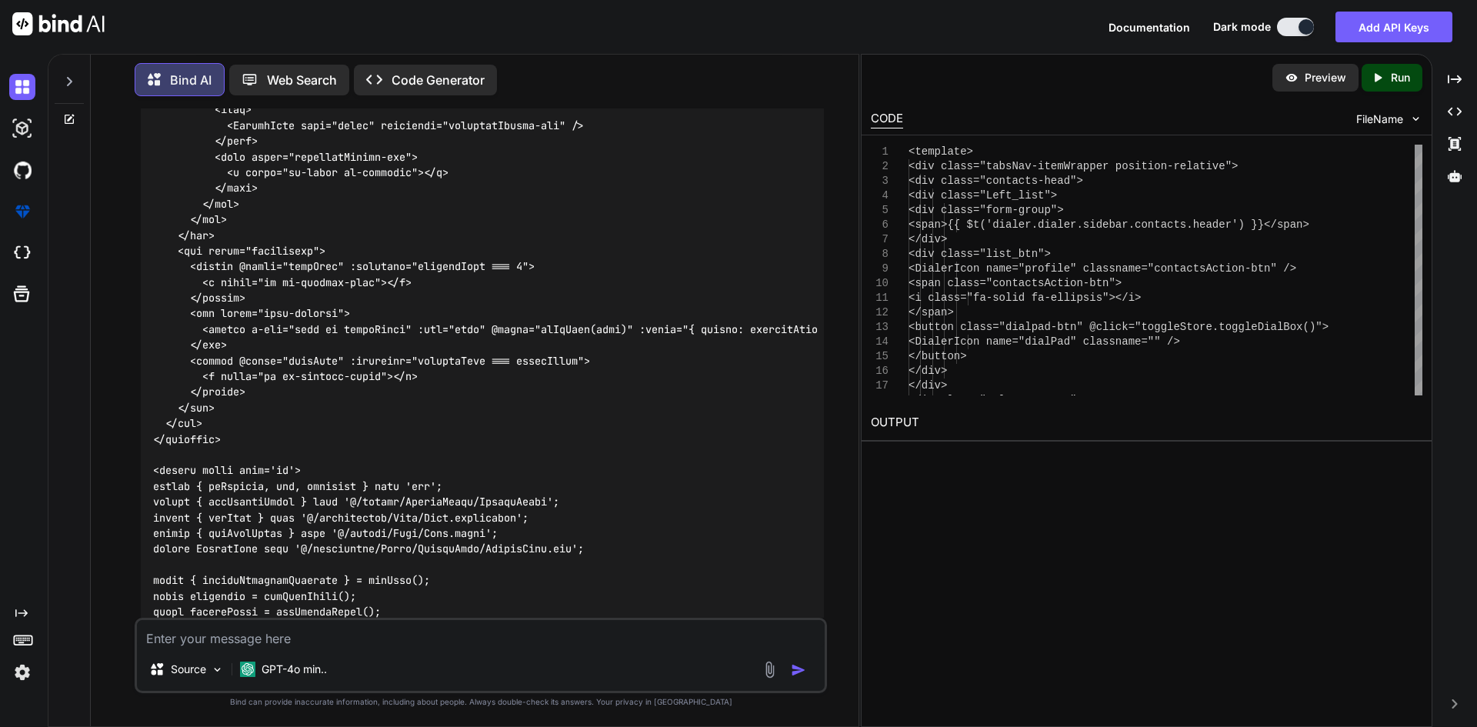
scroll to position [7446, 0]
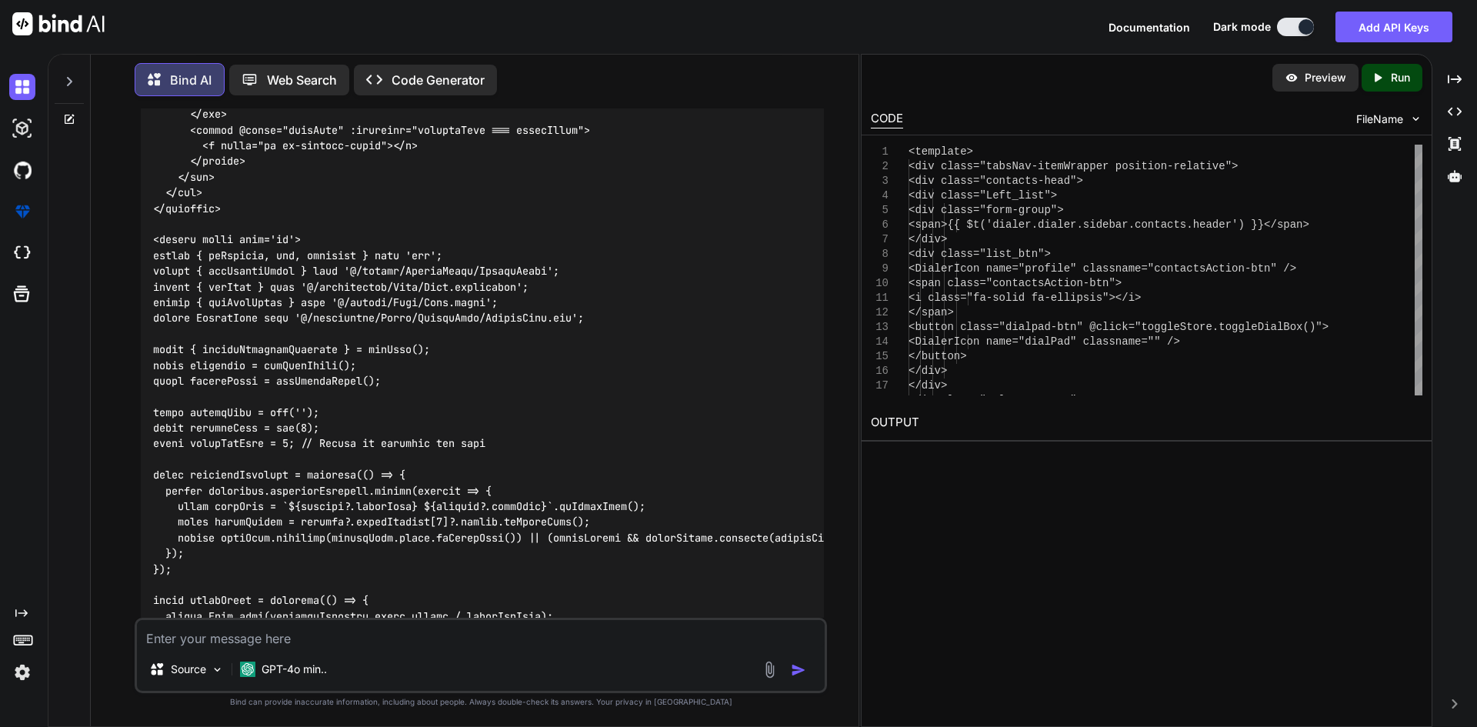
click at [265, 643] on textarea at bounding box center [481, 634] width 688 height 28
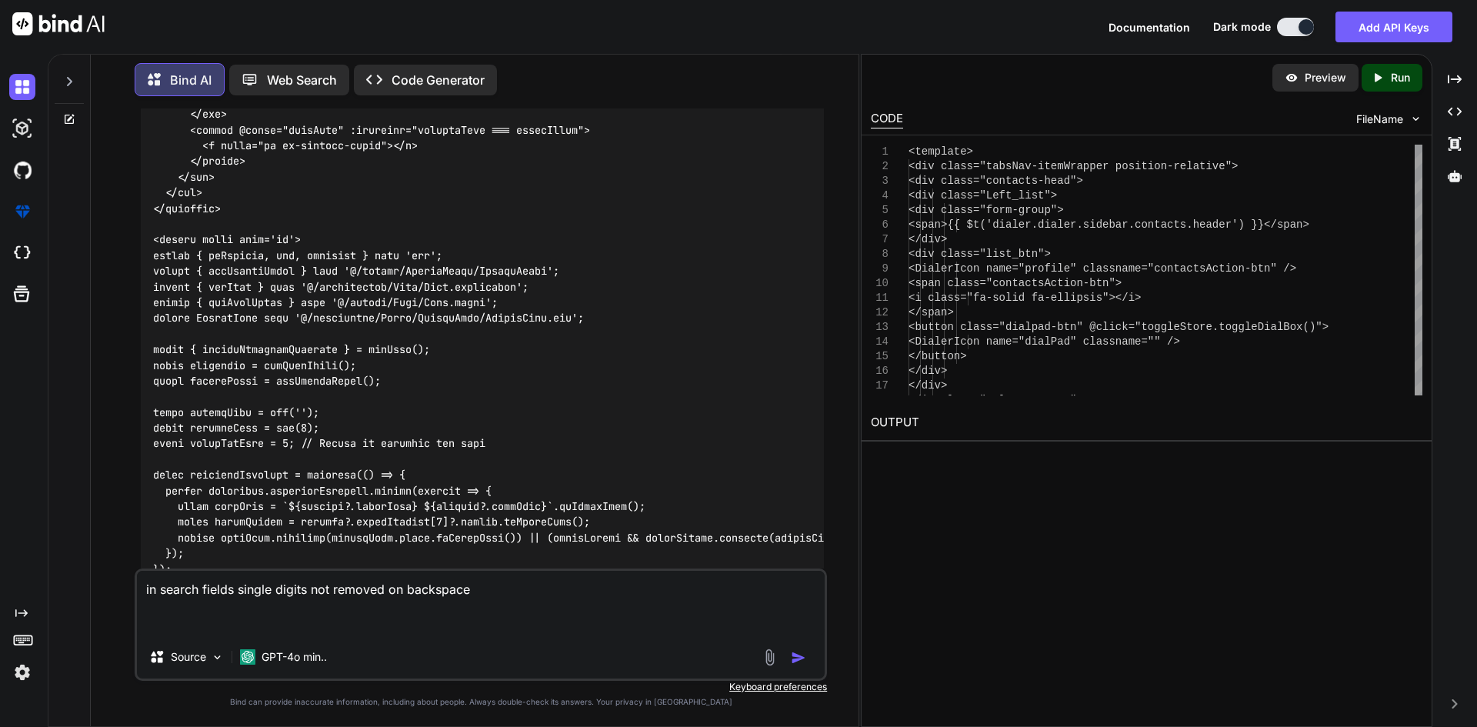
paste textarea "<template> <div class="tabsNav-itemWrapper position-relative"> <div class="cont…"
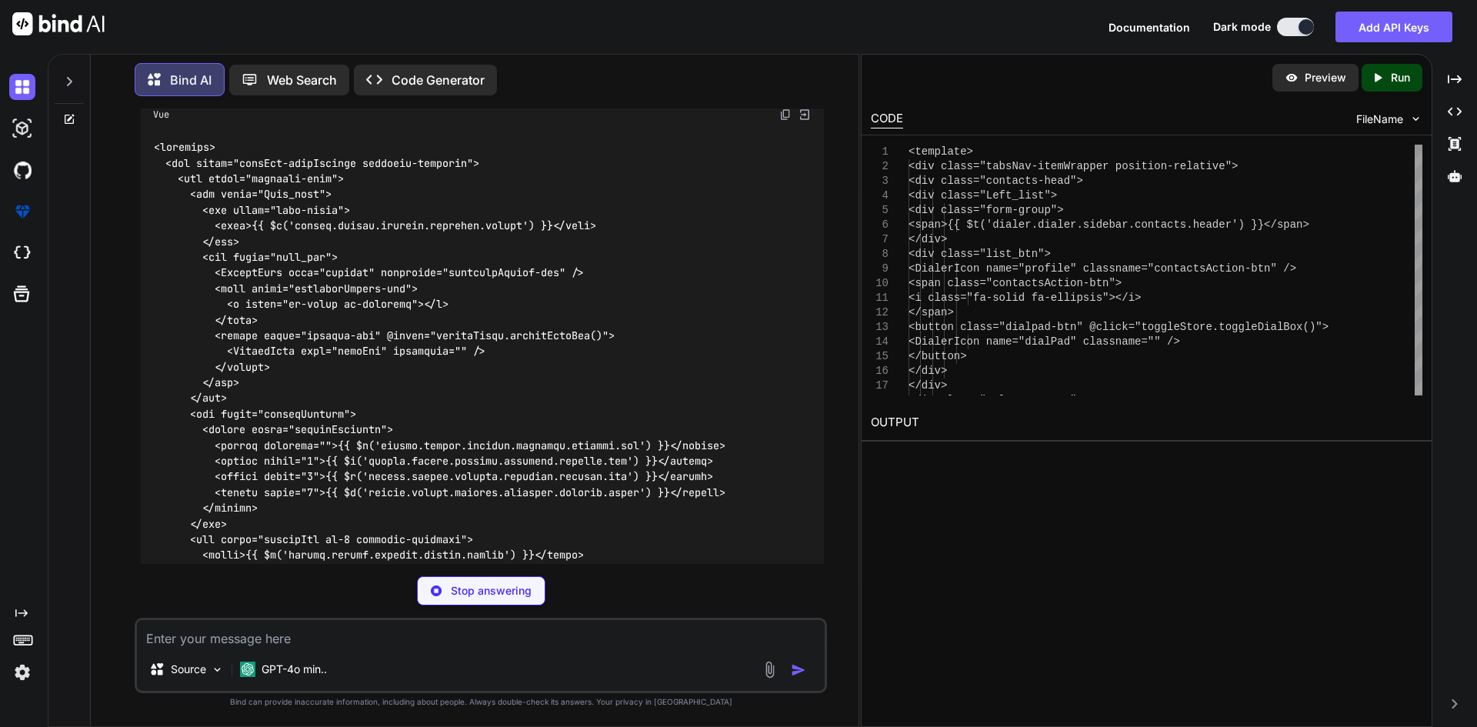
scroll to position [10308, 0]
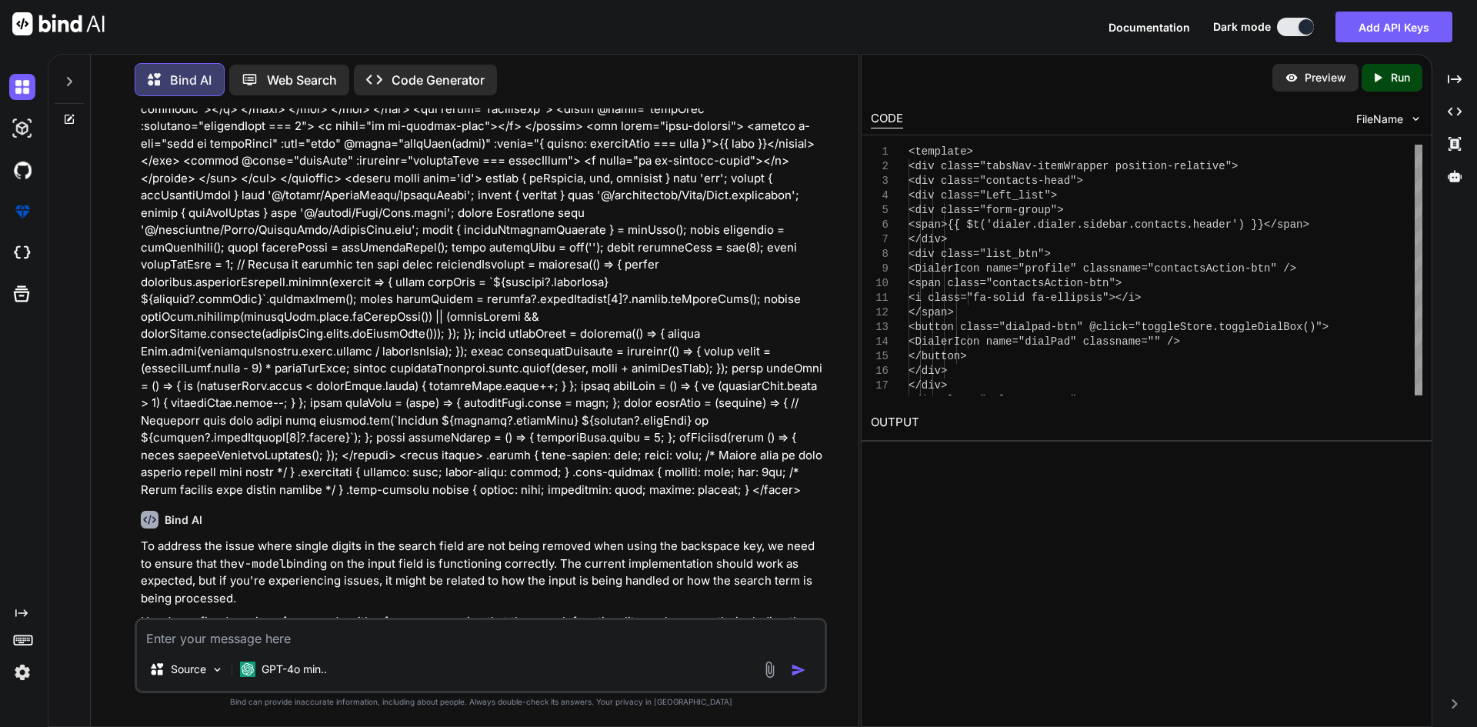
scroll to position [9846, 0]
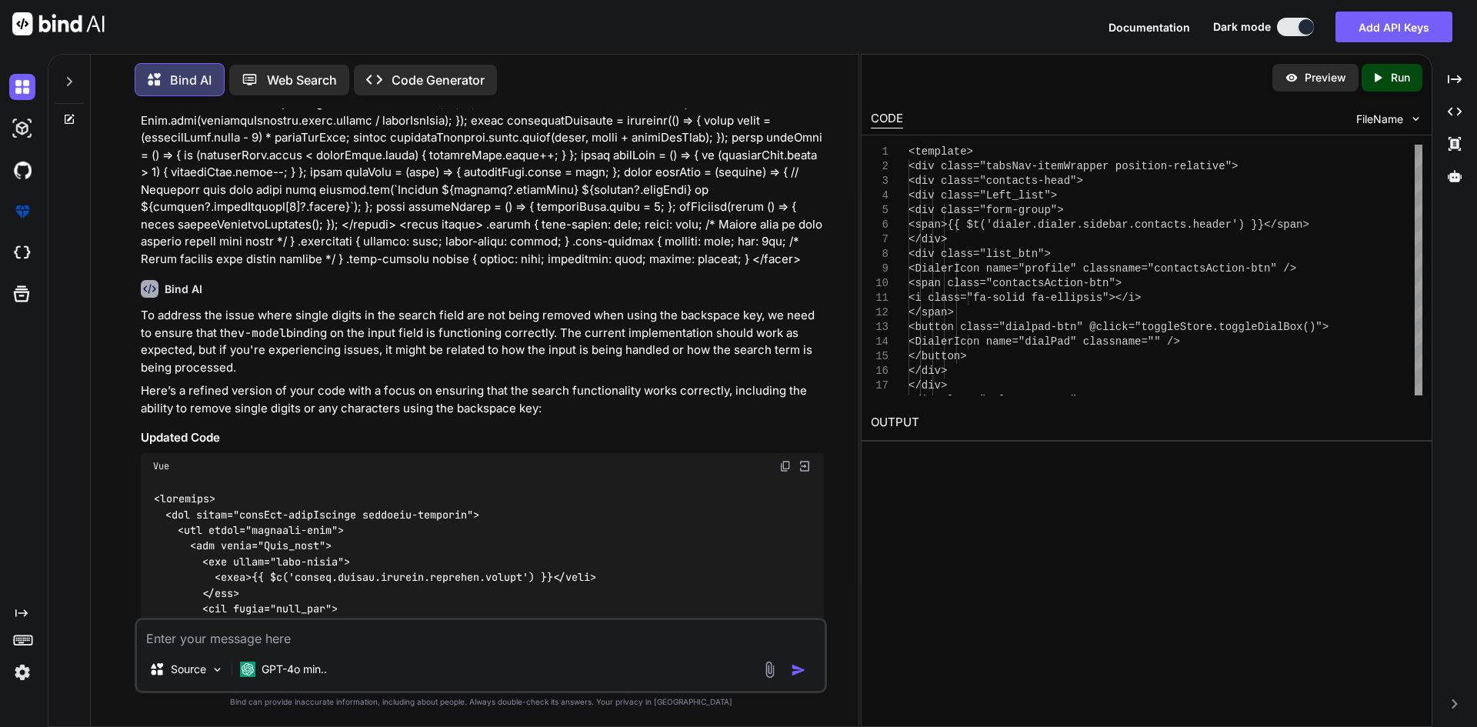
click at [784, 460] on img at bounding box center [785, 466] width 12 height 12
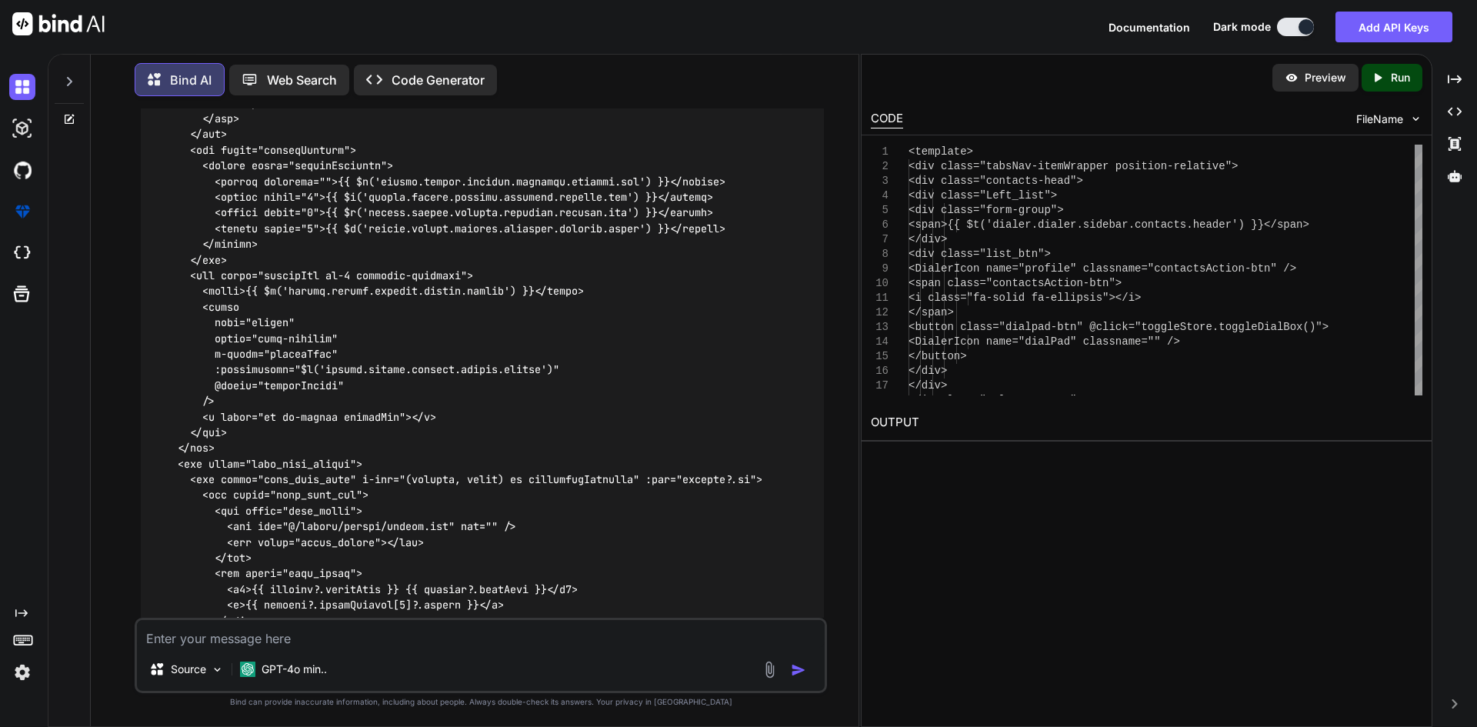
scroll to position [10538, 0]
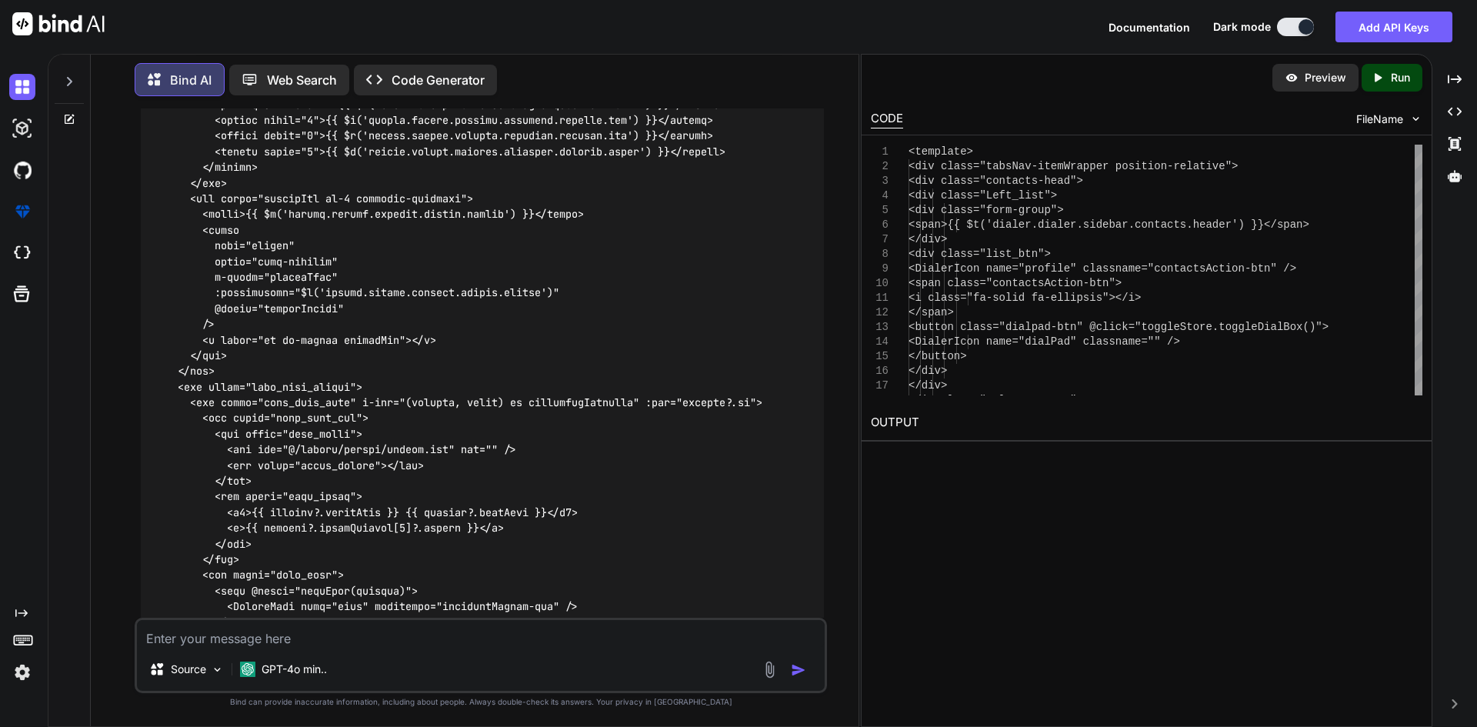
click at [318, 632] on textarea at bounding box center [481, 634] width 688 height 28
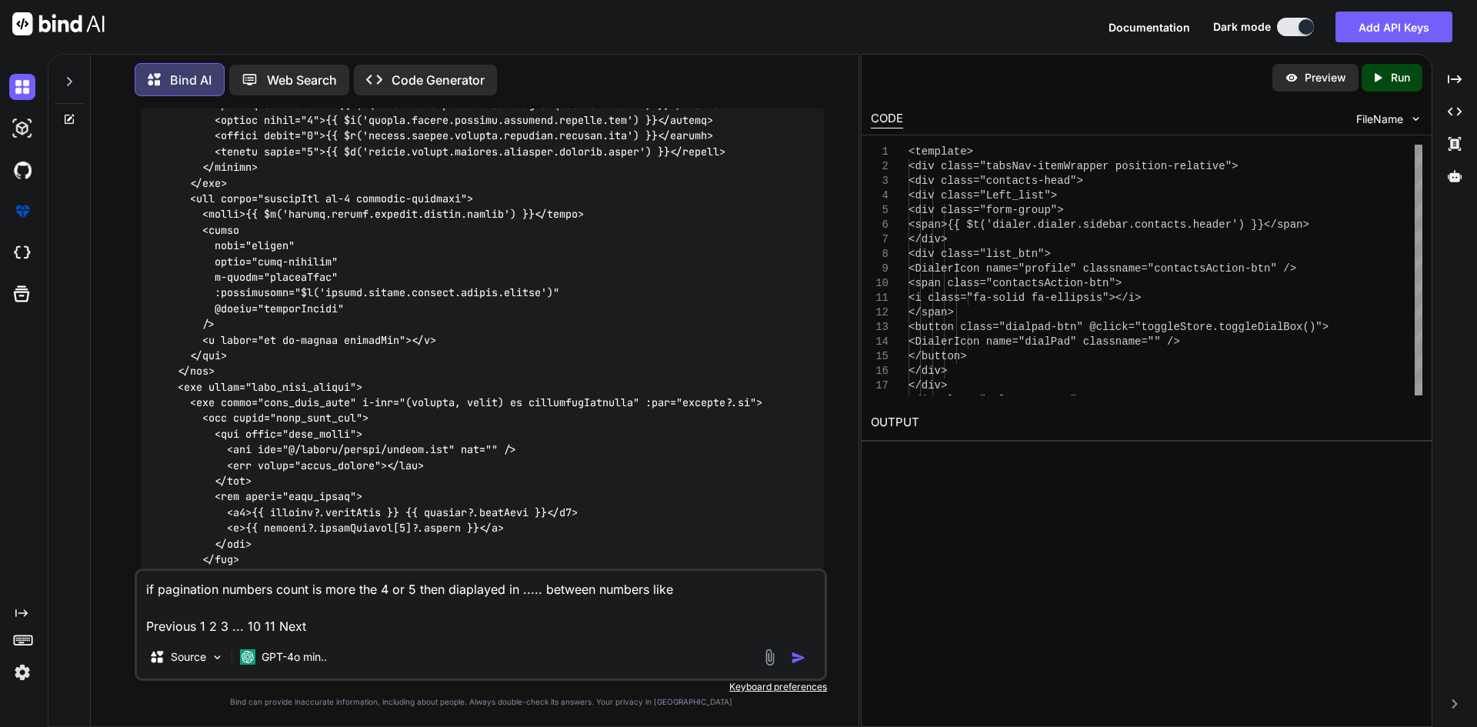
click at [795, 660] on img "button" at bounding box center [798, 657] width 15 height 15
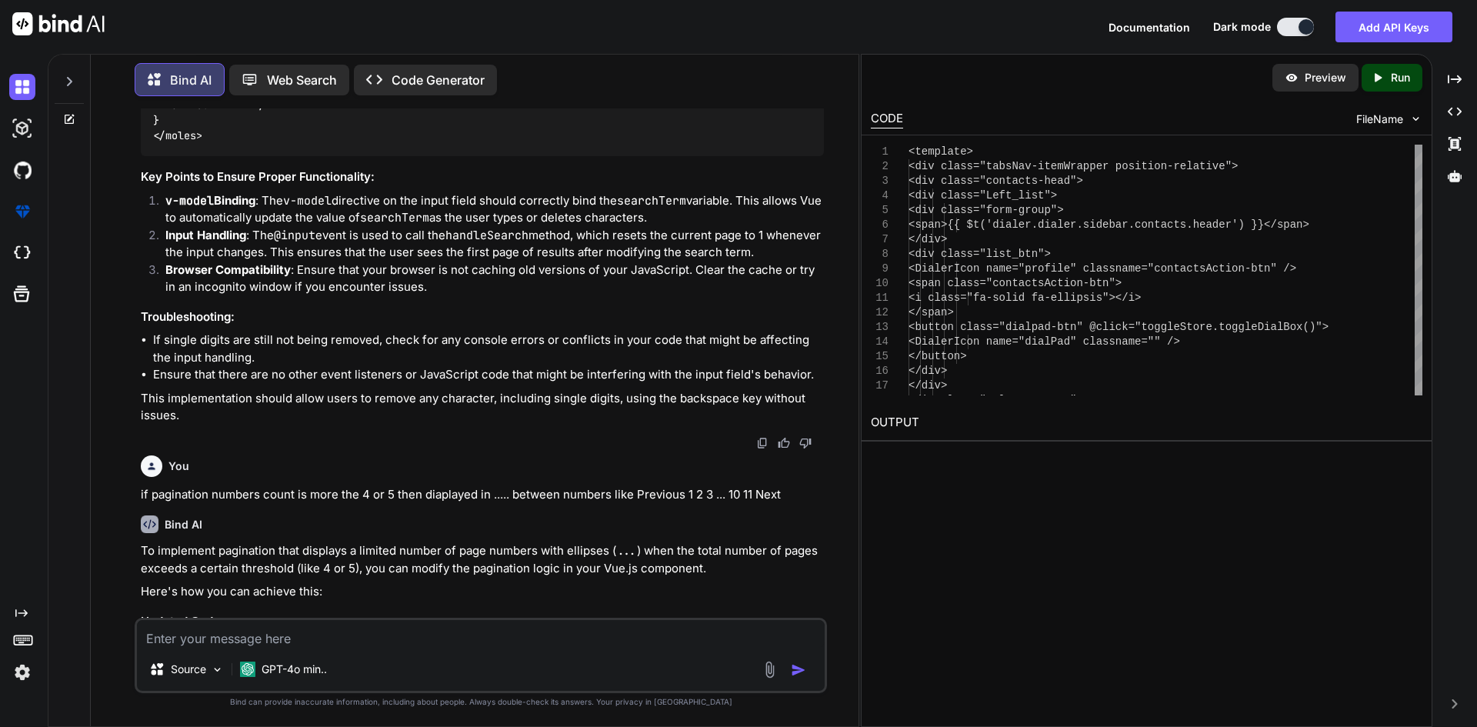
scroll to position [13011, 0]
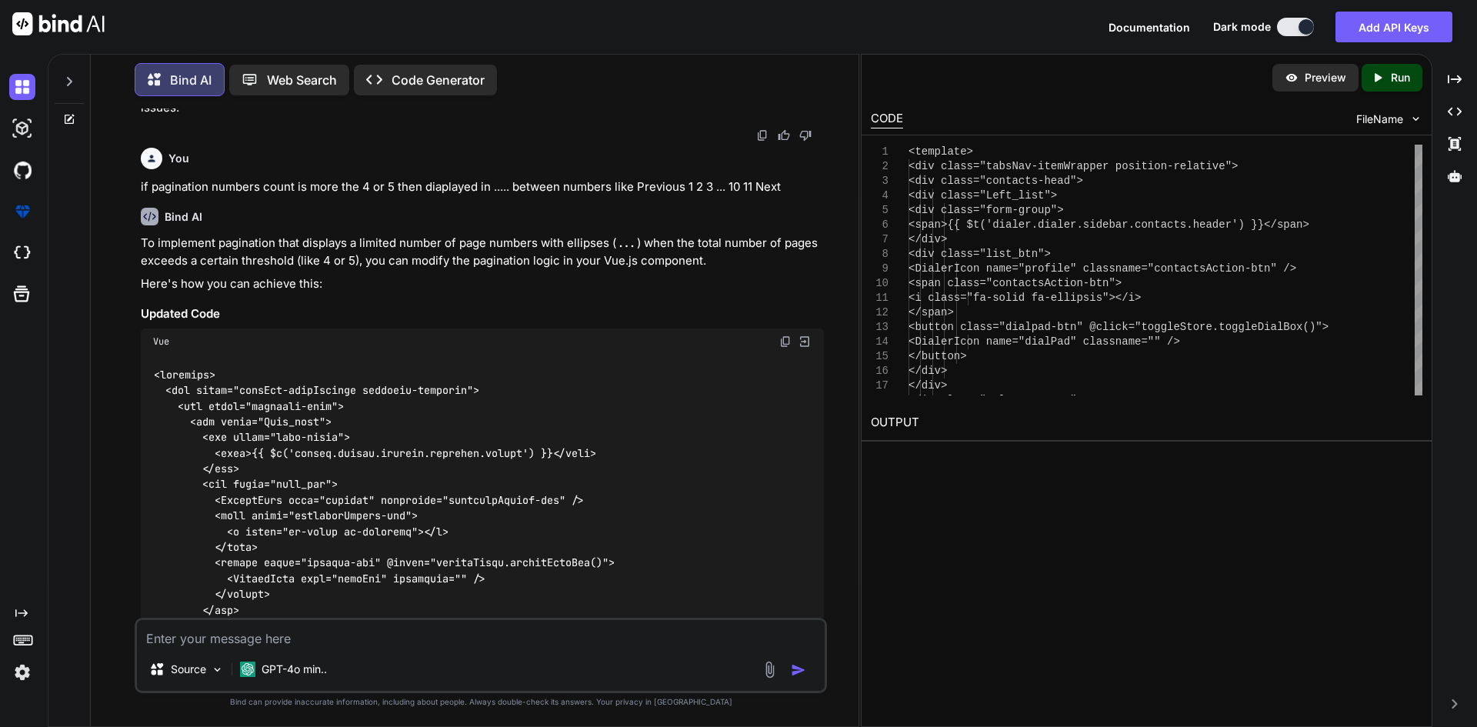
click at [783, 340] on img at bounding box center [785, 341] width 12 height 12
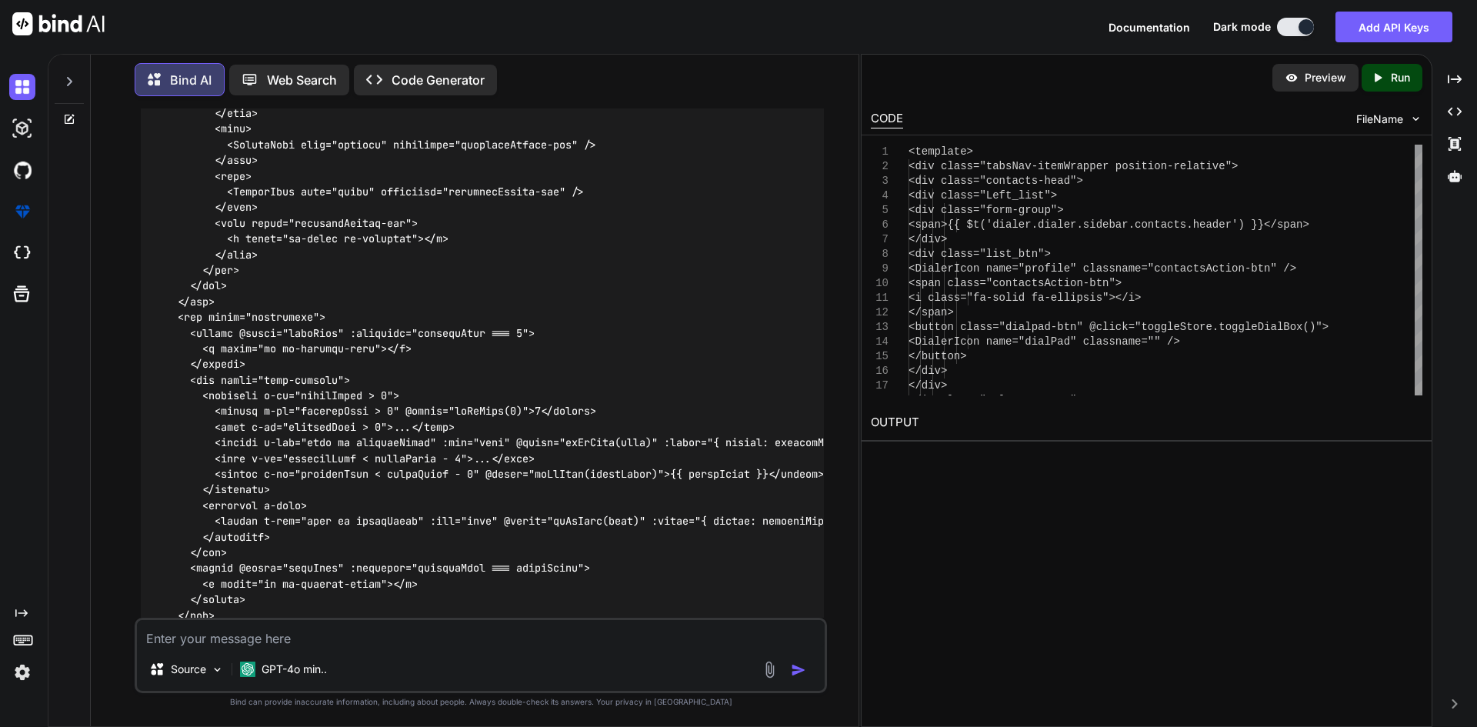
scroll to position [14397, 0]
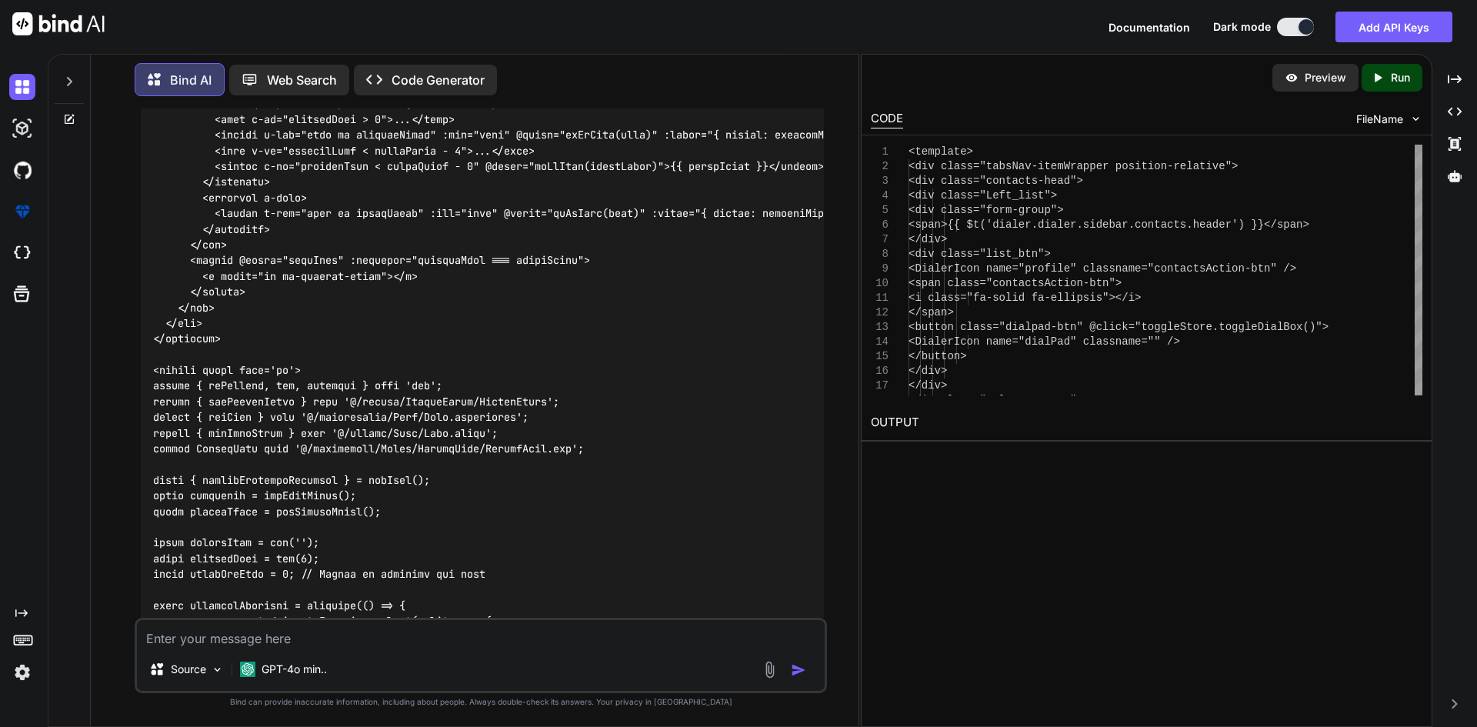
click at [265, 633] on textarea at bounding box center [481, 634] width 688 height 28
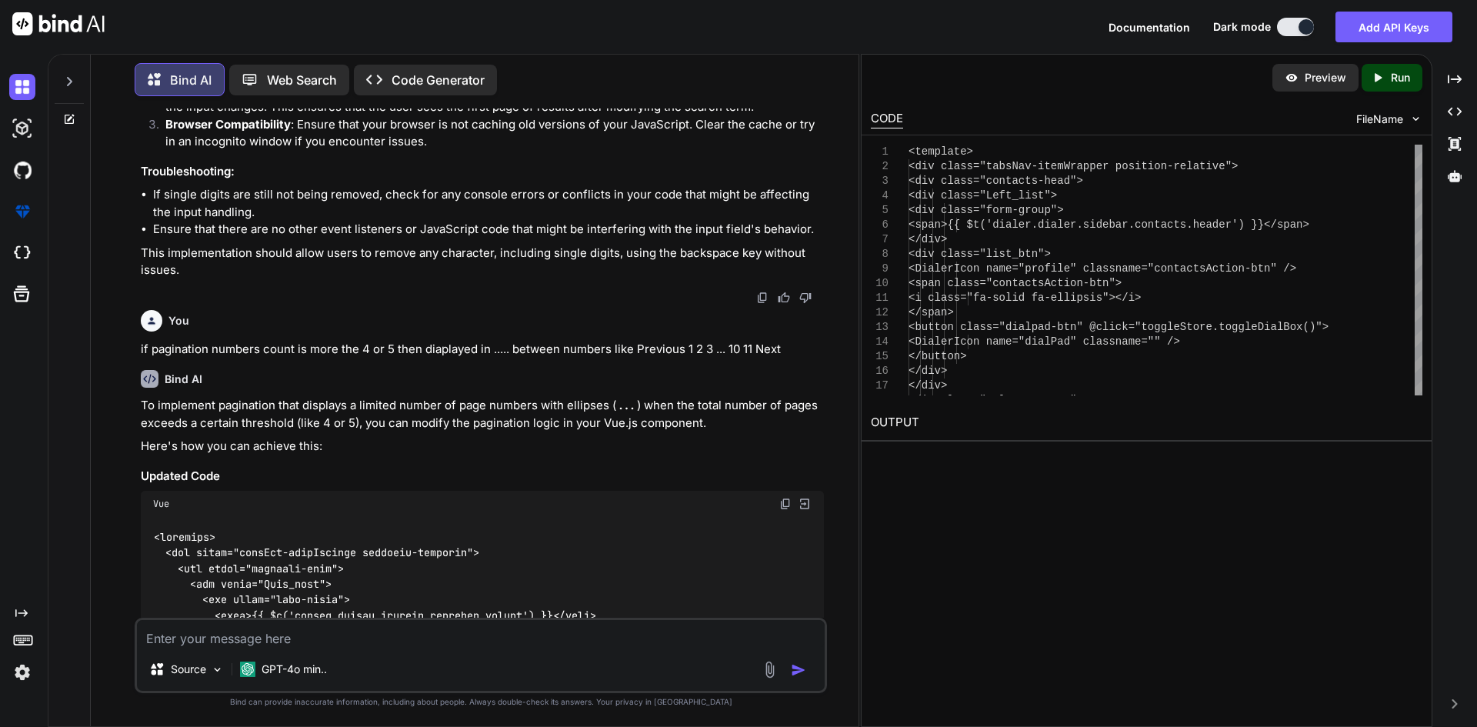
scroll to position [13080, 0]
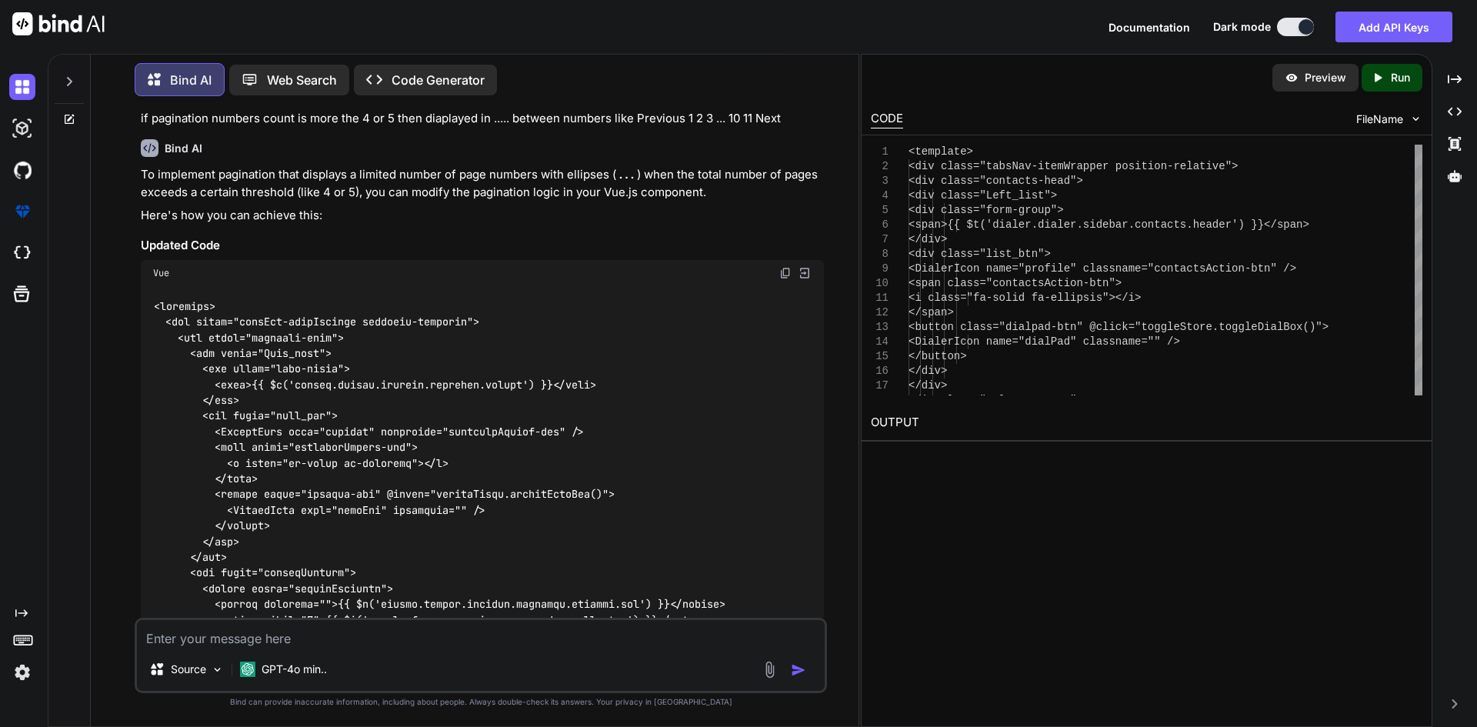
click at [783, 267] on img at bounding box center [785, 273] width 12 height 12
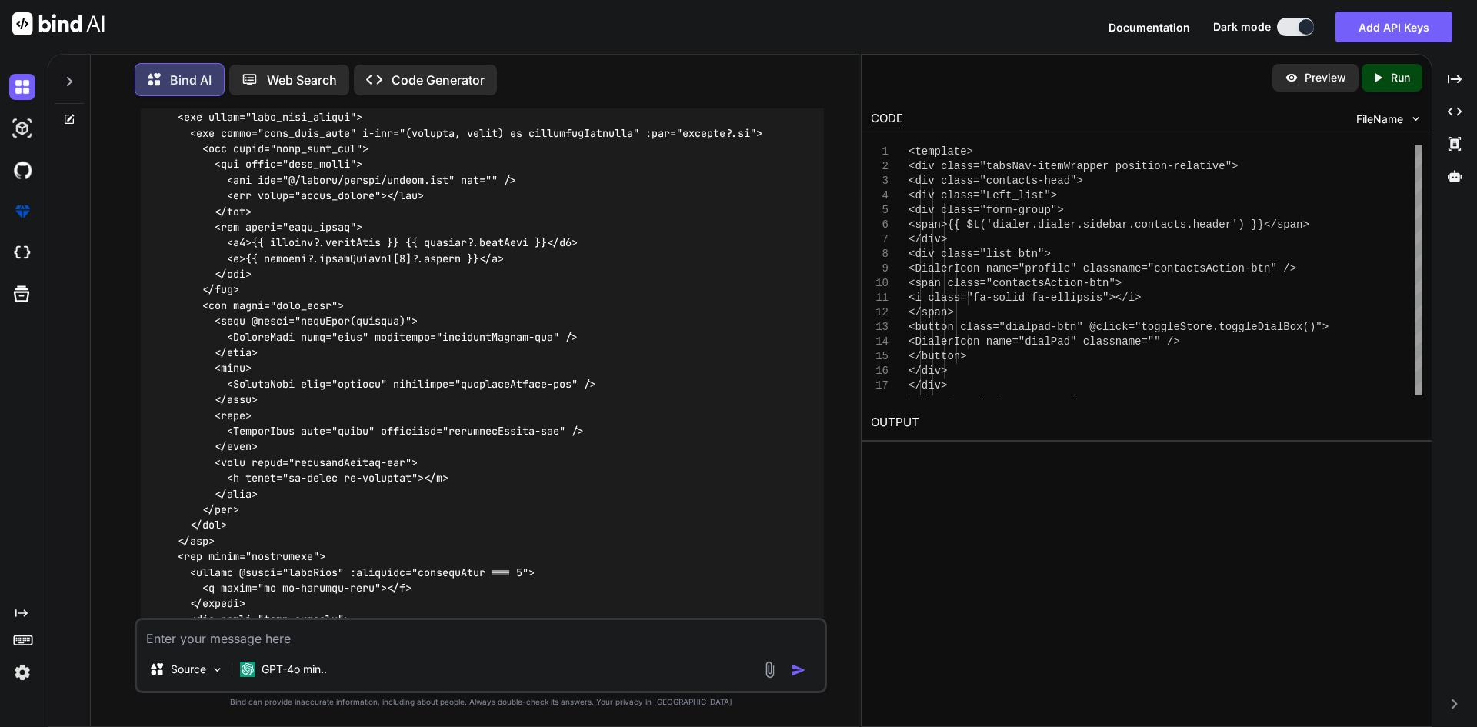
scroll to position [14234, 0]
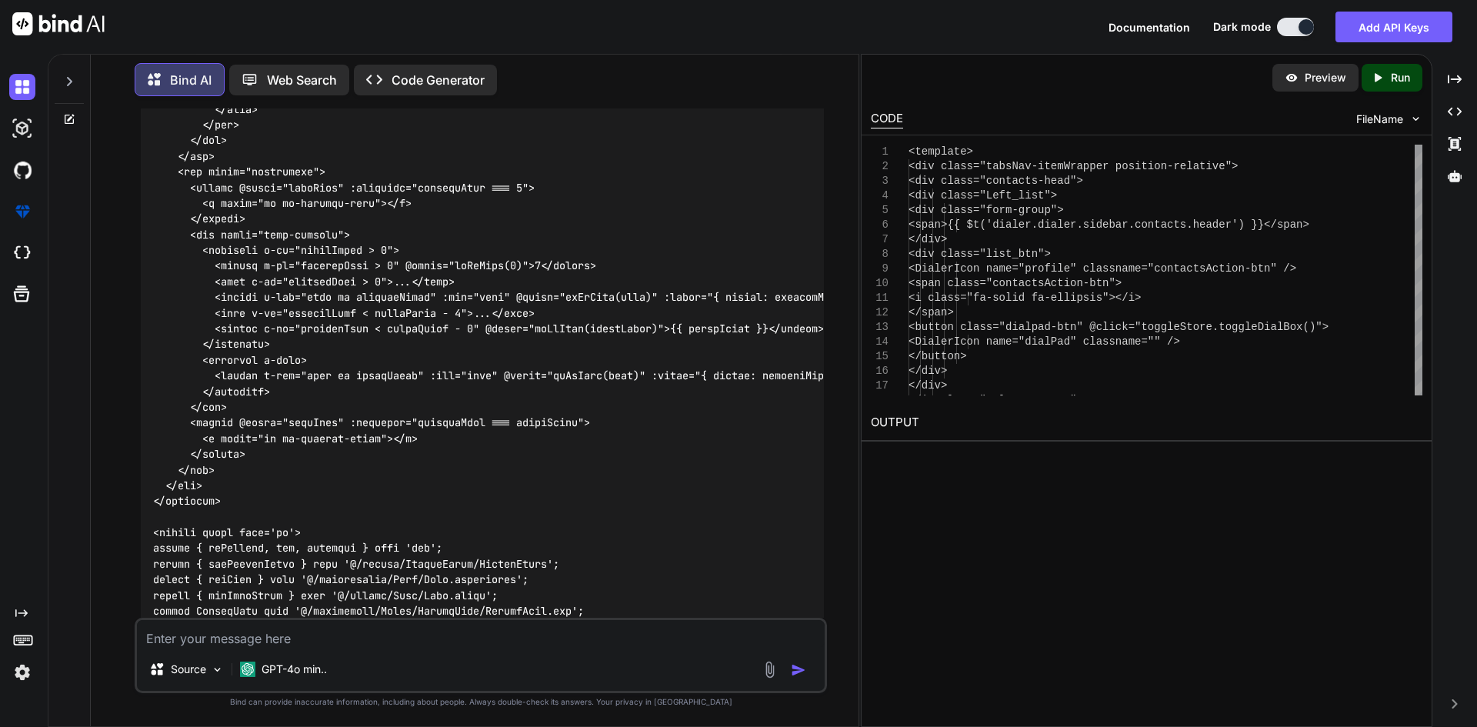
click at [319, 636] on textarea at bounding box center [481, 634] width 688 height 28
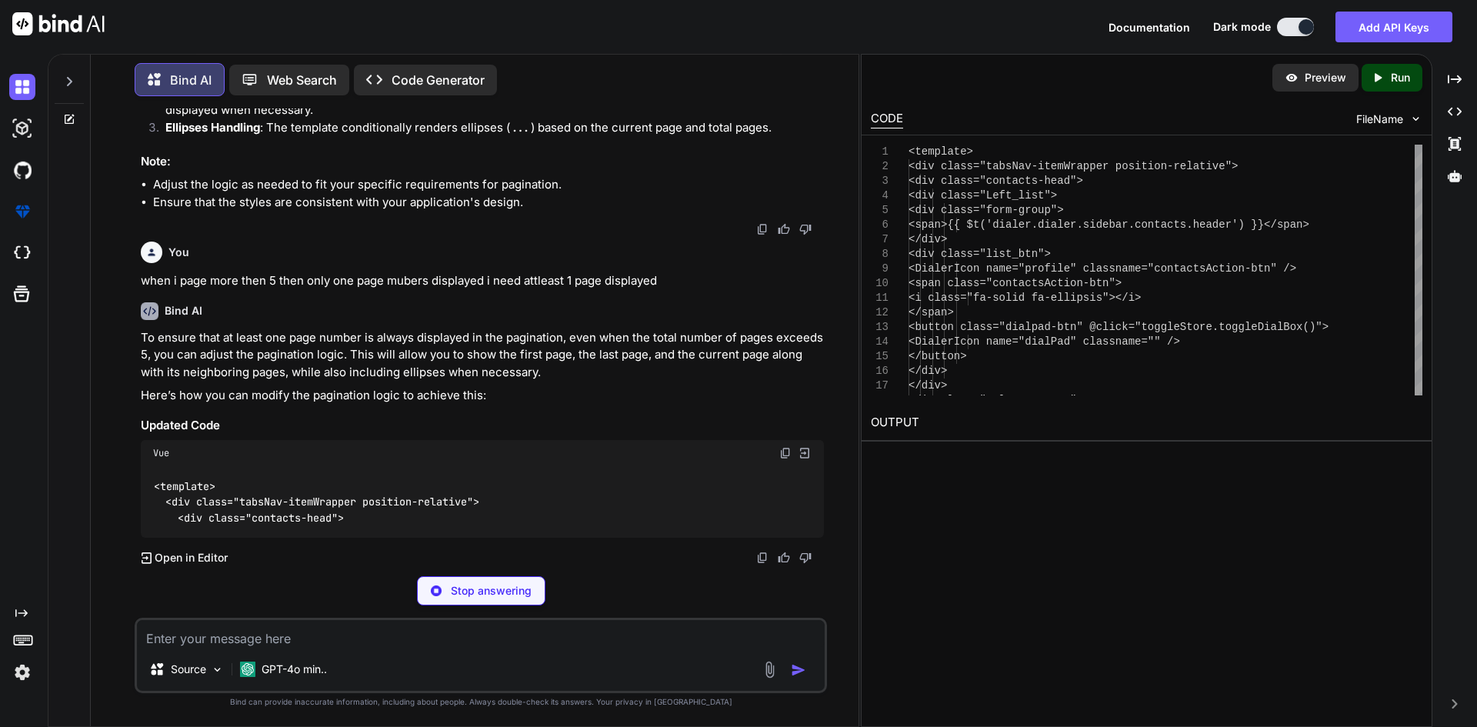
scroll to position [16249, 0]
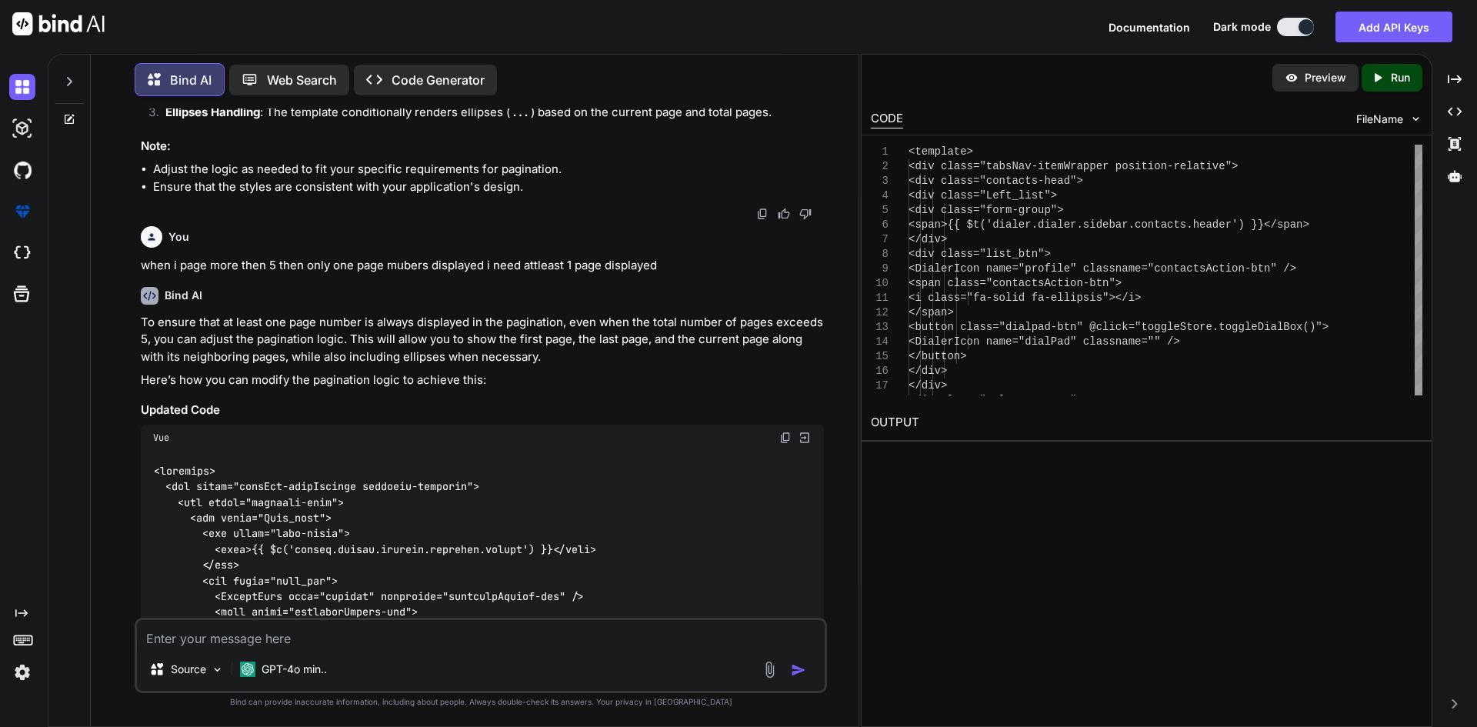
click at [779, 436] on div "Vue" at bounding box center [482, 438] width 683 height 26
click at [783, 434] on img at bounding box center [785, 438] width 12 height 12
click at [793, 429] on div "Vue" at bounding box center [482, 438] width 683 height 26
click at [787, 436] on img at bounding box center [785, 438] width 12 height 12
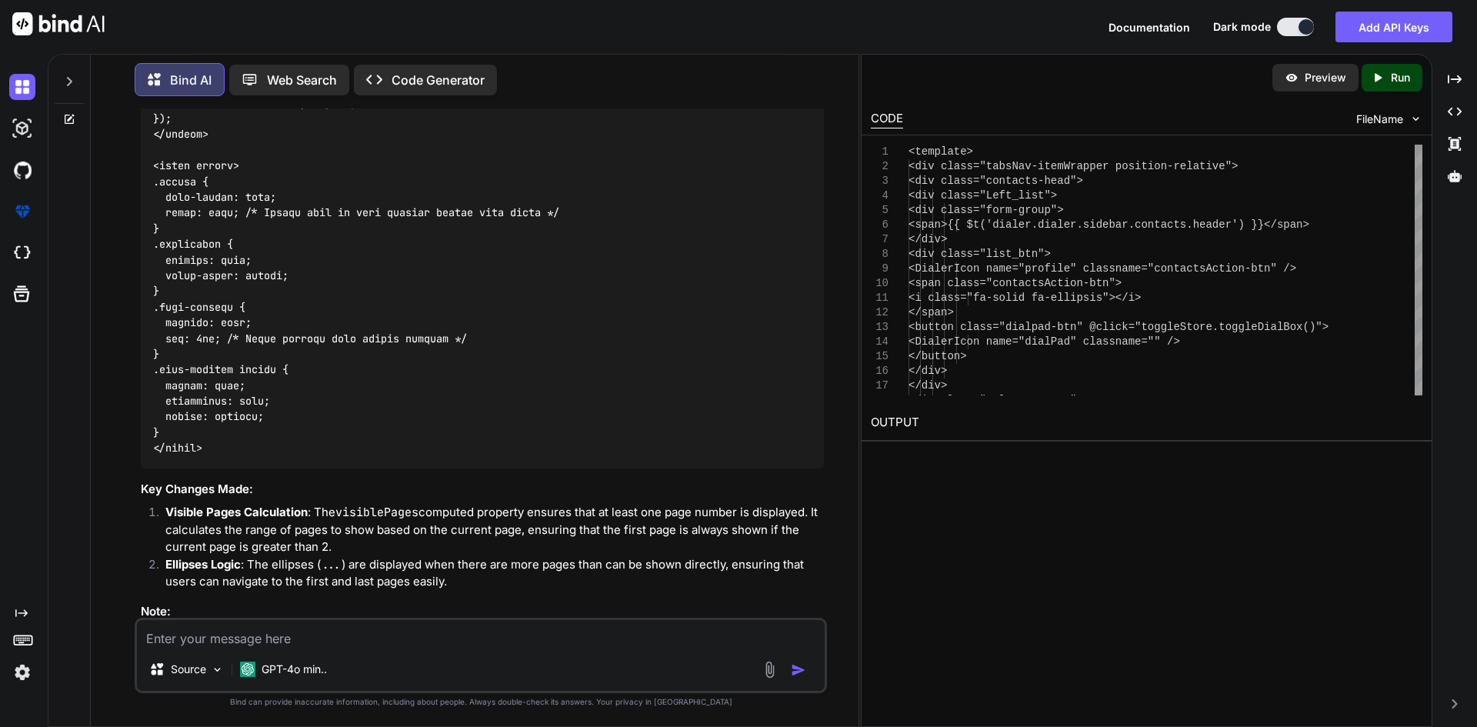
scroll to position [19183, 0]
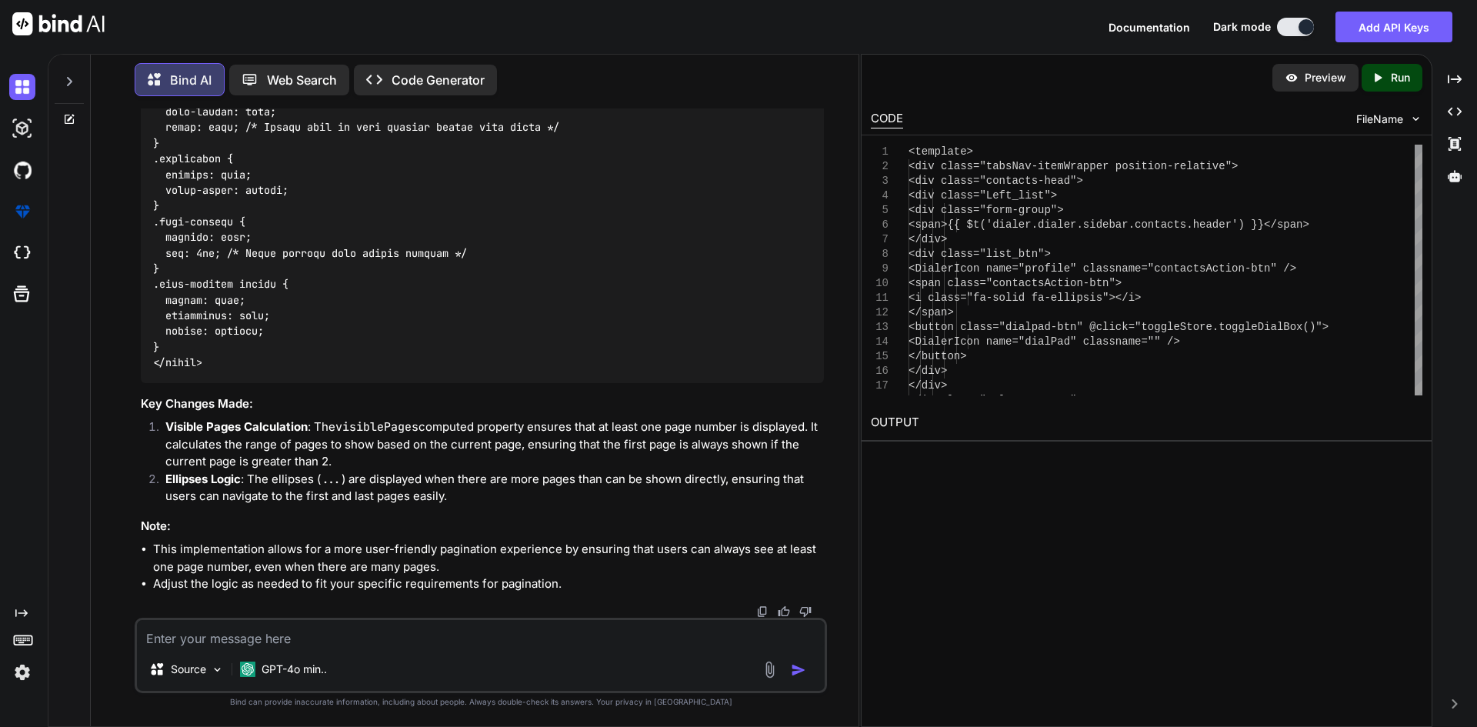
click at [251, 640] on textarea at bounding box center [481, 634] width 688 height 28
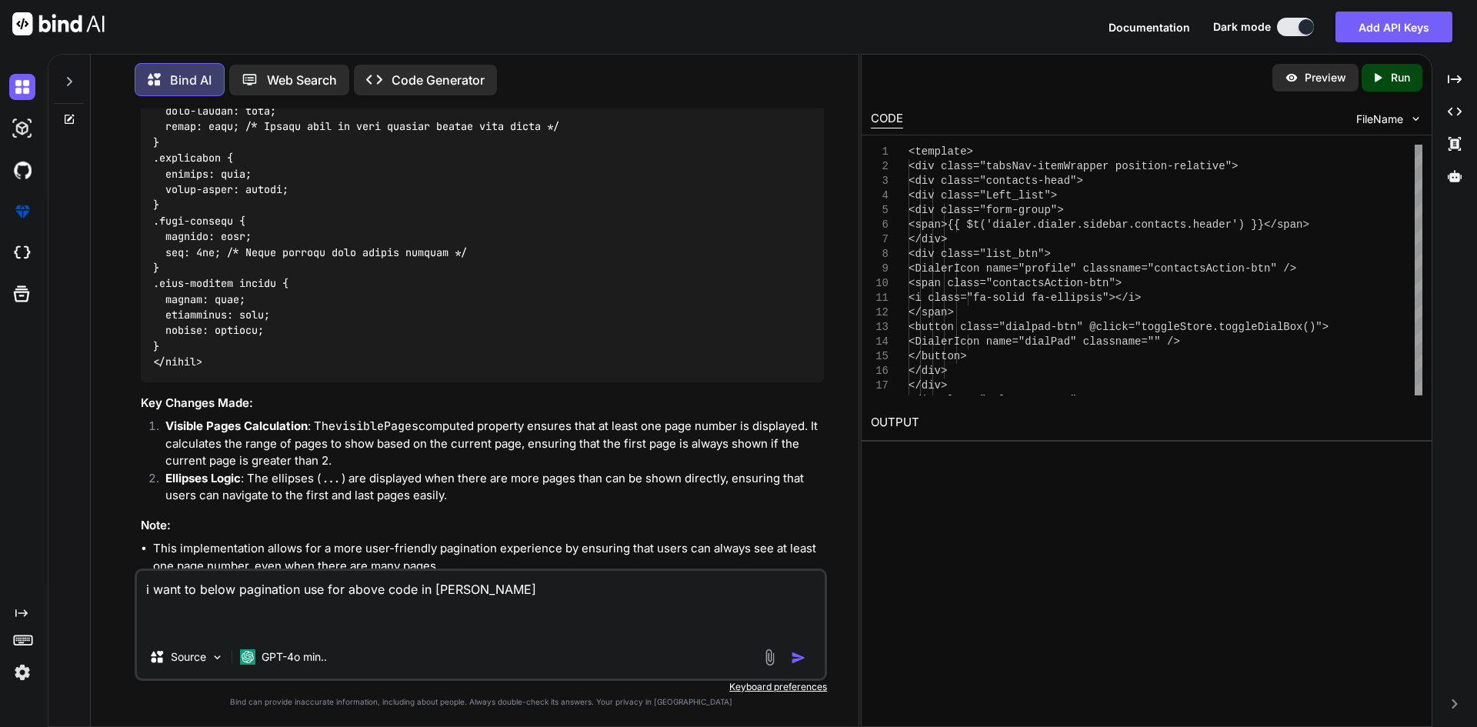
paste textarea "const myarr = [{ "req_no": 1, "title": "test1" }, { "req_no": 2, "title": "test…"
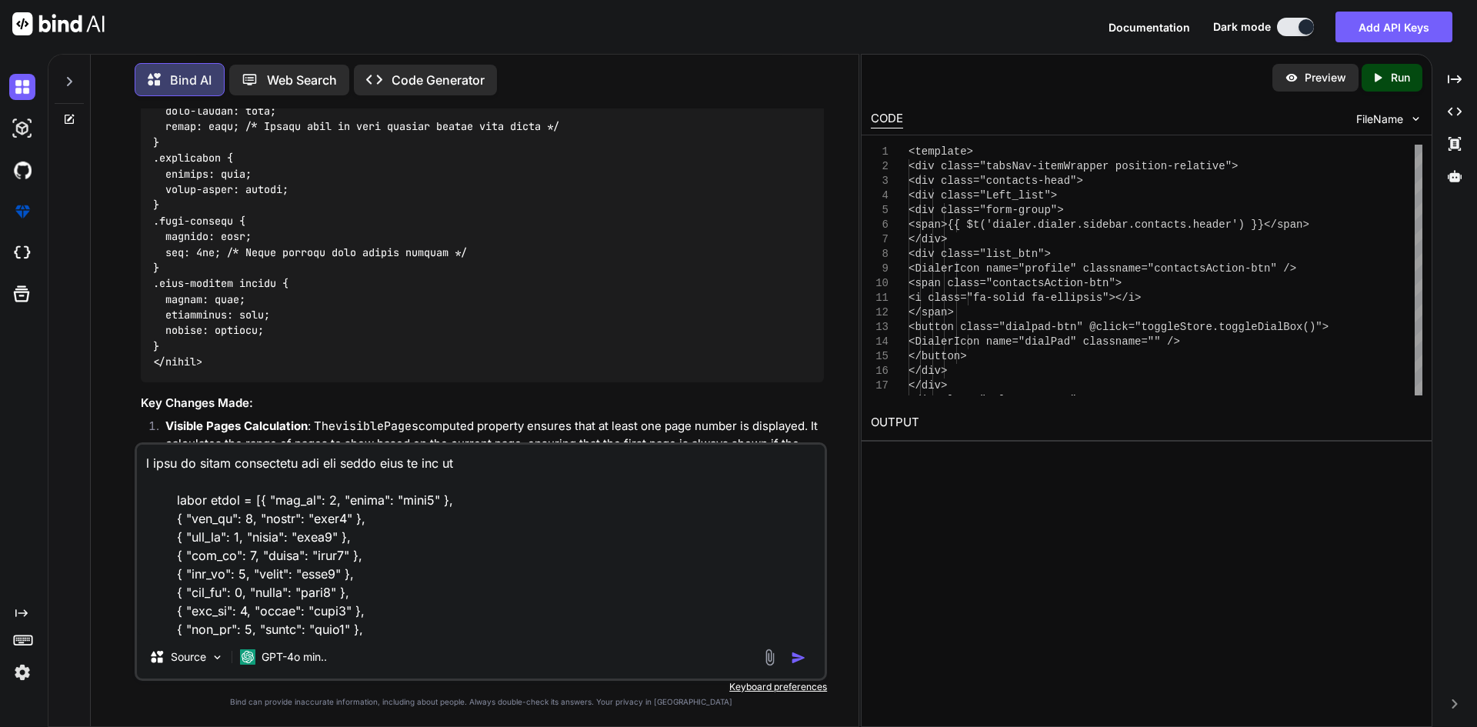
scroll to position [2827, 0]
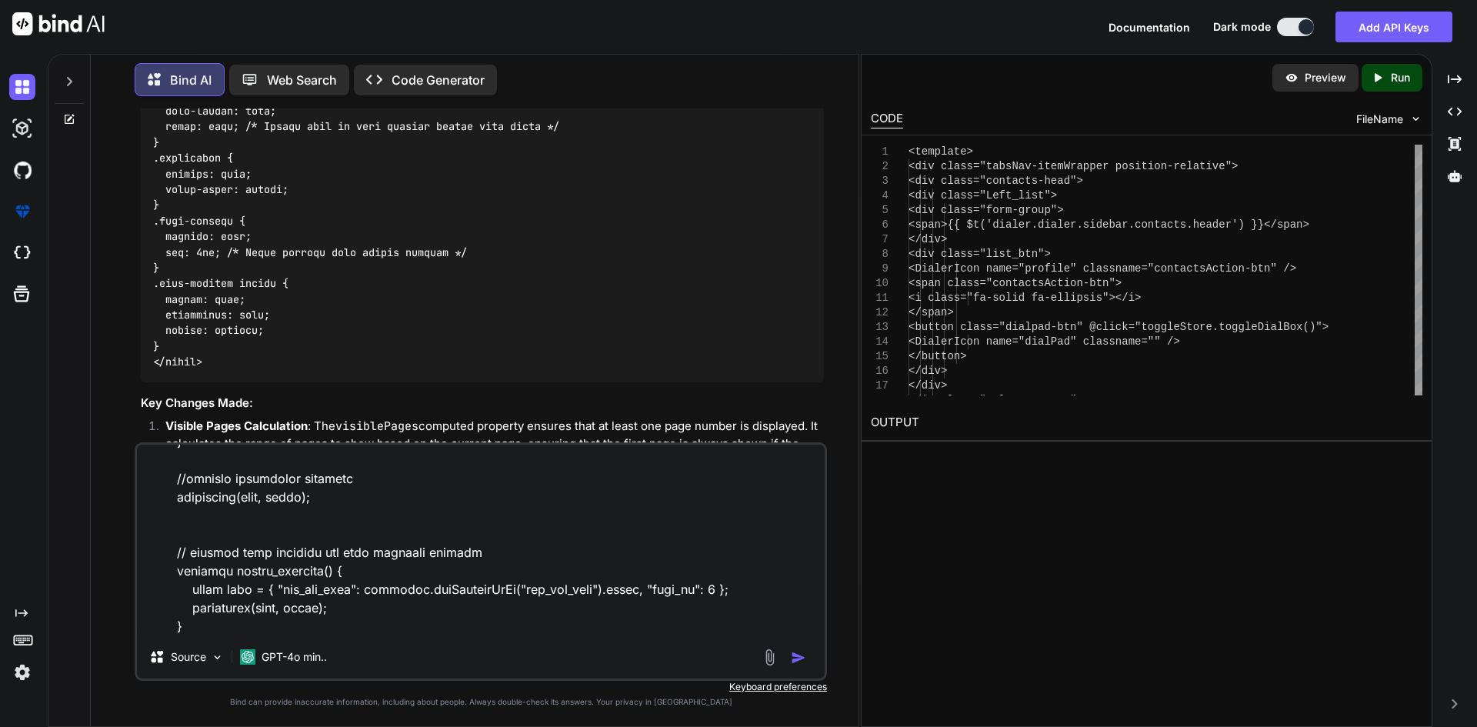
paste textarea "<div> <table id="request-table"> </table> </div> <div class="clearfix"> <div cl…"
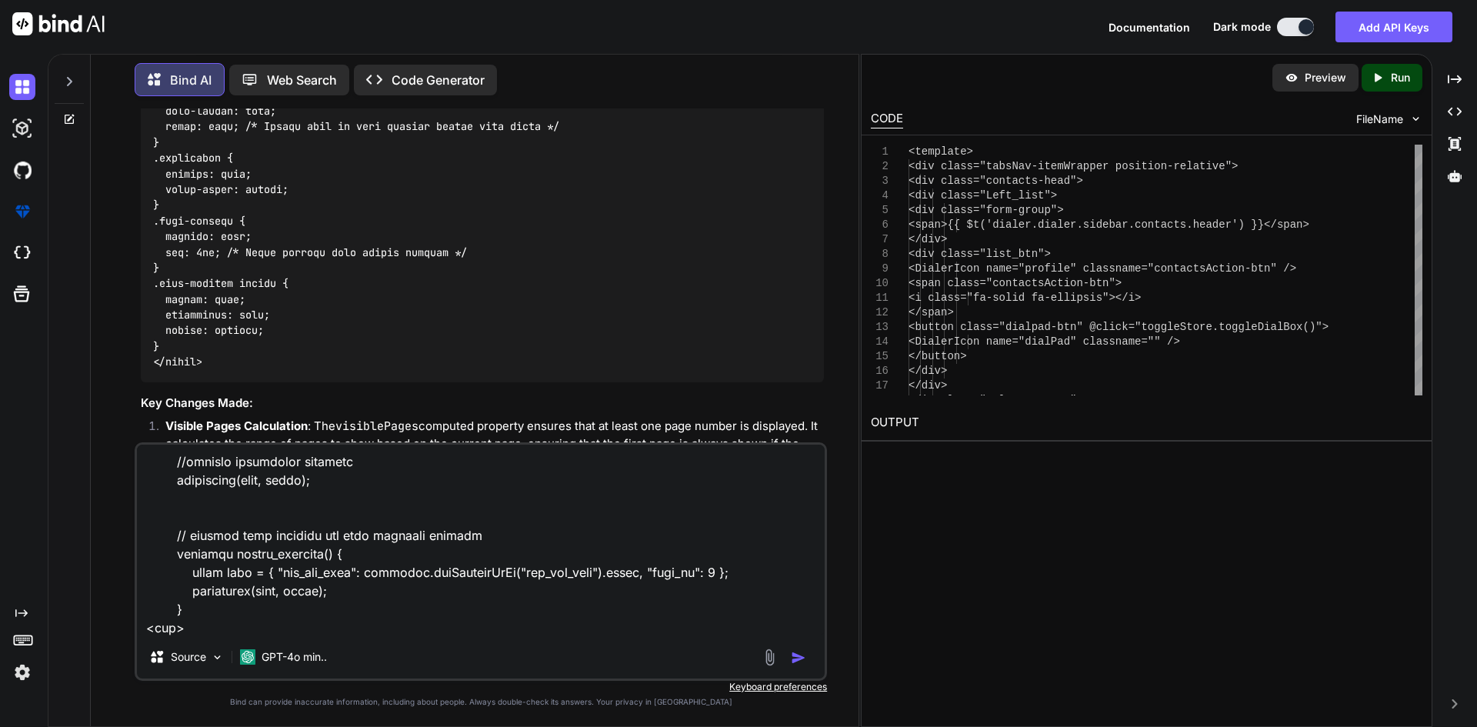
scroll to position [3122, 0]
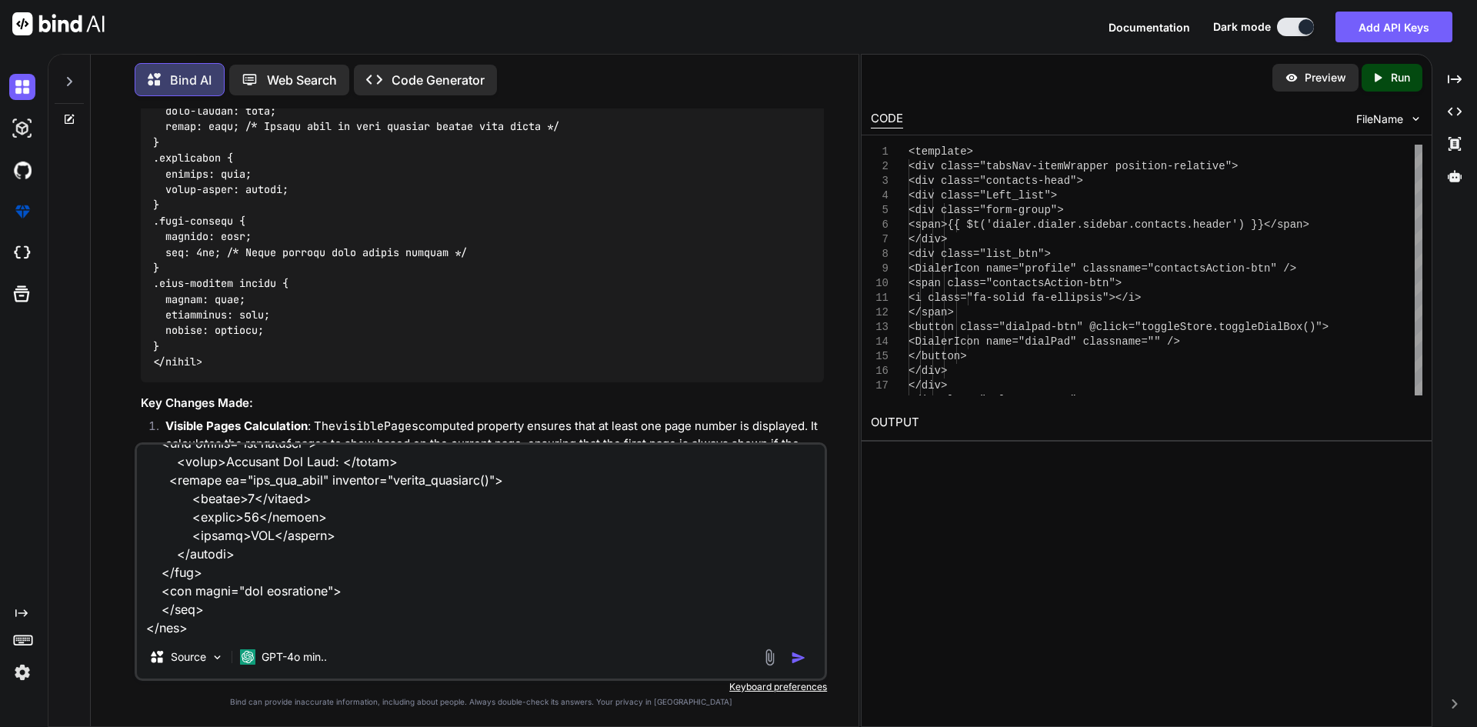
click at [793, 656] on img "button" at bounding box center [798, 657] width 15 height 15
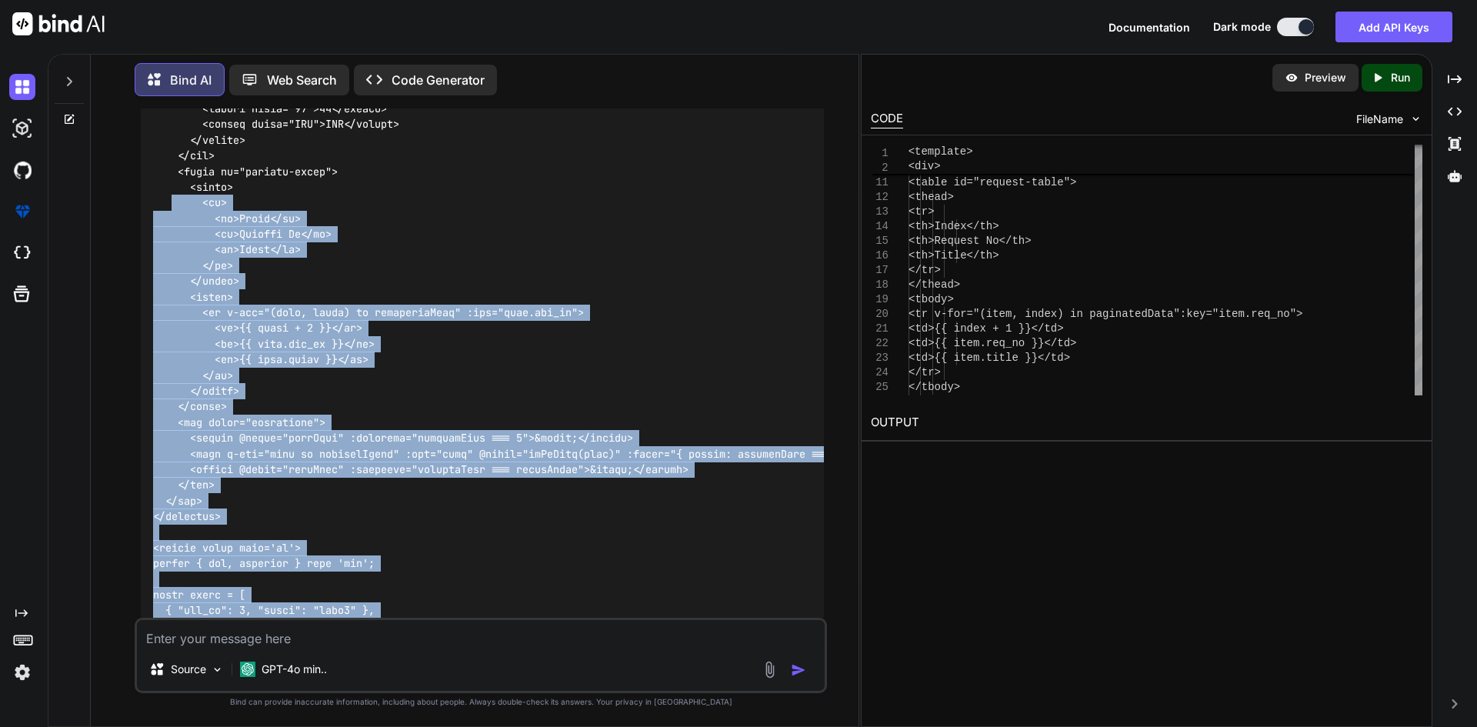
scroll to position [20734, 0]
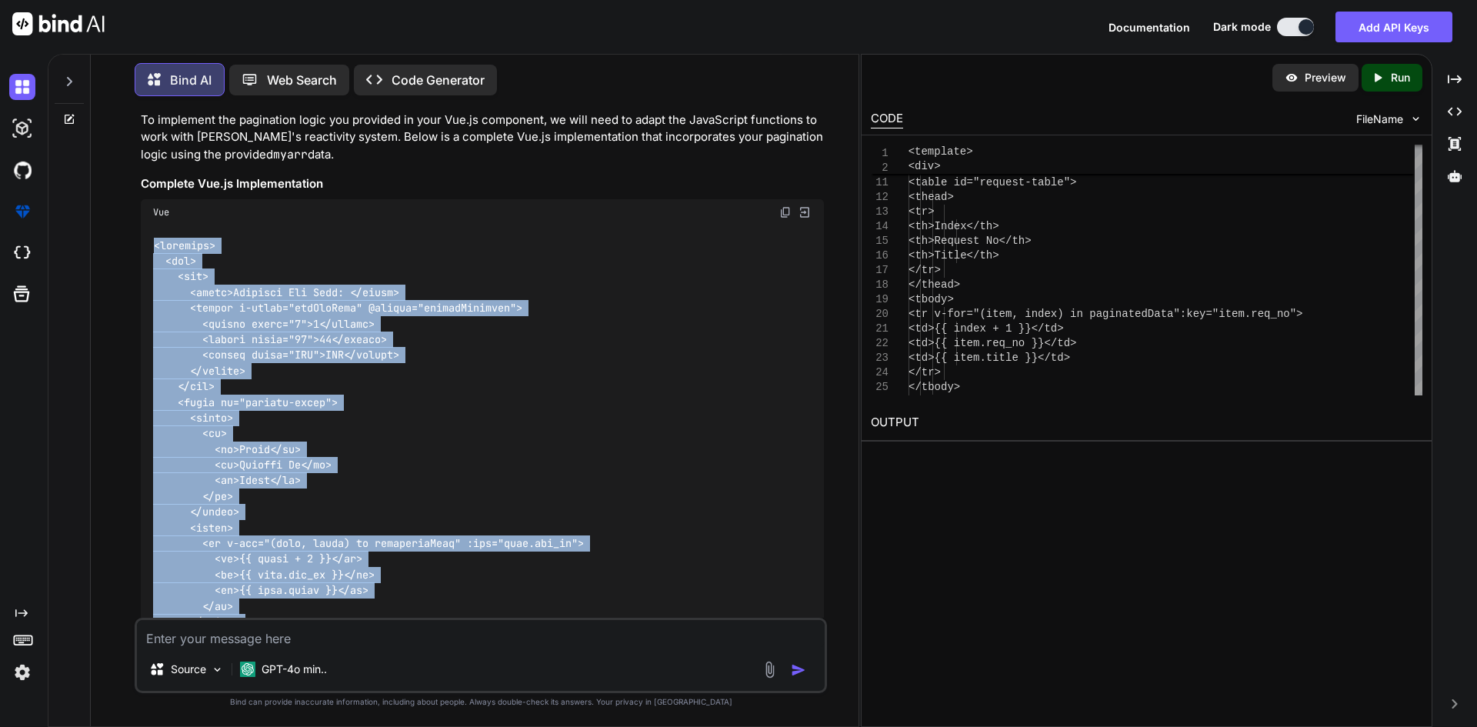
copy code "<template> <div> <div> <label>Requests Per Page: </label> <select v-model="reqP…"
drag, startPoint x: 215, startPoint y: 522, endPoint x: 102, endPoint y: 205, distance: 336.6
click at [102, 205] on div "Bind AI Web Search Created with Pixso. Code Generator You Bind AI To implement …" at bounding box center [475, 391] width 768 height 669
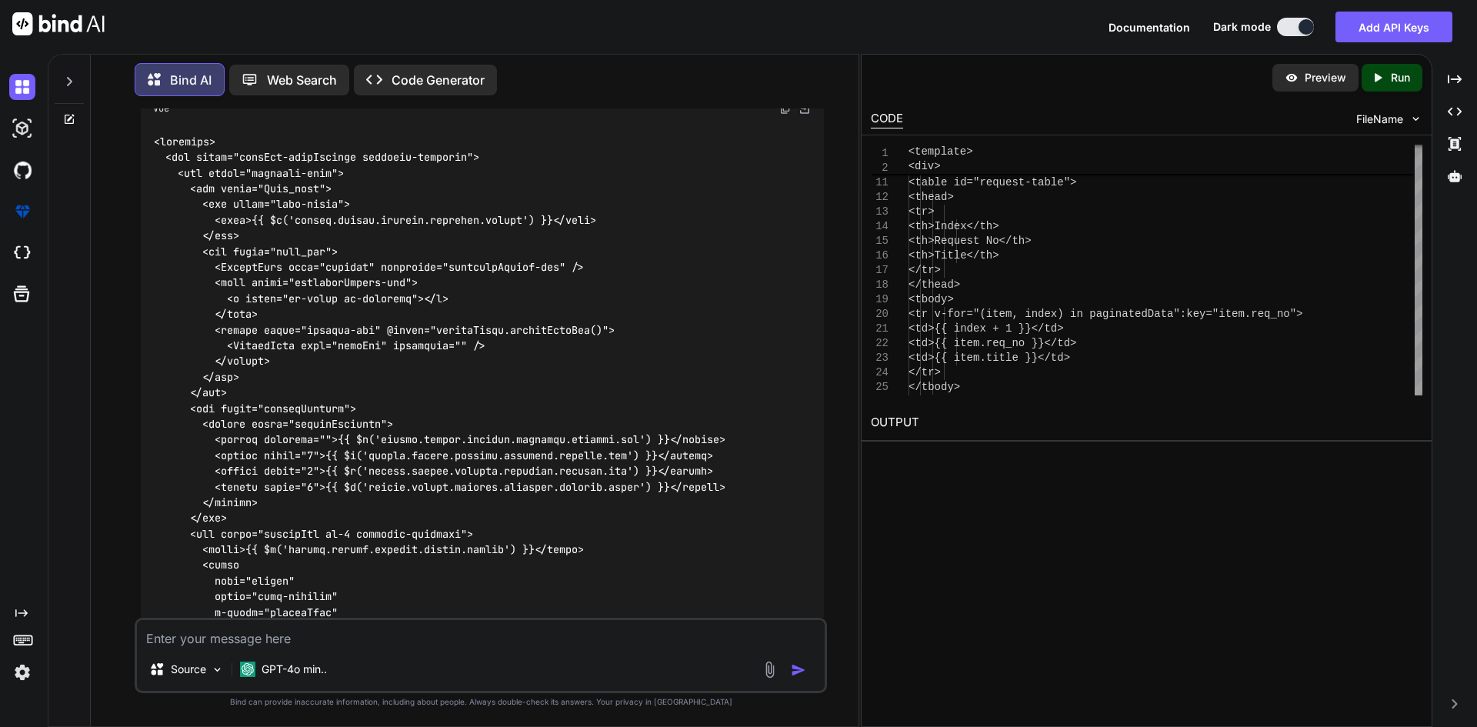
scroll to position [16425, 0]
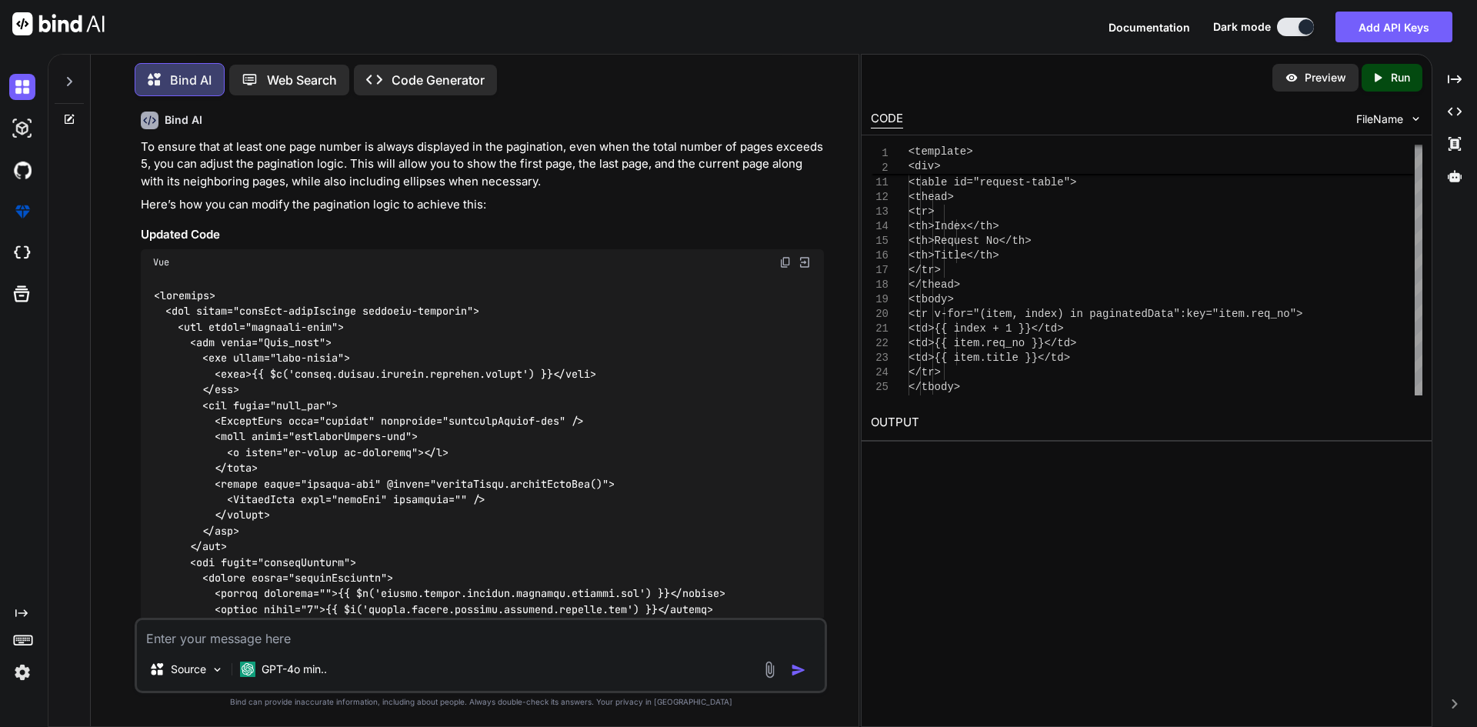
click at [786, 258] on img at bounding box center [785, 262] width 12 height 12
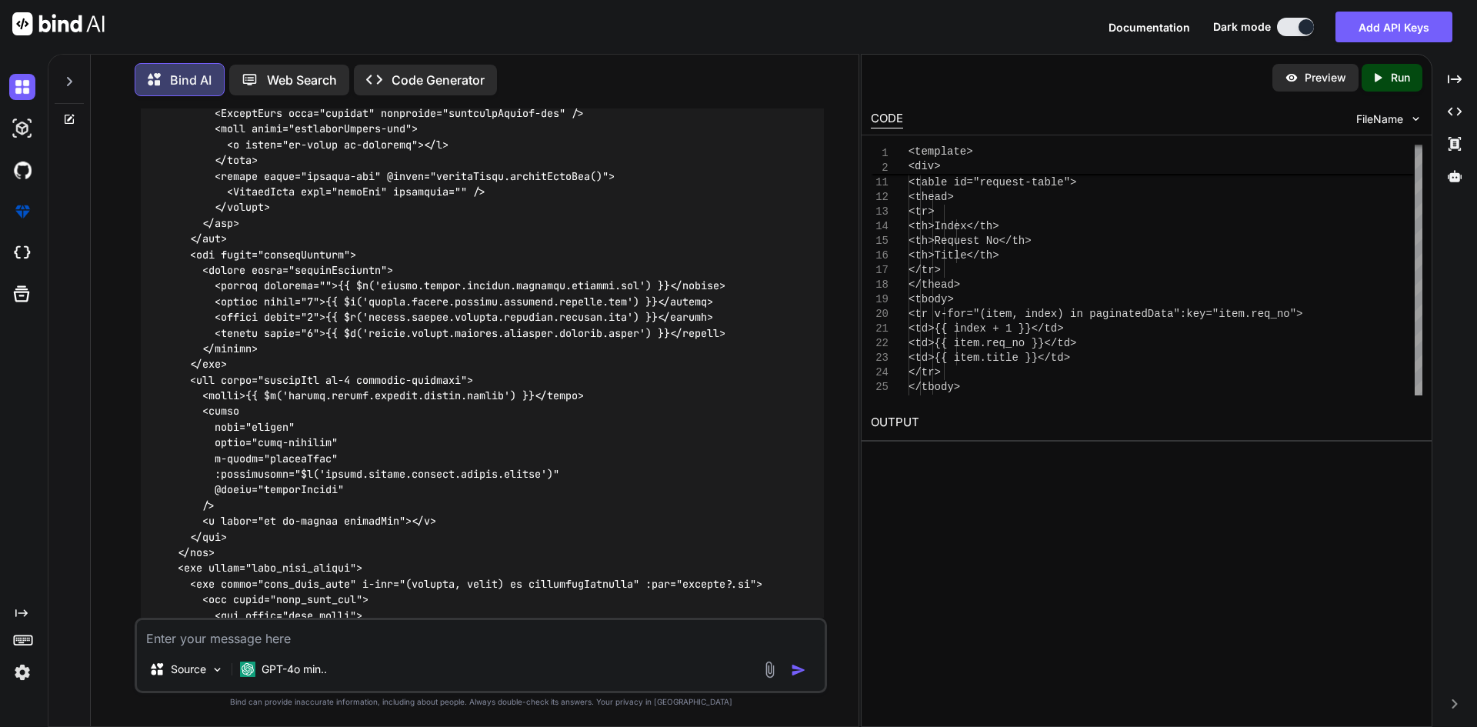
click at [287, 637] on textarea at bounding box center [481, 634] width 688 height 28
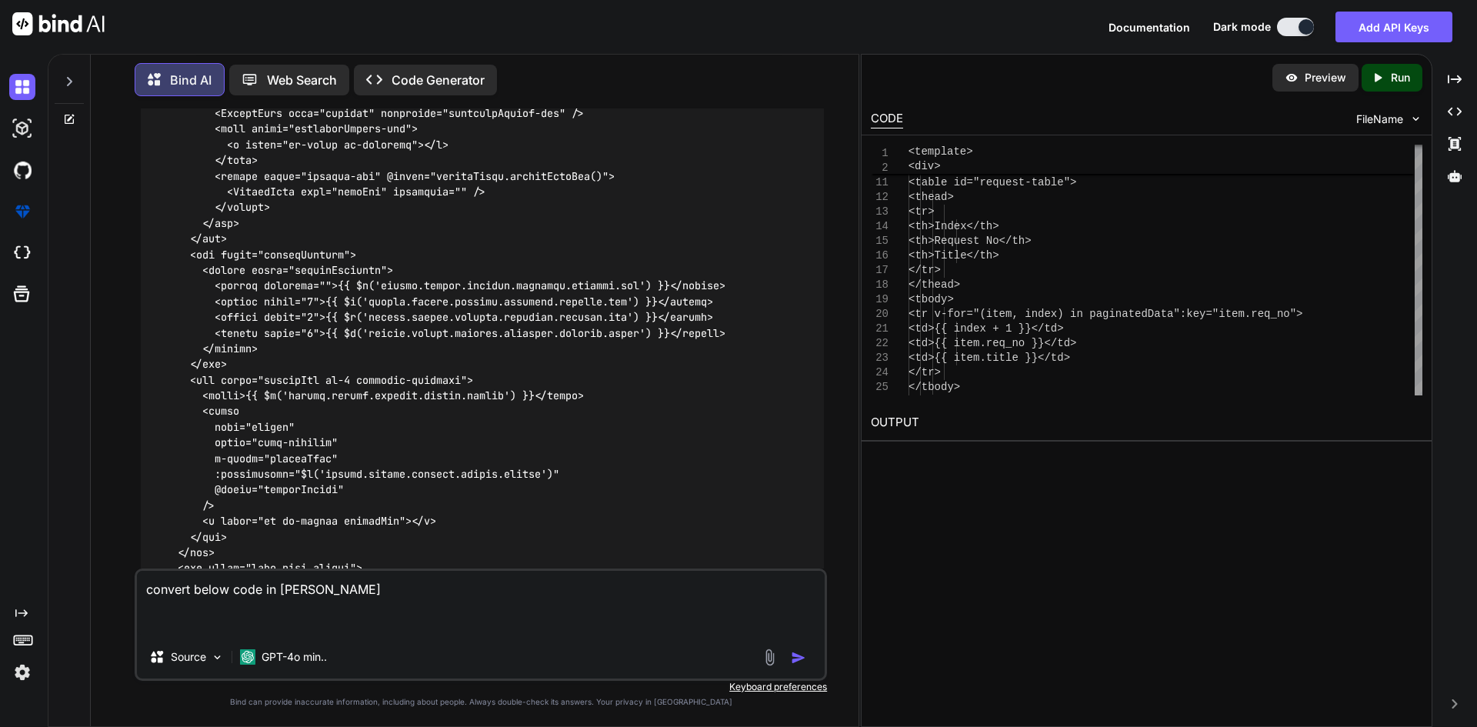
paste textarea "<template> <div> <table id="request-table"> </table> </div> <div class="clearfi…"
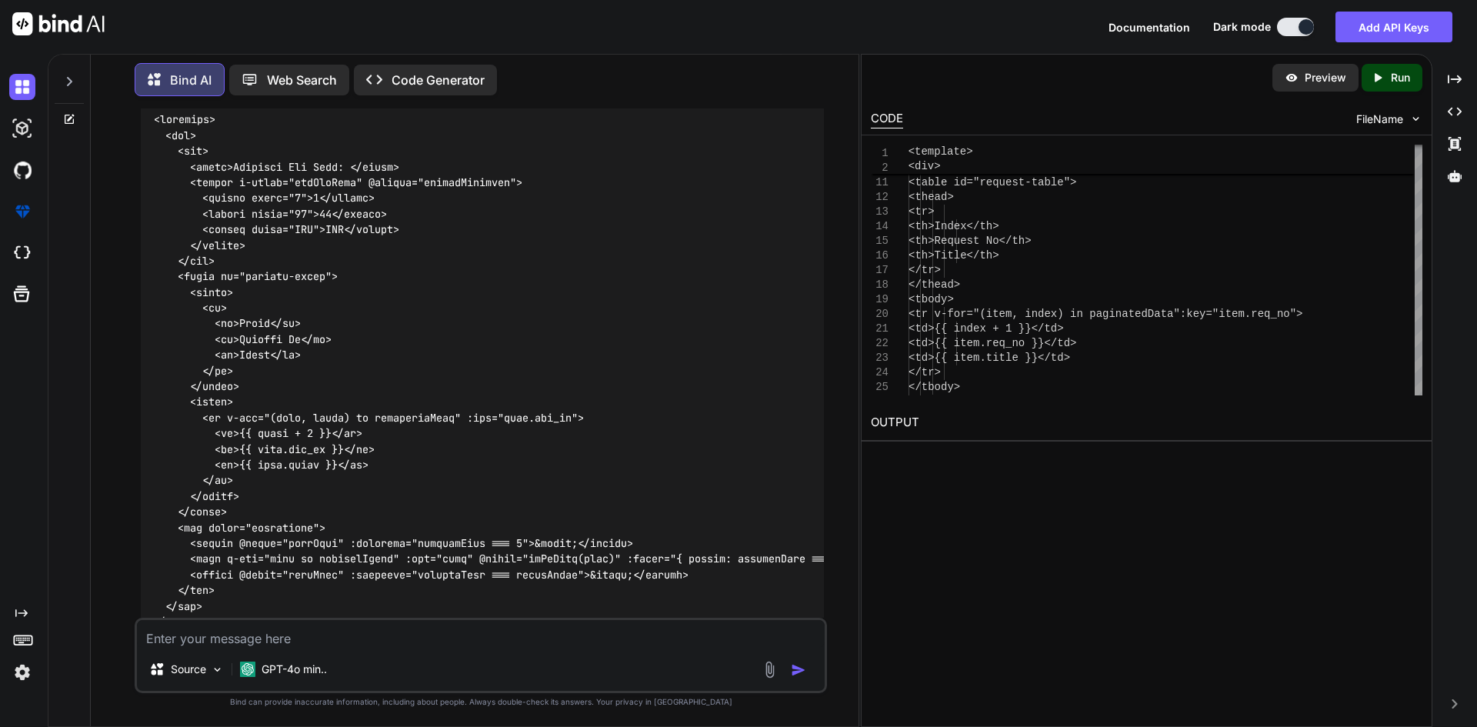
scroll to position [24635, 0]
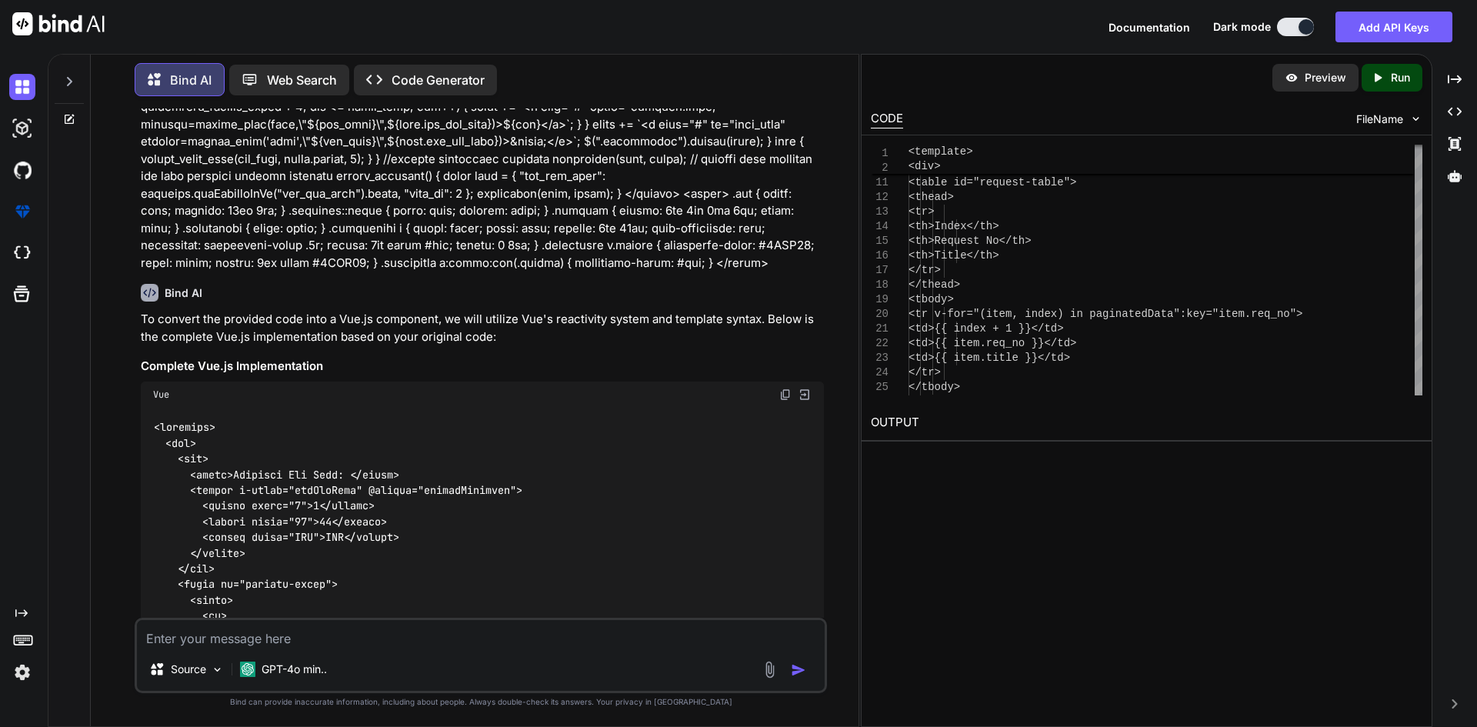
click at [786, 389] on img at bounding box center [785, 395] width 12 height 12
